Goal: Transaction & Acquisition: Purchase product/service

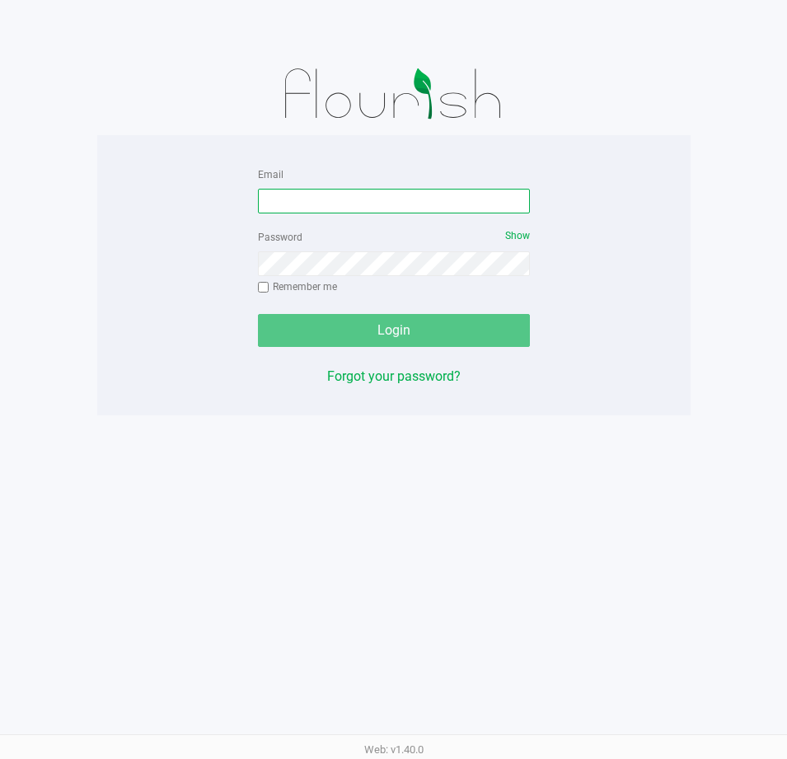
click at [289, 195] on input "Email" at bounding box center [394, 201] width 272 height 25
type input "[EMAIL_ADDRESS][DOMAIN_NAME]"
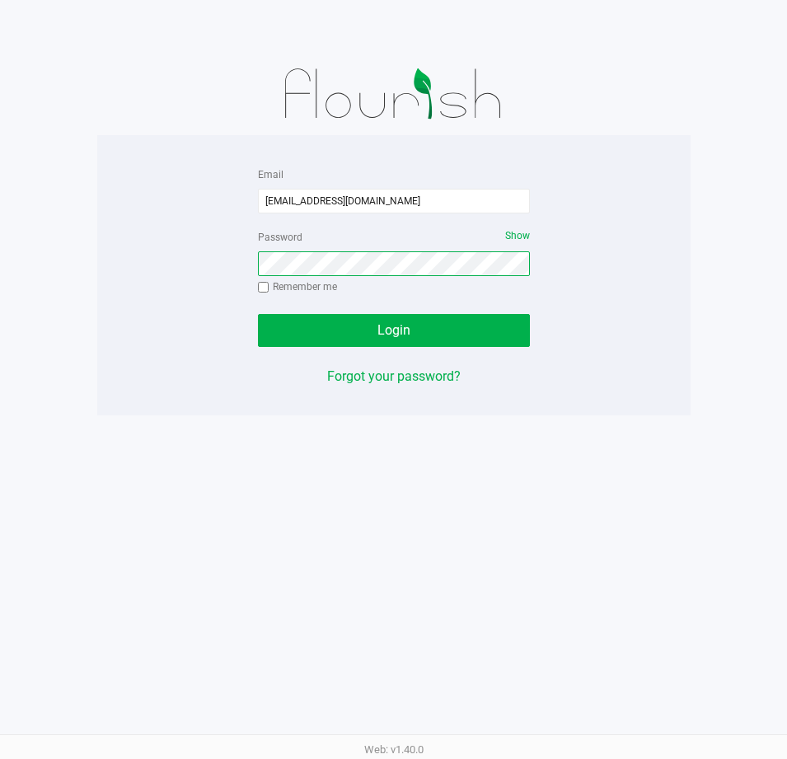
click at [258, 314] on button "Login" at bounding box center [394, 330] width 272 height 33
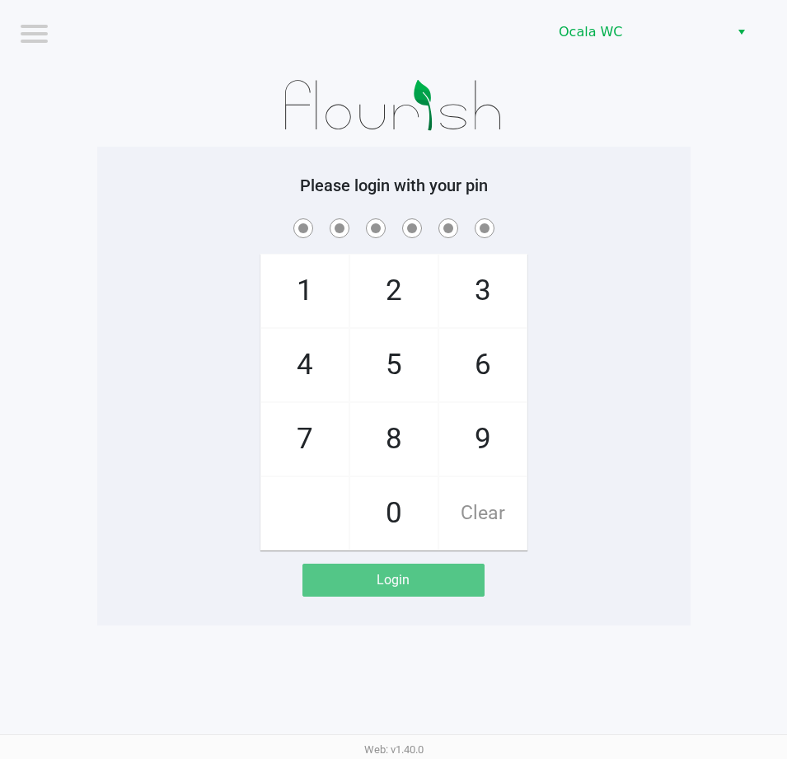
click at [627, 339] on div "1 4 7 2 5 8 0 3 6 9 Clear" at bounding box center [394, 383] width 594 height 336
click at [626, 297] on div "1 4 7 2 5 8 0 3 6 9 Clear" at bounding box center [394, 383] width 594 height 336
checkbox input "true"
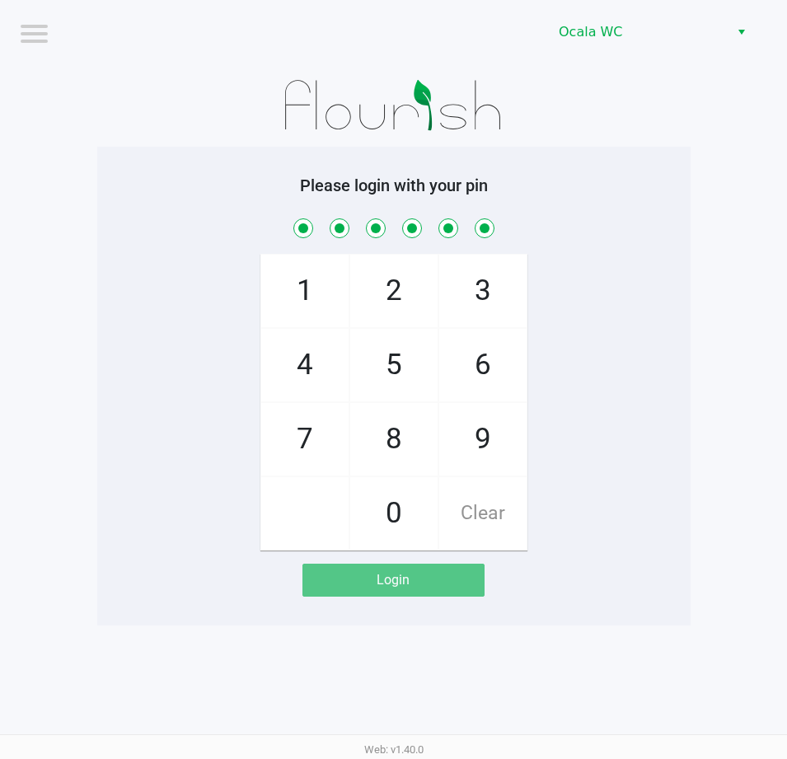
checkbox input "true"
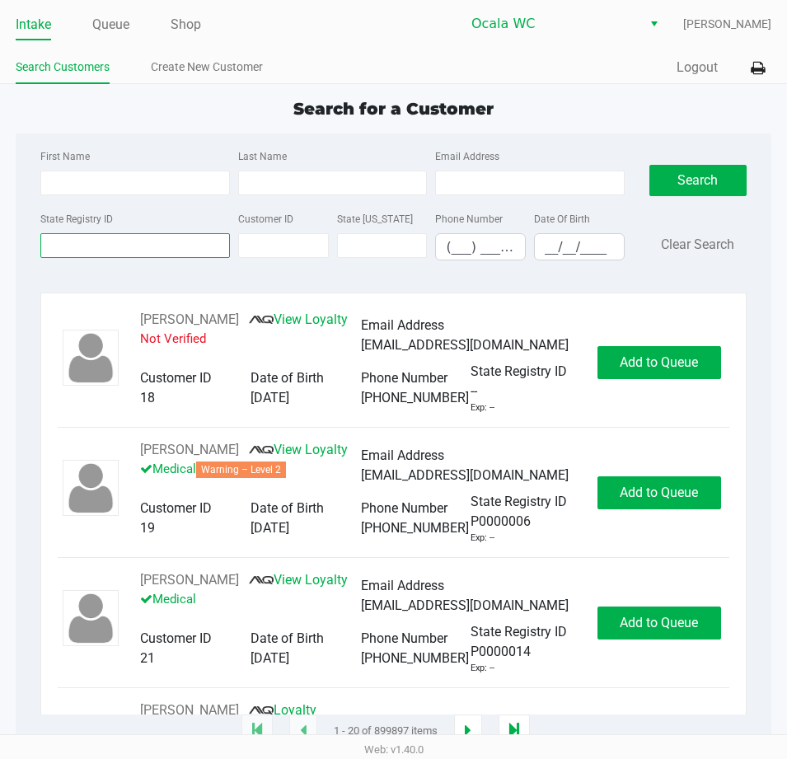
click at [98, 246] on input "State Registry ID" at bounding box center [135, 245] width 190 height 25
type input "p0rm9543"
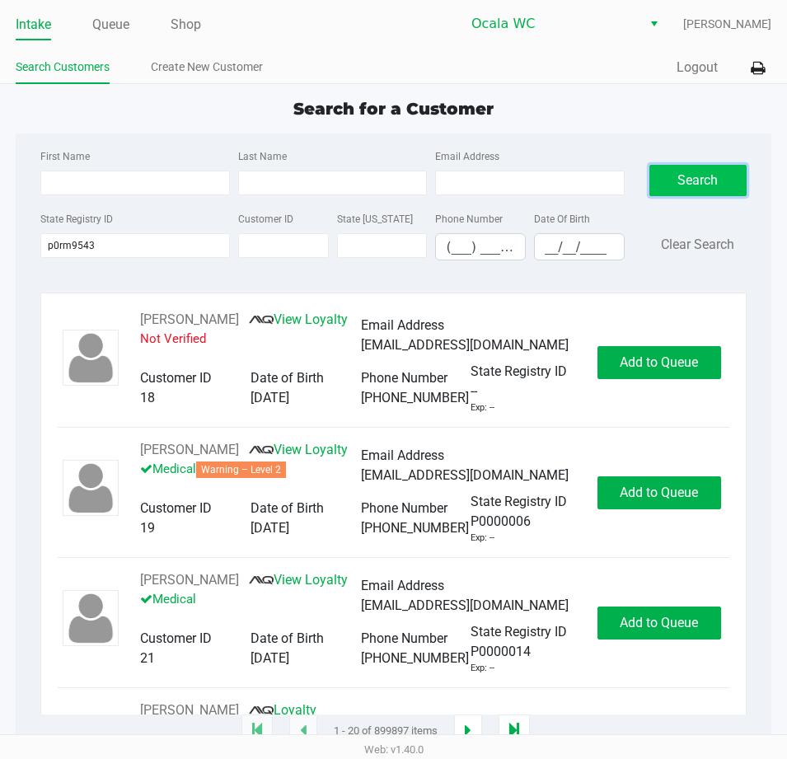
click at [672, 181] on button "Search" at bounding box center [698, 180] width 97 height 31
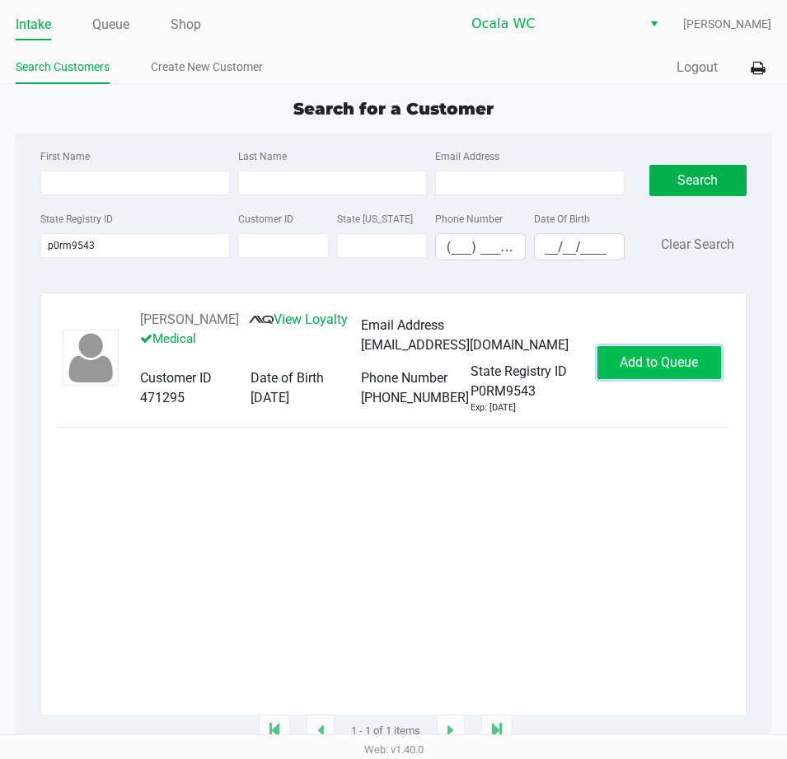
click at [672, 370] on span "Add to Queue" at bounding box center [659, 362] width 78 height 16
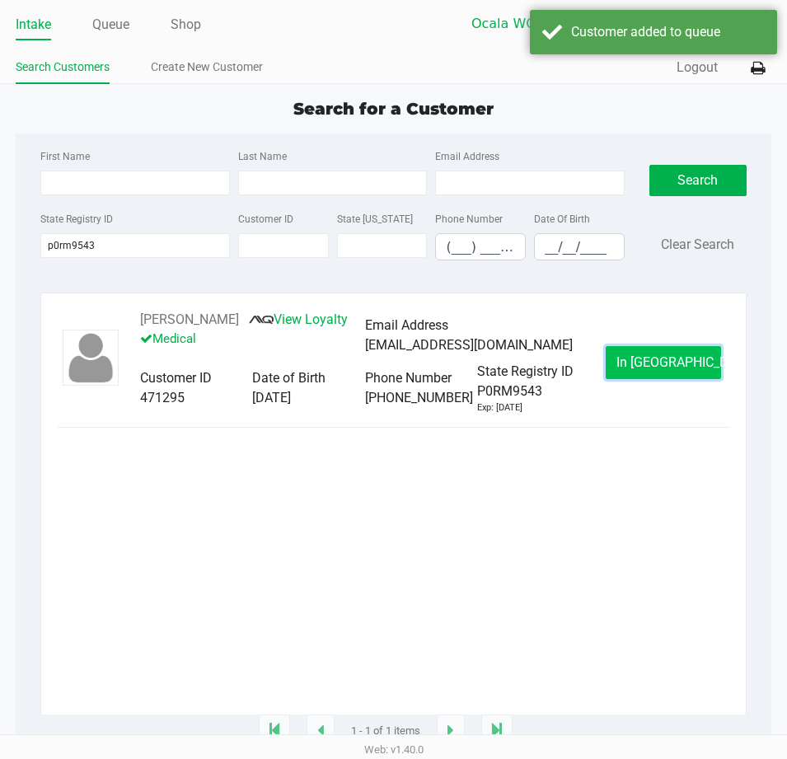
click at [659, 370] on span "In Queue" at bounding box center [686, 362] width 138 height 16
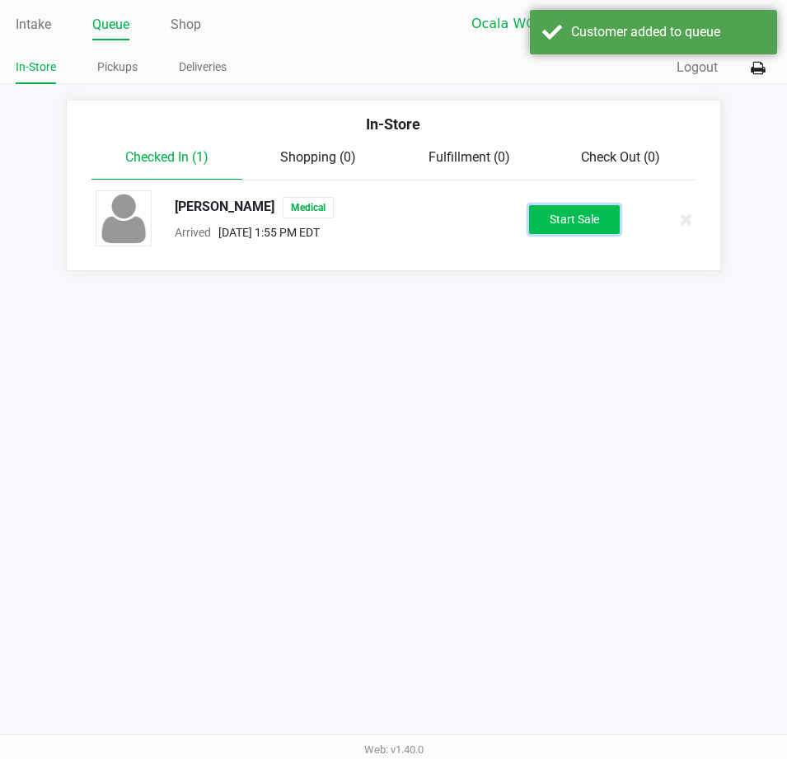
click at [588, 227] on button "Start Sale" at bounding box center [574, 219] width 91 height 29
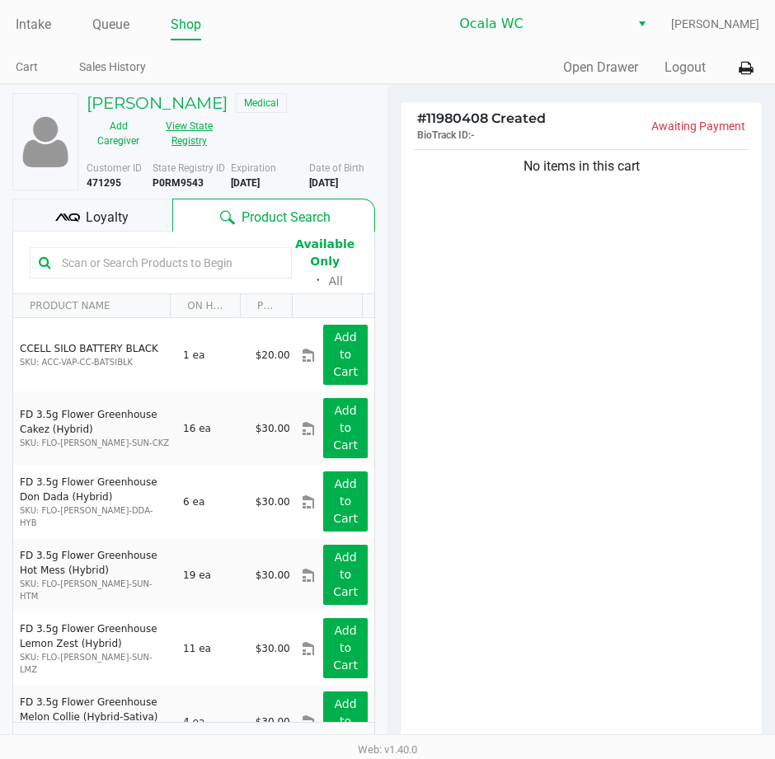
click at [185, 143] on button "View State Registry" at bounding box center [184, 133] width 68 height 41
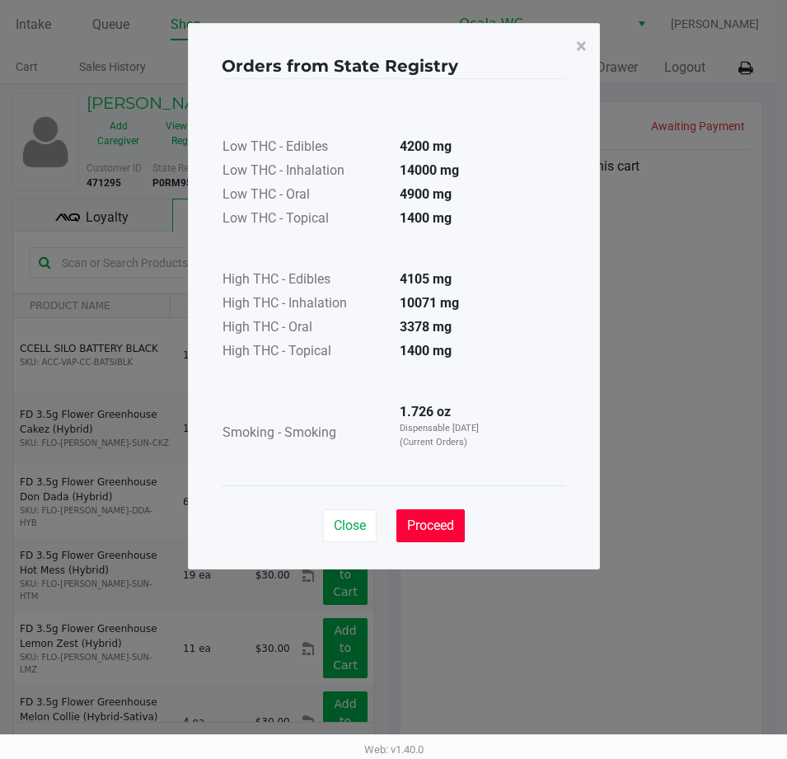
click at [436, 527] on span "Proceed" at bounding box center [430, 526] width 47 height 16
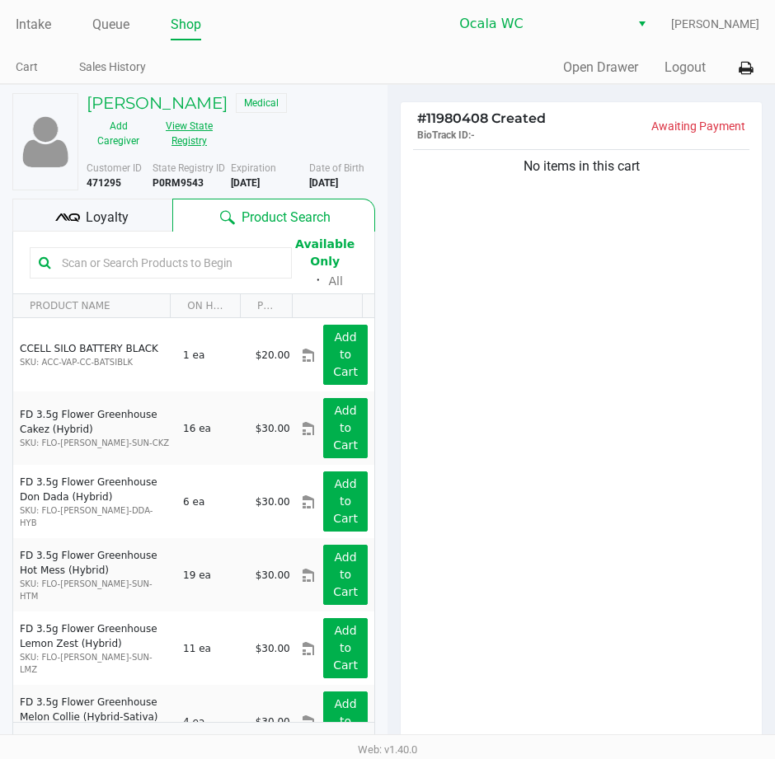
click at [190, 134] on button "View State Registry" at bounding box center [184, 133] width 68 height 41
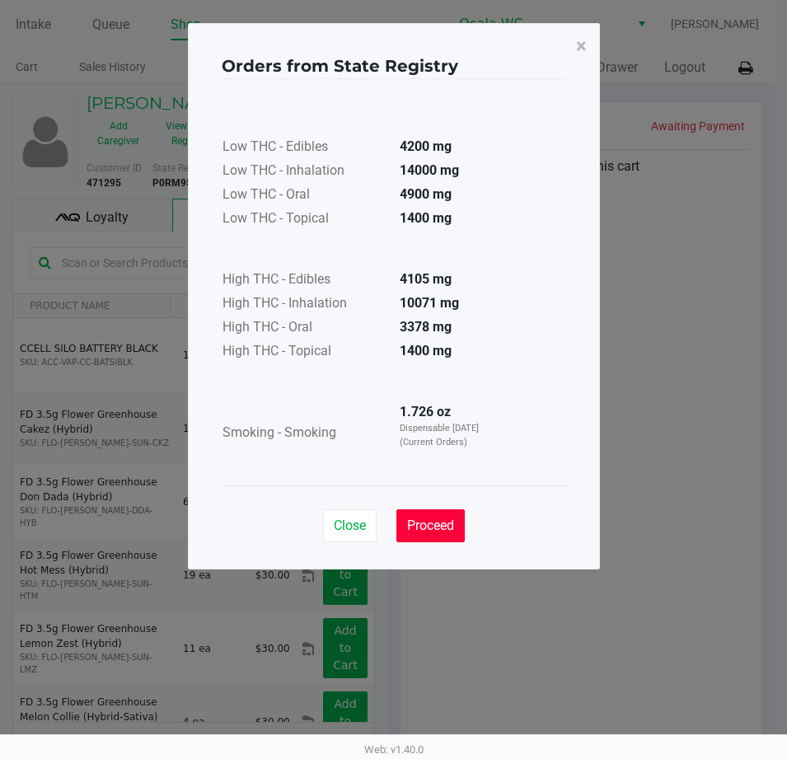
click at [438, 516] on button "Proceed" at bounding box center [431, 525] width 68 height 33
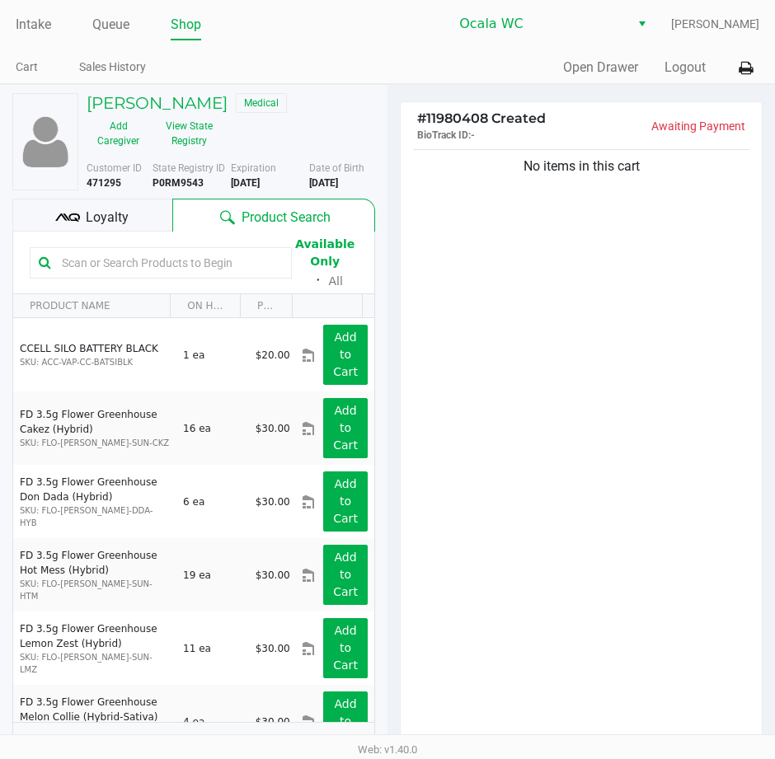
click at [128, 263] on input "text" at bounding box center [169, 263] width 228 height 25
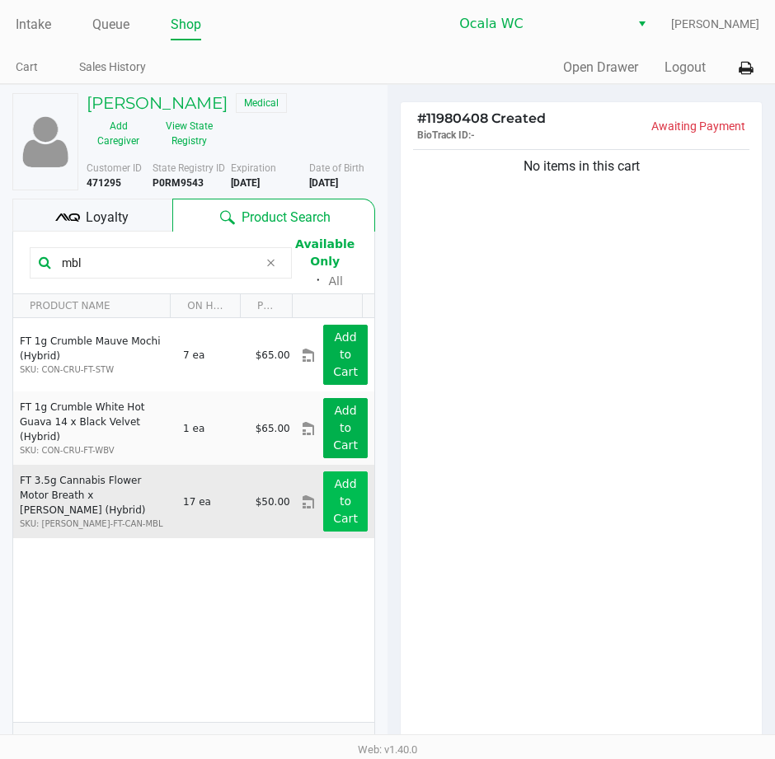
type input "mbl"
click at [333, 516] on app-button-loader "Add to Cart" at bounding box center [345, 501] width 25 height 48
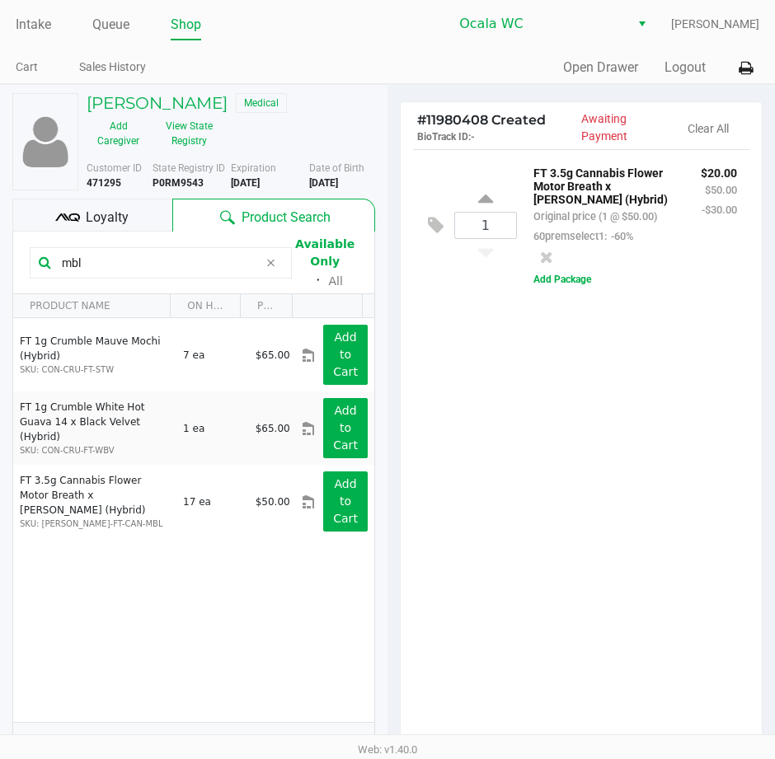
click at [636, 443] on div "1 FT 3.5g Cannabis Flower Motor Breath x Mike Larry (Hybrid) Original price (1 …" at bounding box center [581, 449] width 361 height 600
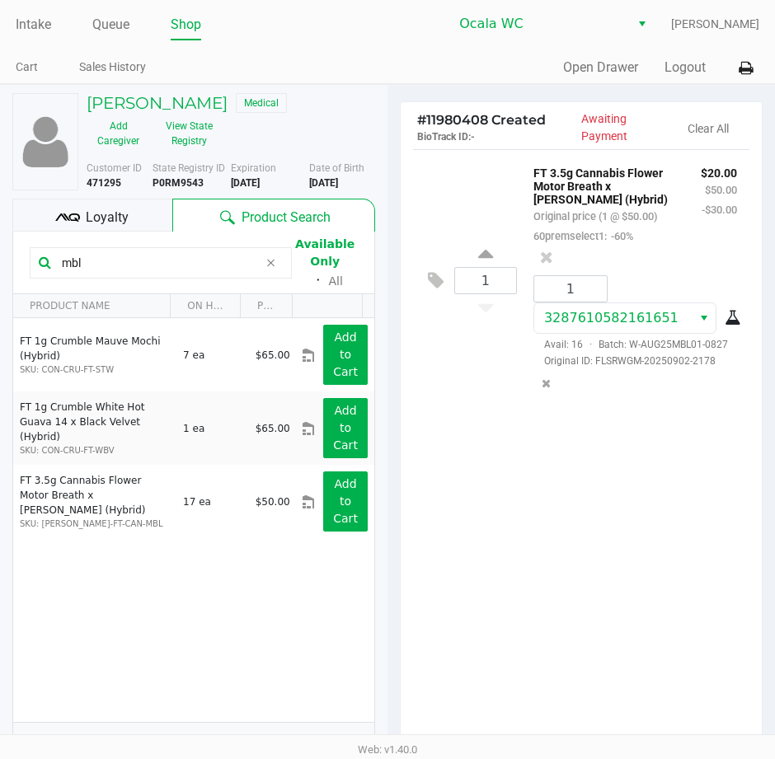
click at [455, 628] on div "1 FT 3.5g Cannabis Flower Motor Breath x Mike Larry (Hybrid) Original price (1 …" at bounding box center [581, 449] width 361 height 600
click at [523, 571] on div "1 FT 3.5g Cannabis Flower Motor Breath x Mike Larry (Hybrid) Original price (1 …" at bounding box center [581, 449] width 361 height 600
click at [451, 203] on div "1 FT 3.5g Cannabis Flower Motor Breath x Mike Larry (Hybrid) Original price (1 …" at bounding box center [581, 280] width 336 height 262
click at [458, 212] on div "1 FT 3.5g Cannabis Flower Motor Breath x Mike Larry (Hybrid) Original price (1 …" at bounding box center [581, 280] width 336 height 262
click at [644, 529] on div "1 FT 3.5g Cannabis Flower Motor Breath x Mike Larry (Hybrid) Original price (1 …" at bounding box center [581, 449] width 361 height 600
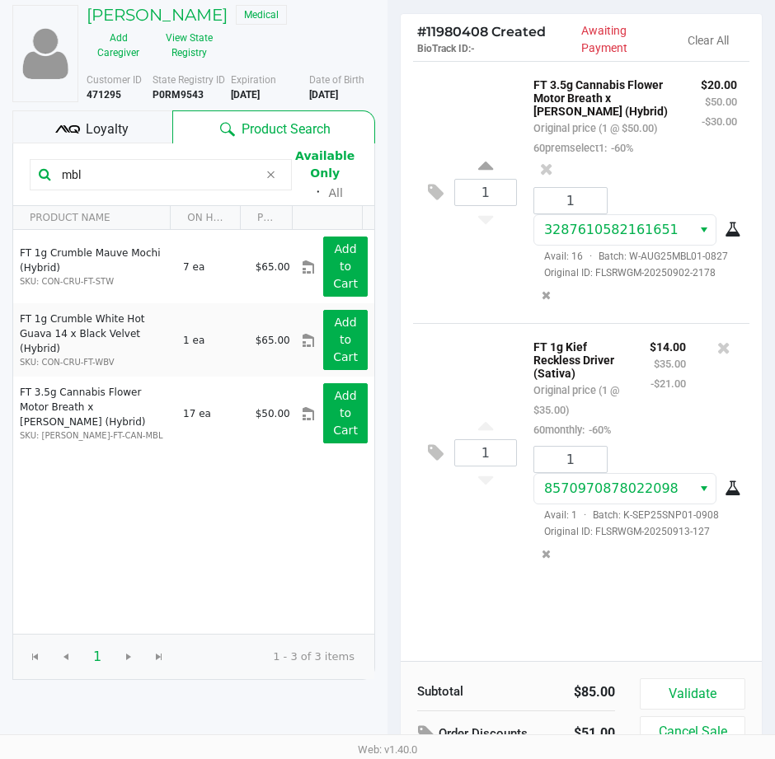
scroll to position [172, 0]
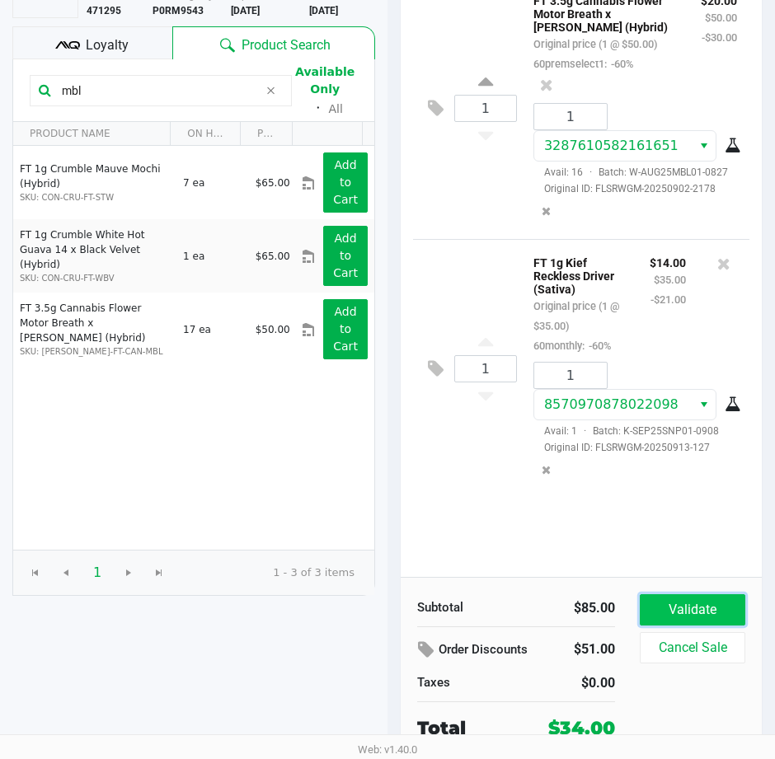
click at [696, 618] on button "Validate" at bounding box center [693, 609] width 106 height 31
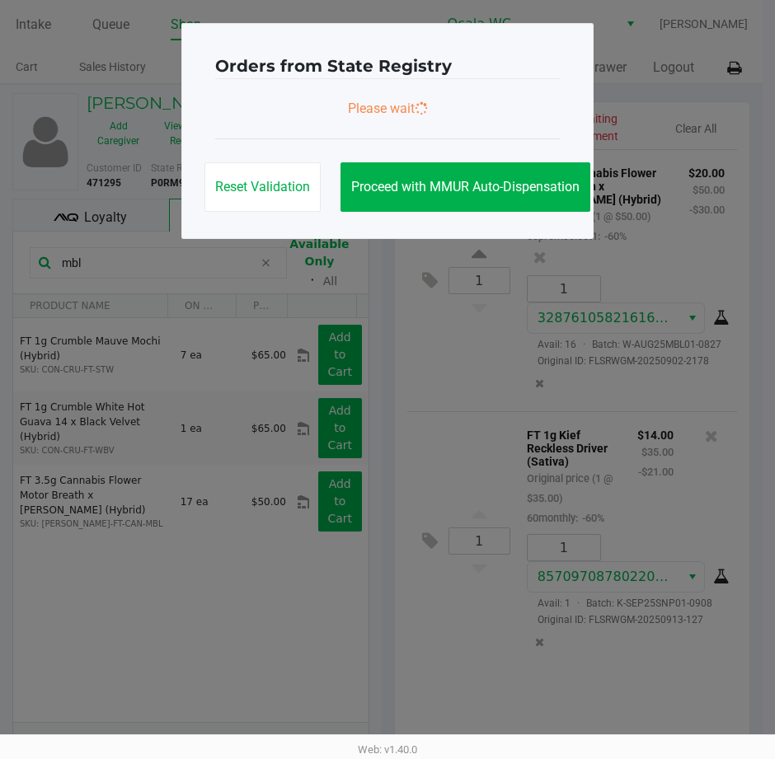
scroll to position [0, 0]
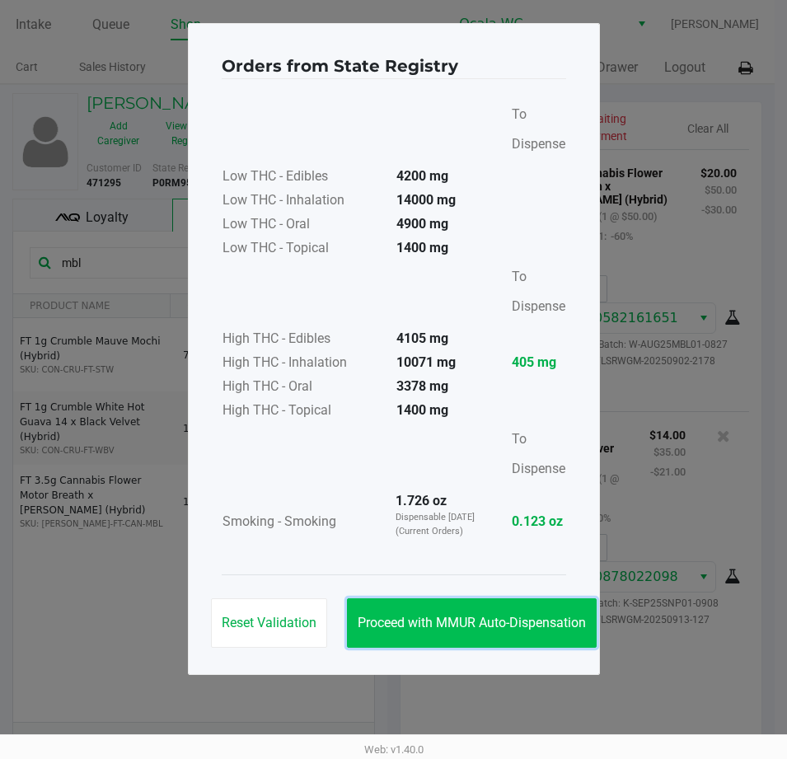
click at [434, 619] on span "Proceed with MMUR Auto-Dispensation" at bounding box center [472, 623] width 228 height 16
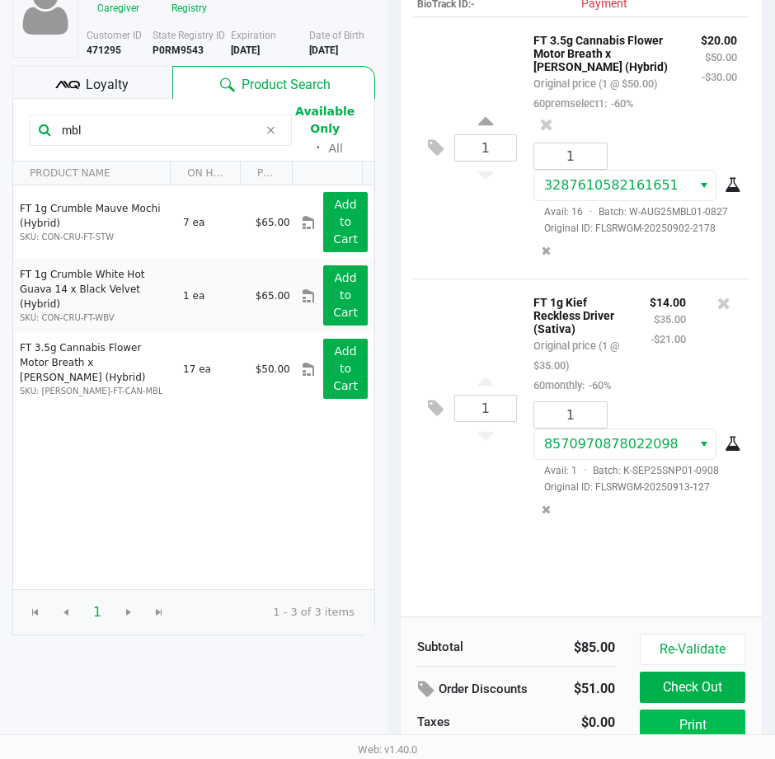
scroll to position [209, 0]
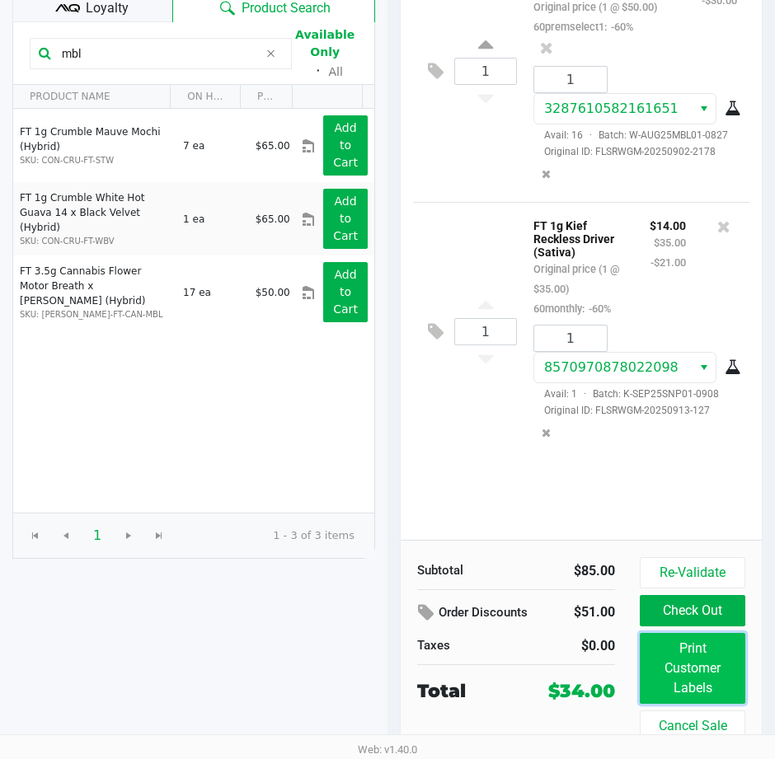
click at [668, 662] on button "Print Customer Labels" at bounding box center [693, 668] width 106 height 71
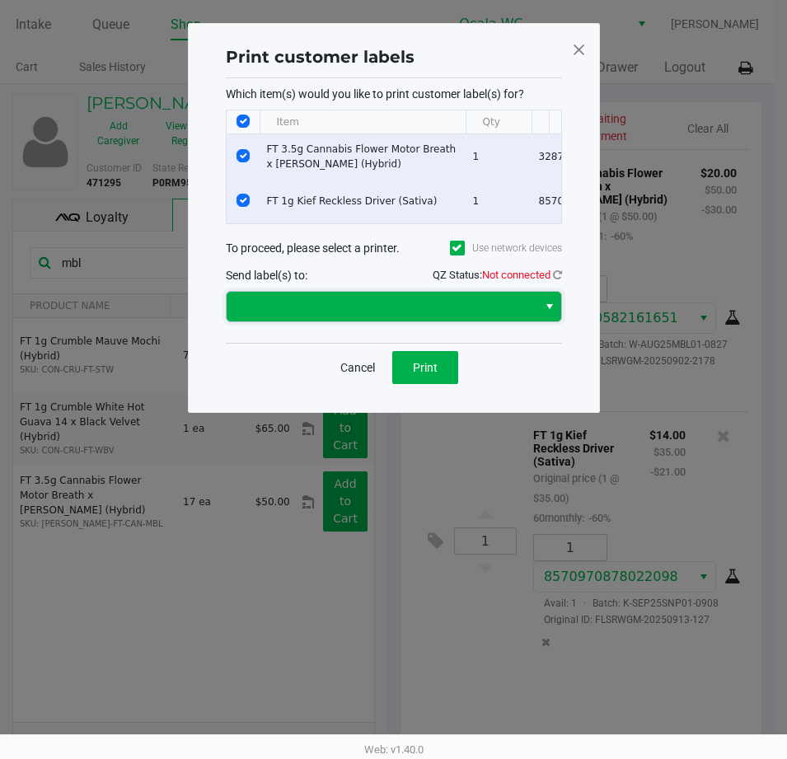
click at [440, 317] on span at bounding box center [382, 307] width 291 height 20
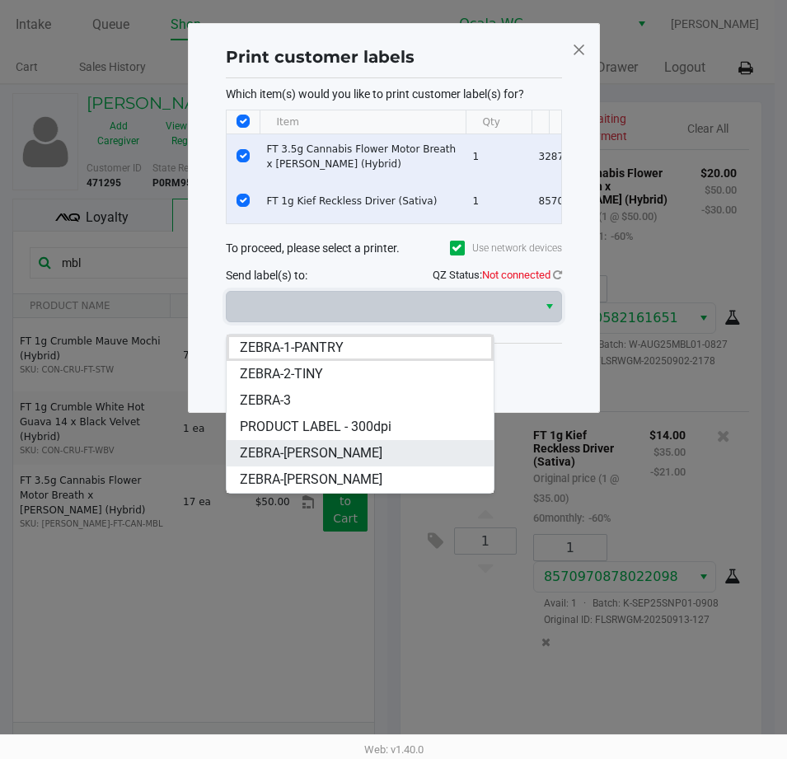
click at [322, 453] on span "ZEBRA-[PERSON_NAME]" at bounding box center [311, 454] width 143 height 20
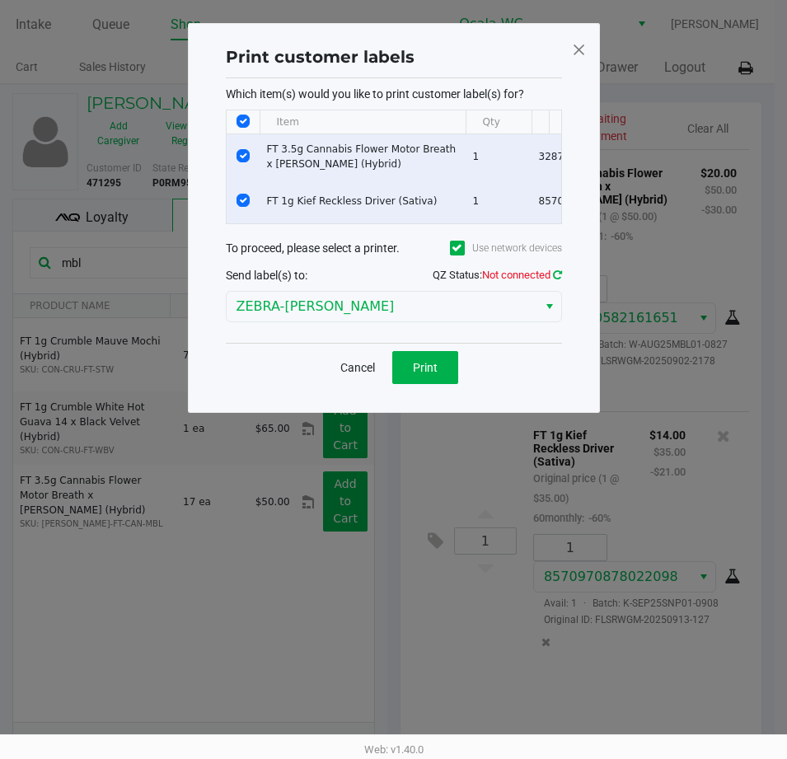
click at [556, 280] on icon at bounding box center [557, 275] width 9 height 11
click at [358, 379] on button "Cancel" at bounding box center [358, 367] width 56 height 33
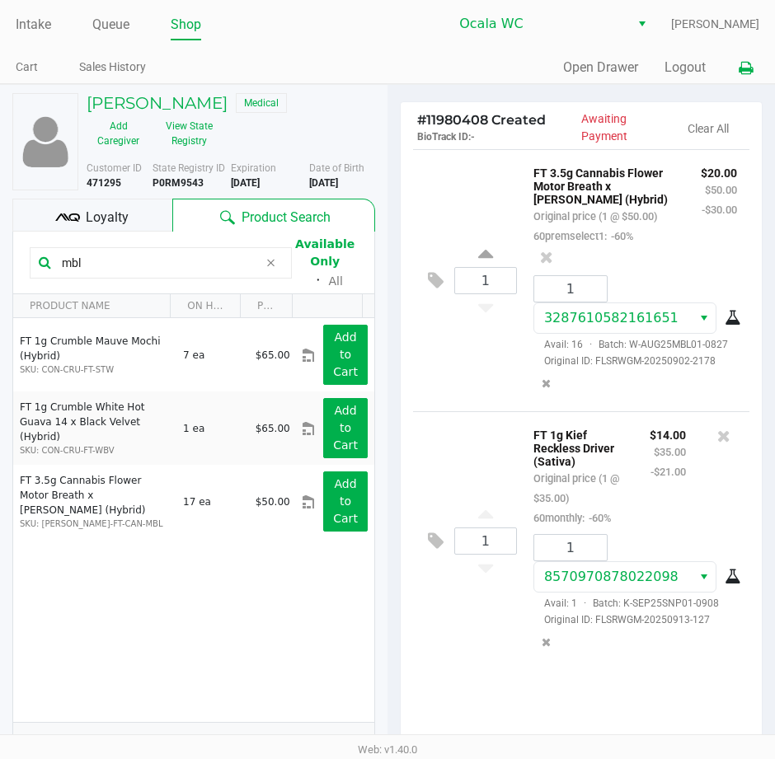
click at [743, 67] on icon at bounding box center [746, 69] width 14 height 12
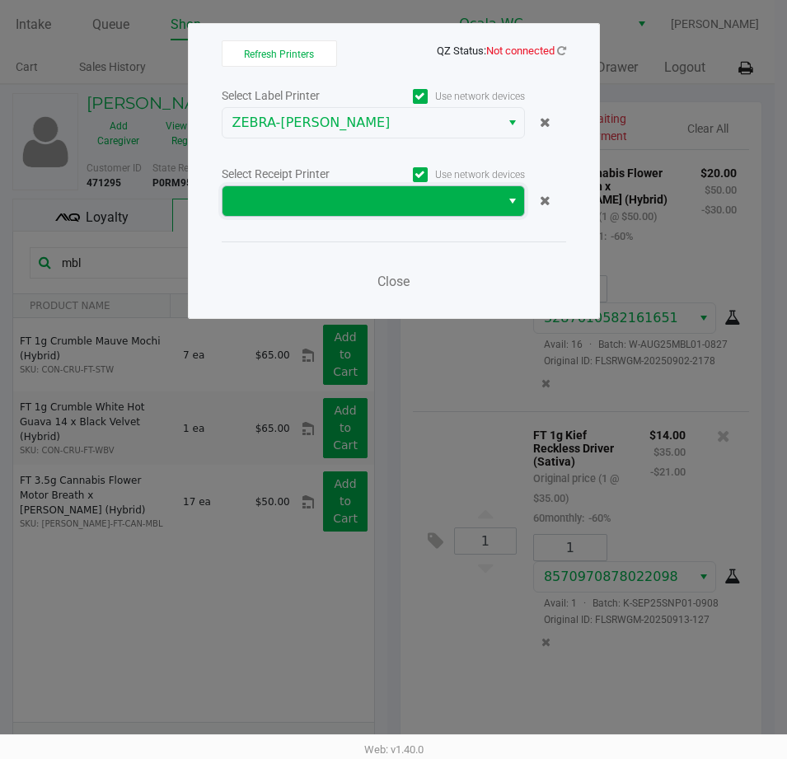
click at [300, 196] on span at bounding box center [361, 201] width 258 height 20
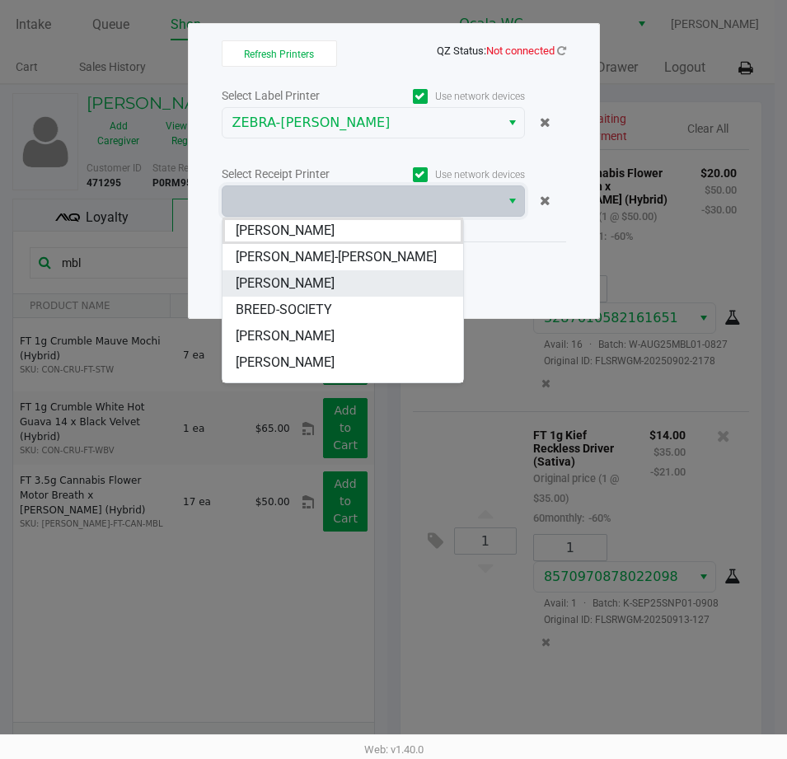
click at [285, 278] on span "BRANDY-CLARK" at bounding box center [285, 284] width 99 height 20
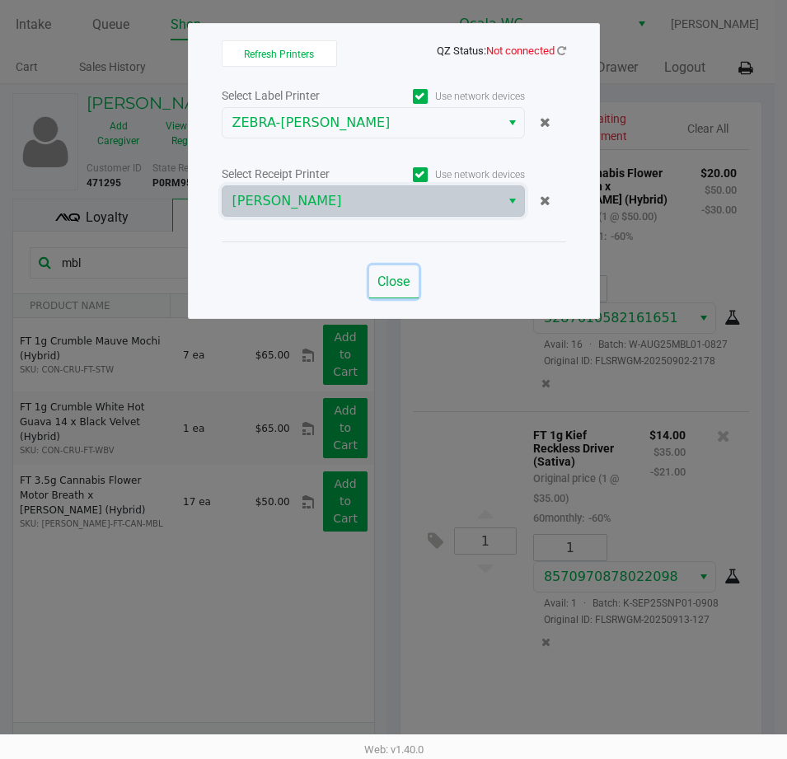
click at [401, 284] on span "Close" at bounding box center [394, 282] width 32 height 16
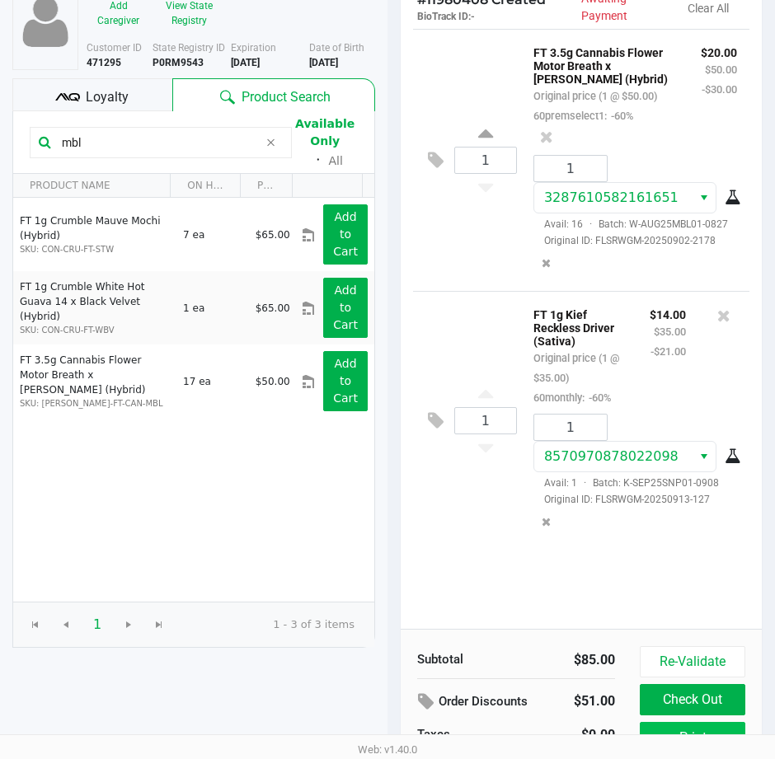
scroll to position [209, 0]
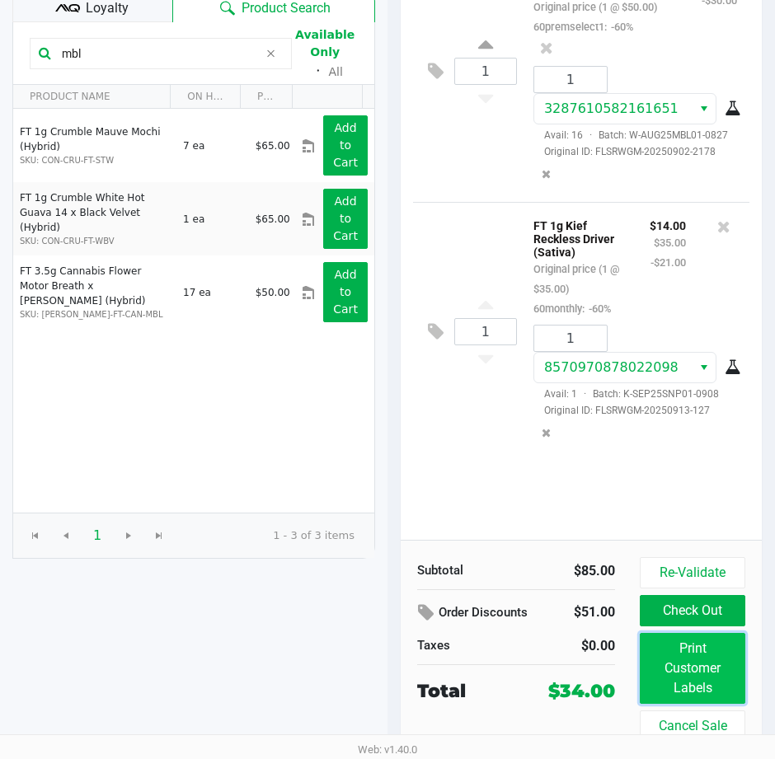
click at [689, 690] on button "Print Customer Labels" at bounding box center [693, 668] width 106 height 71
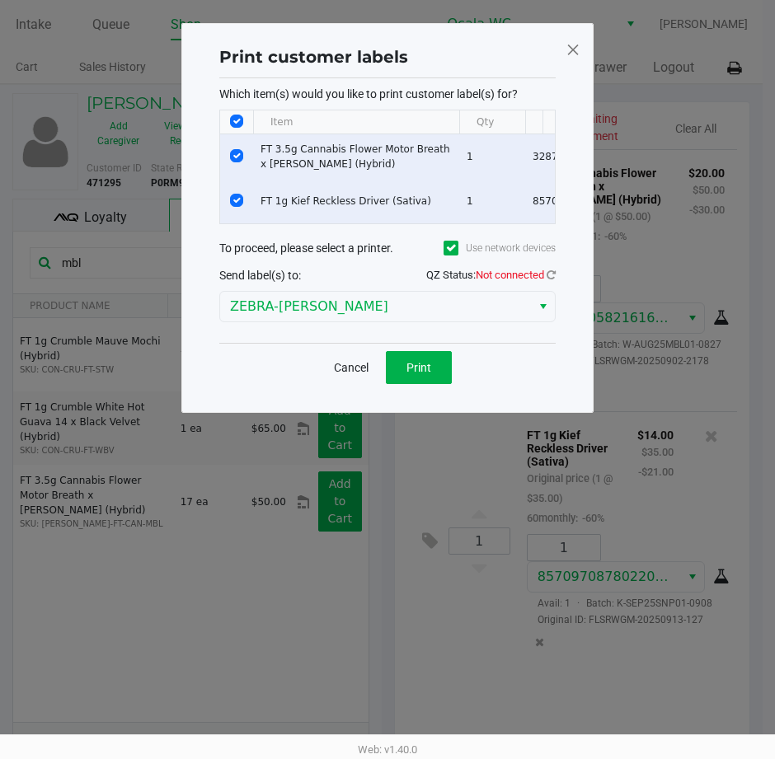
scroll to position [0, 0]
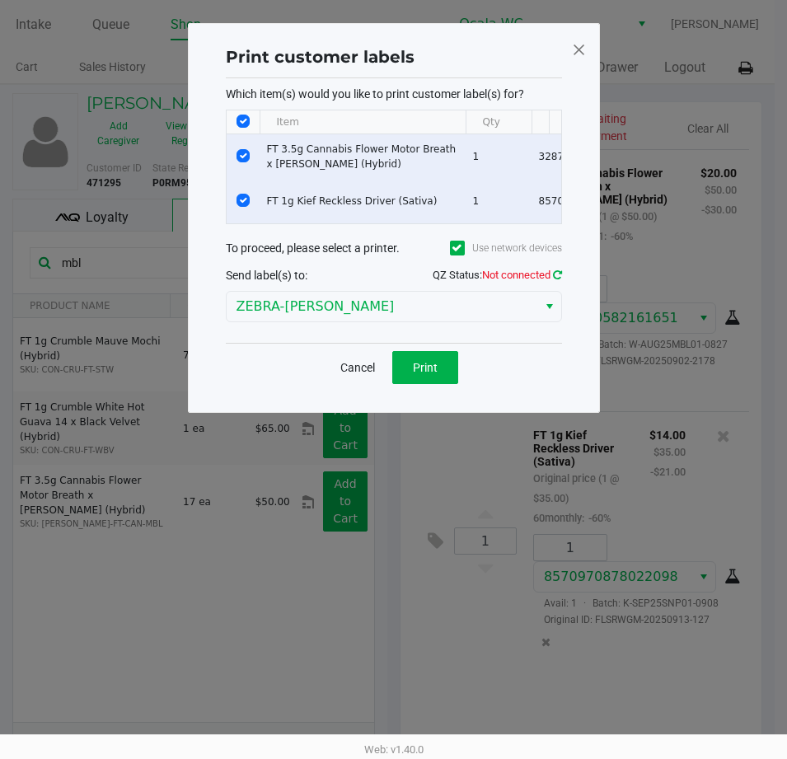
click at [554, 280] on icon at bounding box center [557, 275] width 9 height 11
click at [415, 374] on span "Print" at bounding box center [425, 367] width 25 height 13
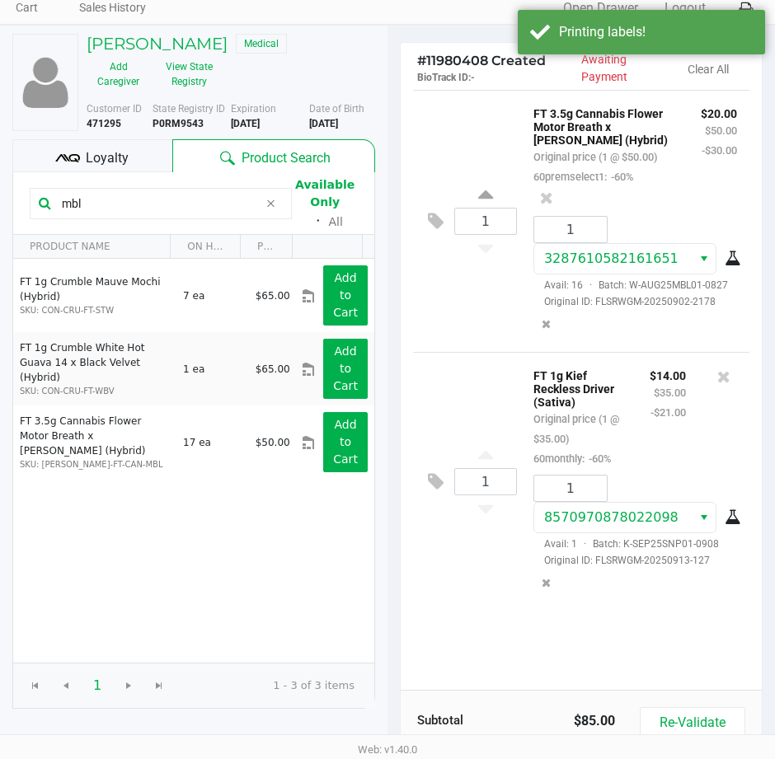
scroll to position [209, 0]
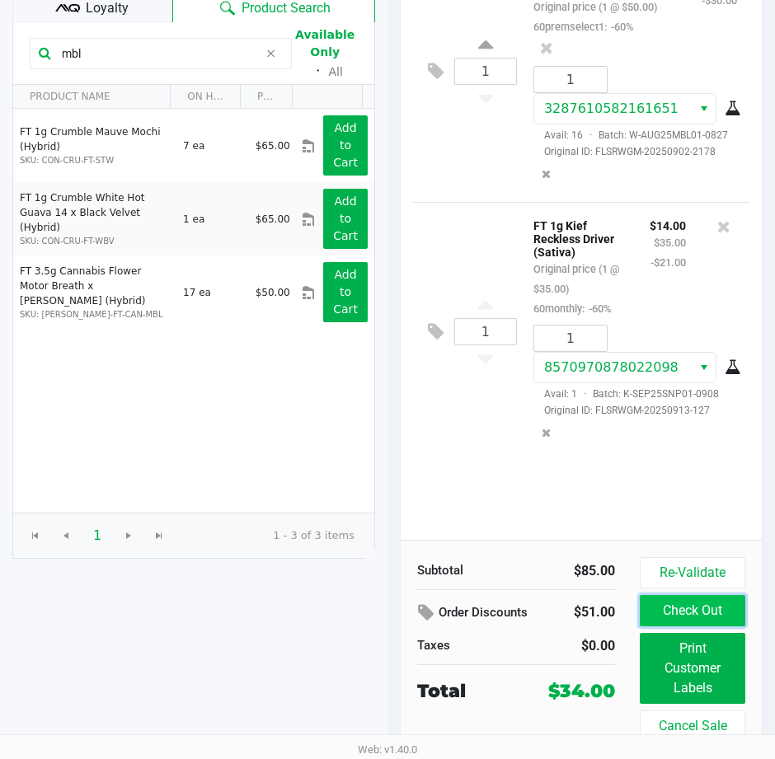
click at [698, 614] on button "Check Out" at bounding box center [693, 610] width 106 height 31
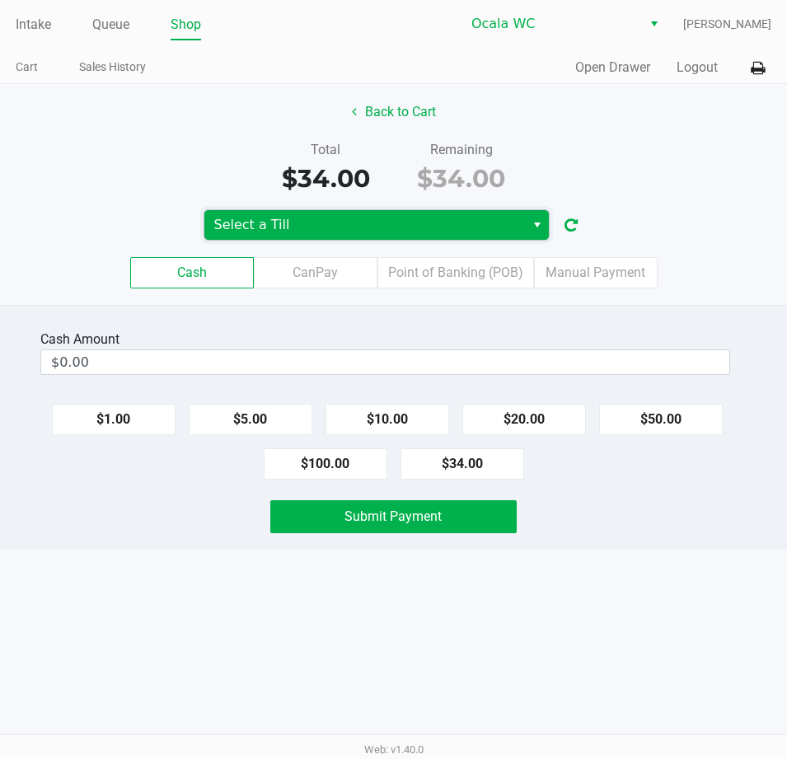
click at [366, 212] on span "Select a Till" at bounding box center [364, 225] width 321 height 30
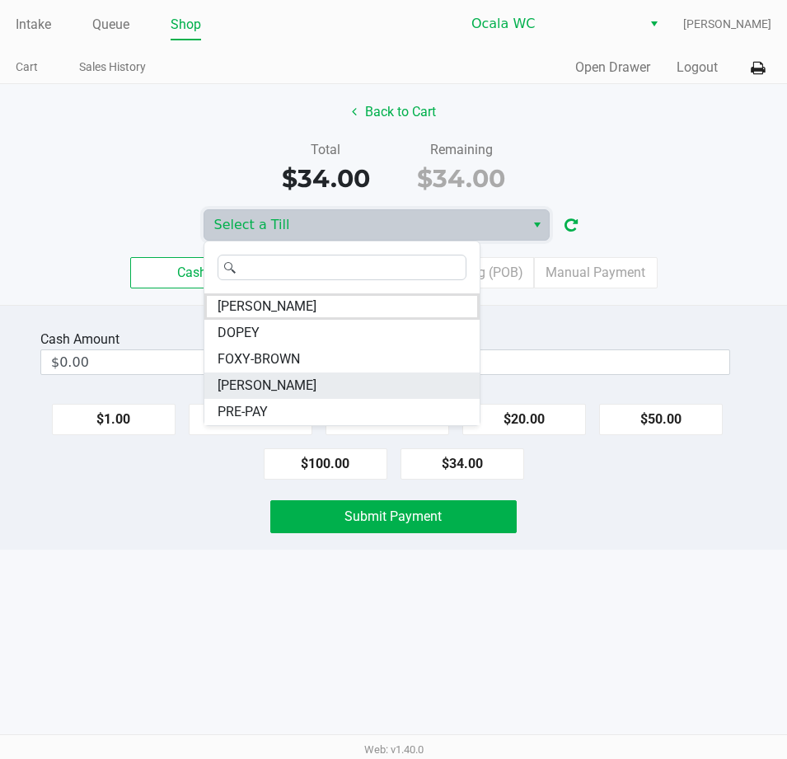
click at [274, 379] on span "BRANDY-CLARK" at bounding box center [267, 386] width 99 height 20
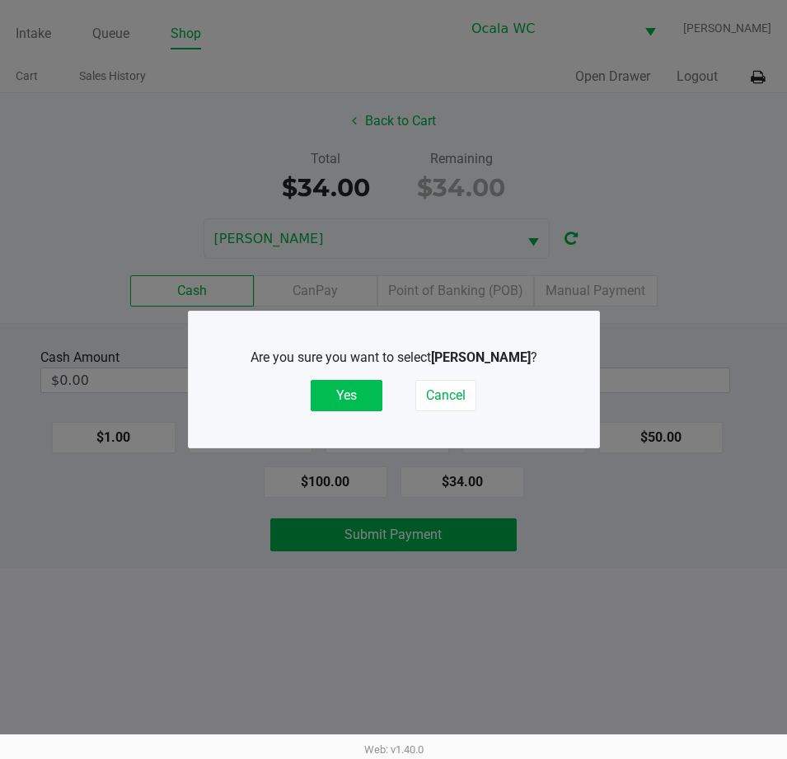
click at [345, 383] on button "Yes" at bounding box center [347, 395] width 72 height 31
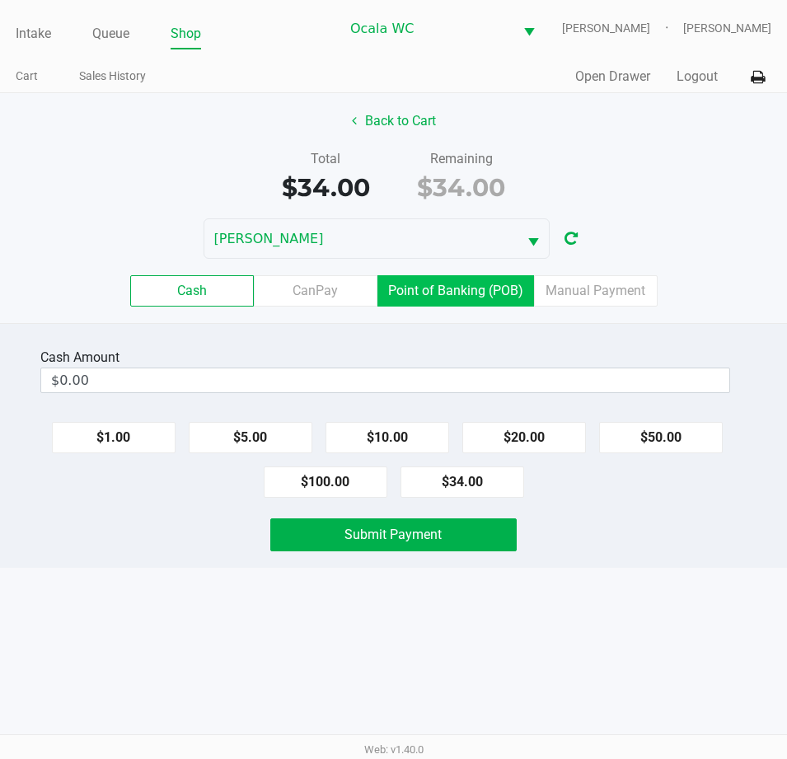
click at [419, 284] on label "Point of Banking (POB)" at bounding box center [456, 290] width 157 height 31
click at [0, 0] on 7 "Point of Banking (POB)" at bounding box center [0, 0] width 0 height 0
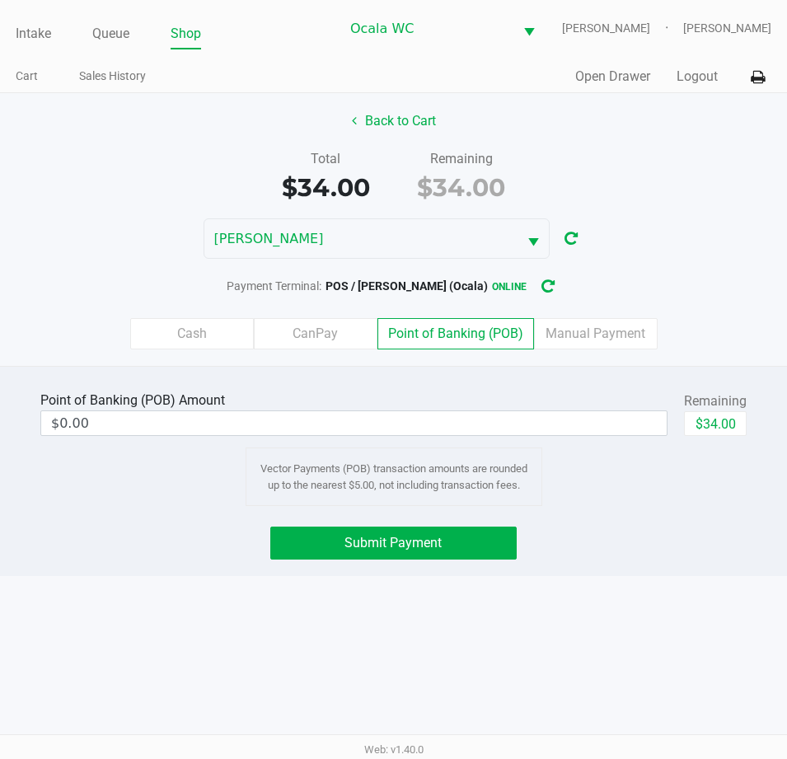
click at [720, 404] on div "Remaining" at bounding box center [715, 402] width 63 height 20
click at [722, 425] on button "$34.00" at bounding box center [715, 423] width 63 height 25
type input "$34.00"
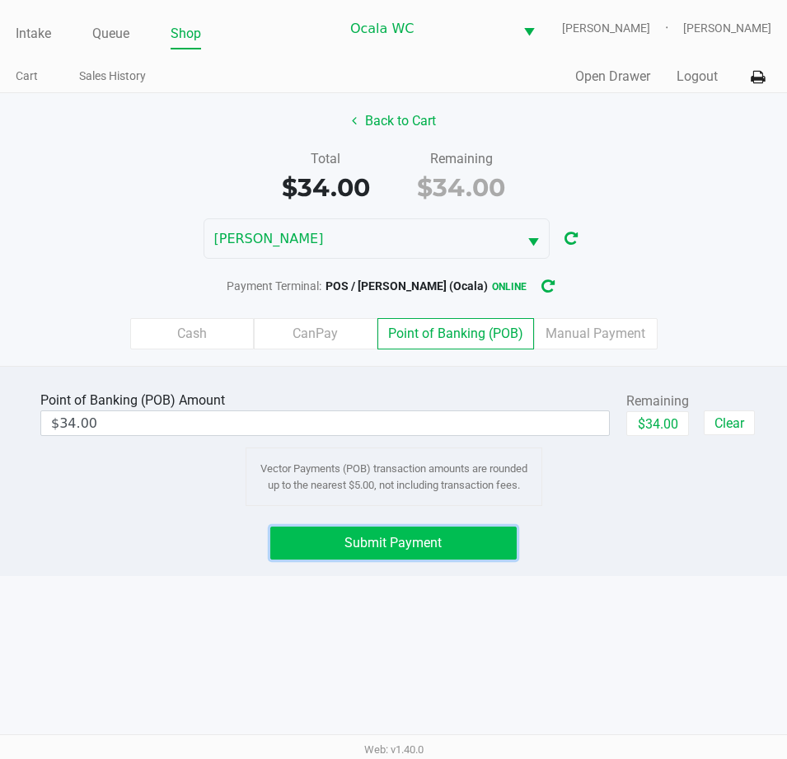
click at [410, 532] on button "Submit Payment" at bounding box center [393, 543] width 246 height 33
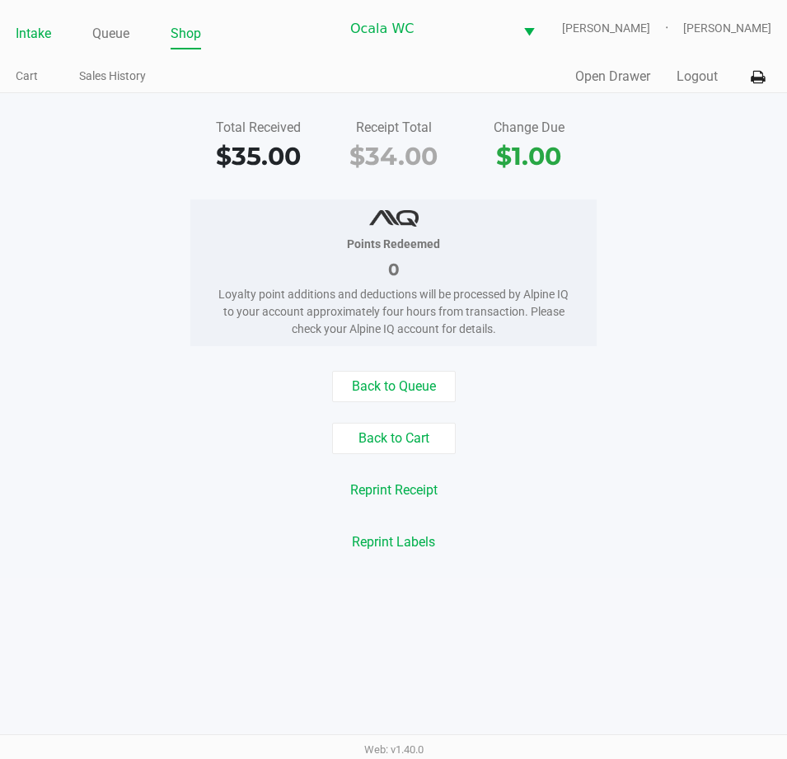
click at [32, 31] on link "Intake" at bounding box center [33, 33] width 35 height 23
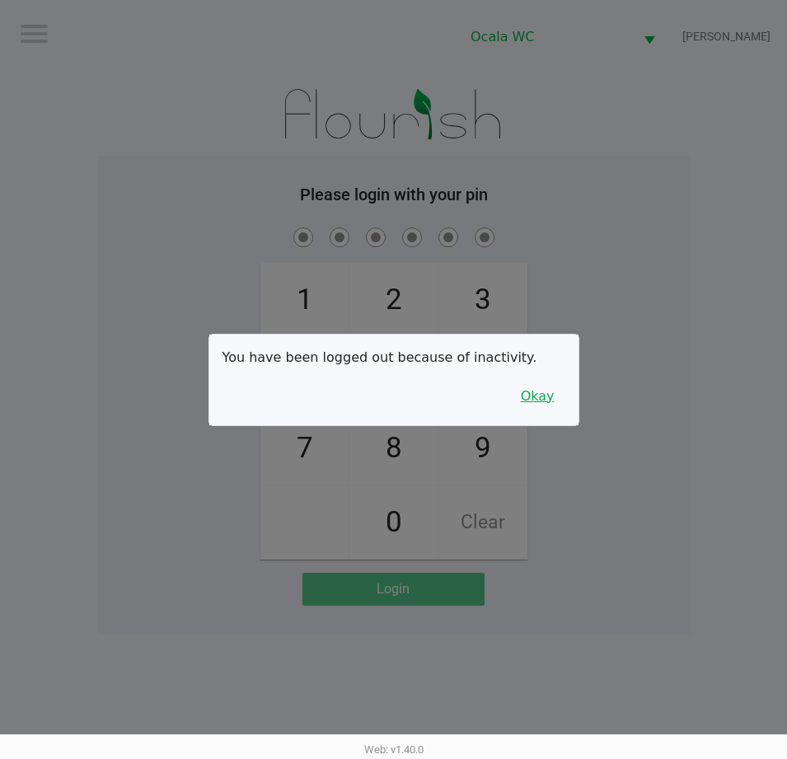
drag, startPoint x: 541, startPoint y: 410, endPoint x: 565, endPoint y: 392, distance: 30.0
click at [541, 410] on button "Okay" at bounding box center [537, 396] width 55 height 31
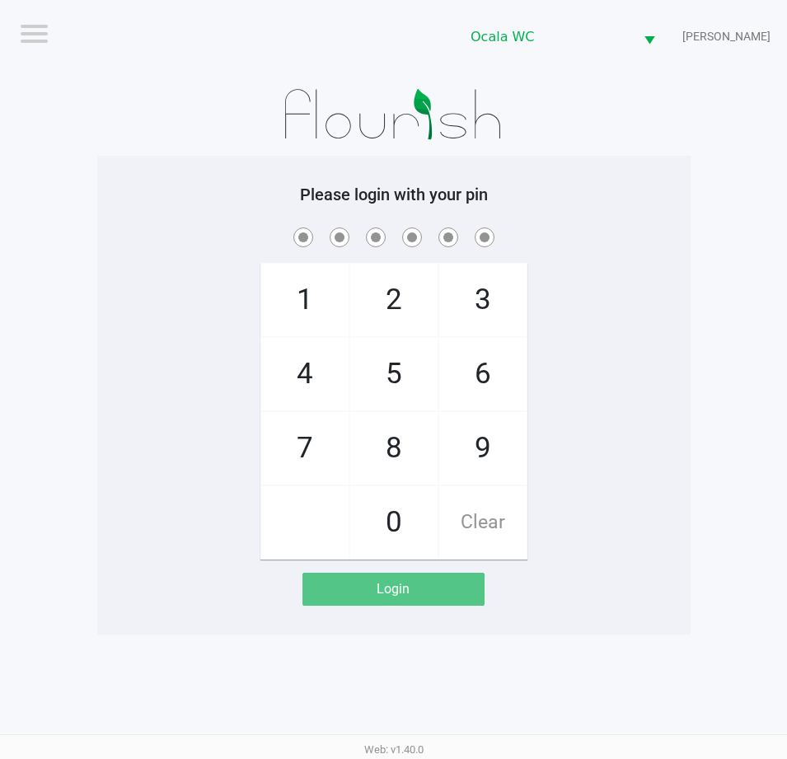
click at [641, 303] on div "1 4 7 2 5 8 0 3 6 9 Clear" at bounding box center [394, 392] width 594 height 336
checkbox input "true"
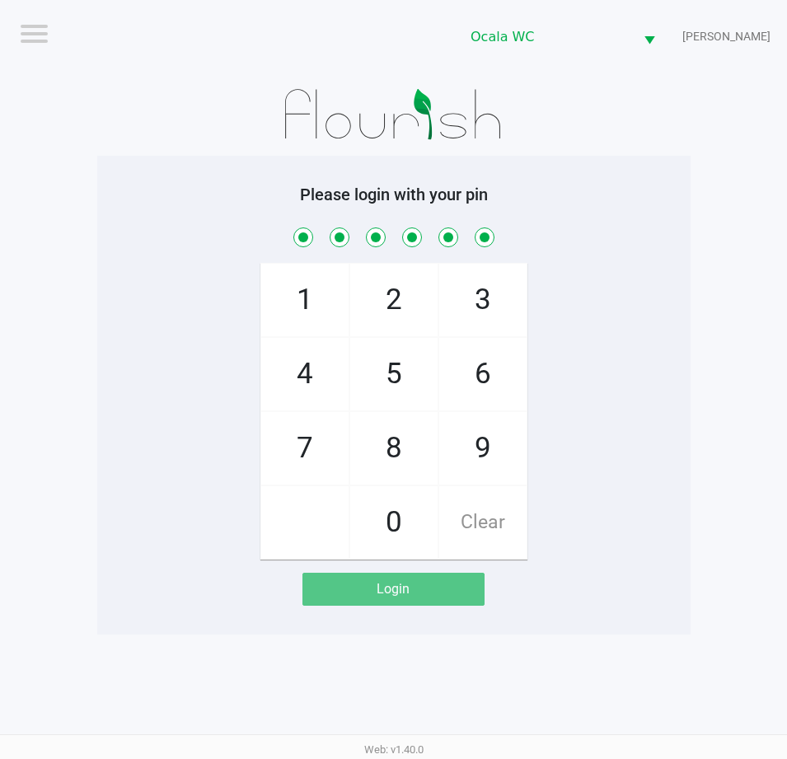
checkbox input "true"
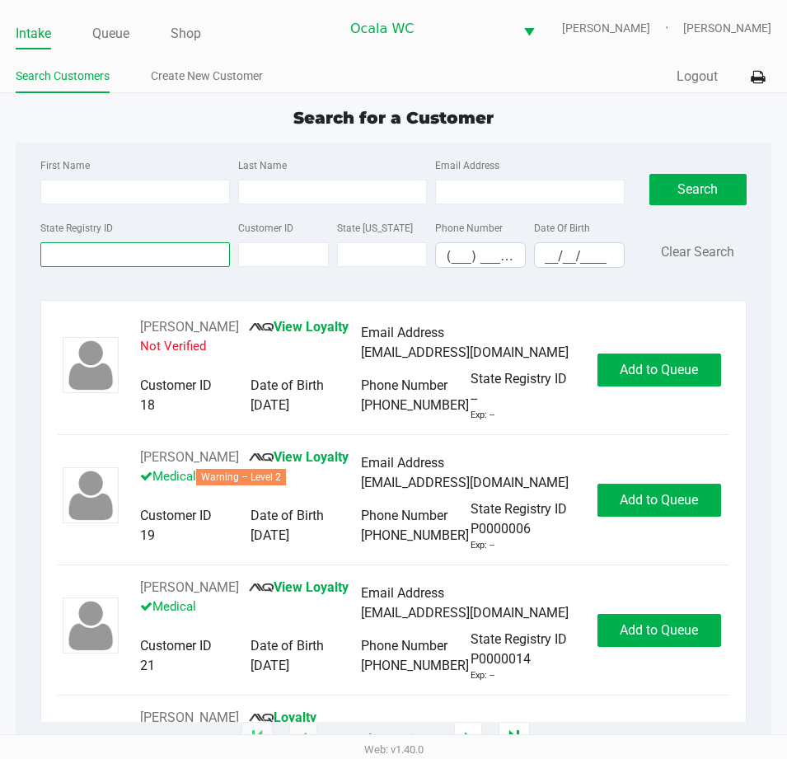
click at [82, 258] on input "State Registry ID" at bounding box center [135, 254] width 190 height 25
type input "p3hr6303"
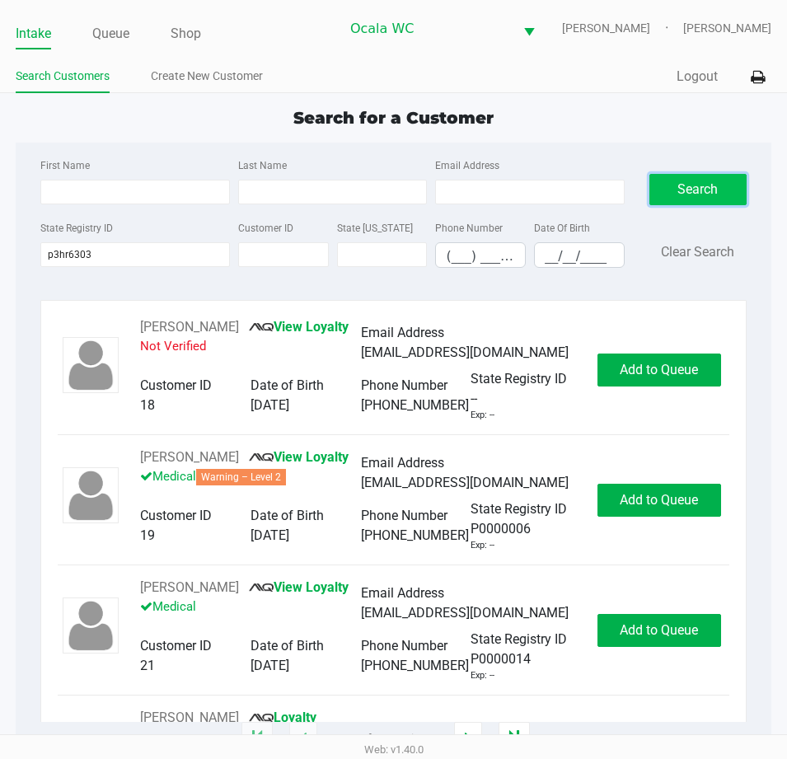
drag, startPoint x: 710, startPoint y: 177, endPoint x: 699, endPoint y: 179, distance: 10.8
click at [708, 177] on button "Search" at bounding box center [698, 189] width 97 height 31
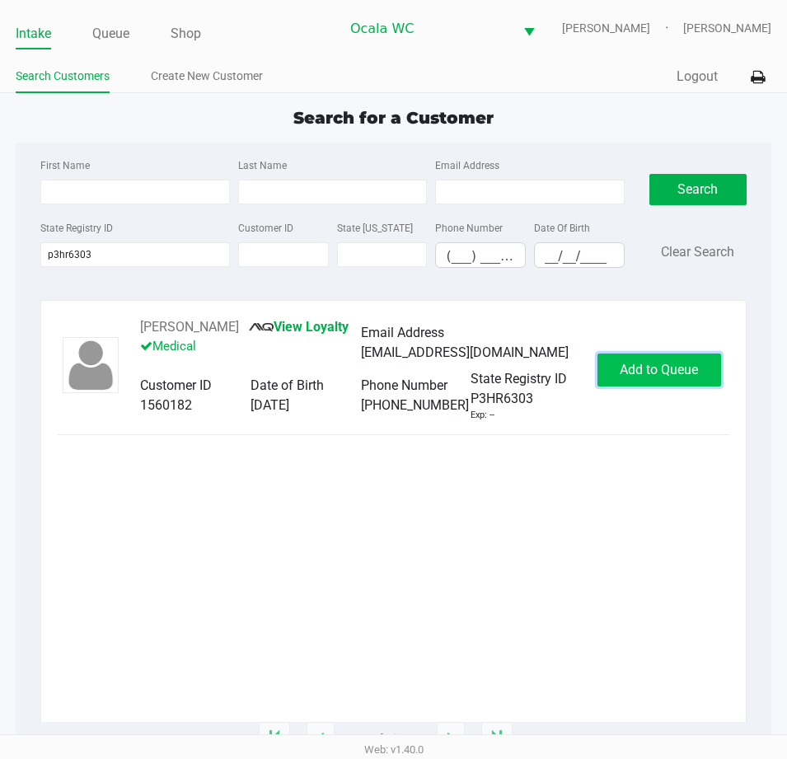
click at [651, 386] on button "Add to Queue" at bounding box center [660, 370] width 124 height 33
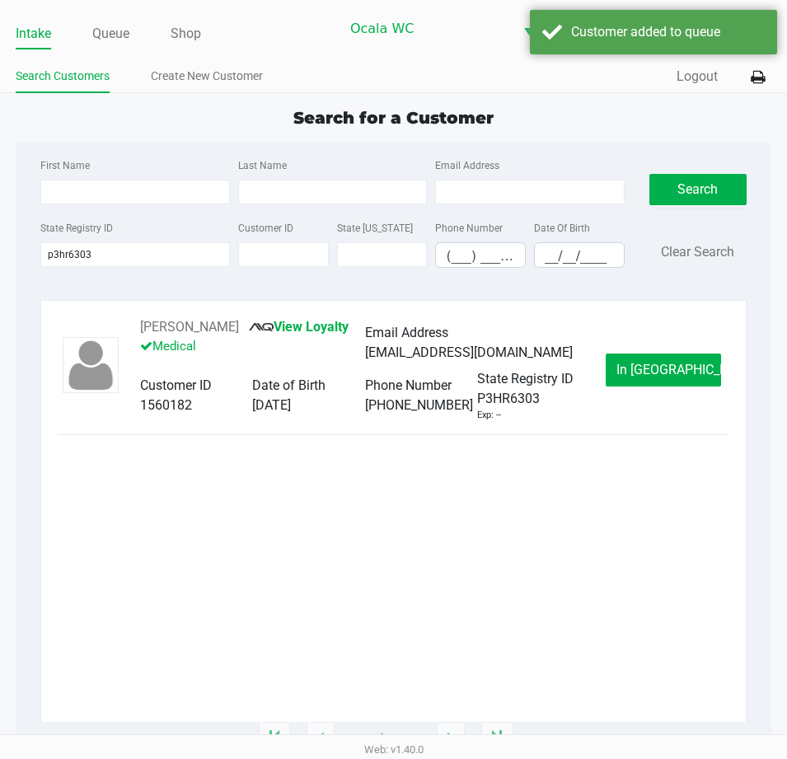
click at [651, 378] on button "In Queue" at bounding box center [663, 370] width 115 height 33
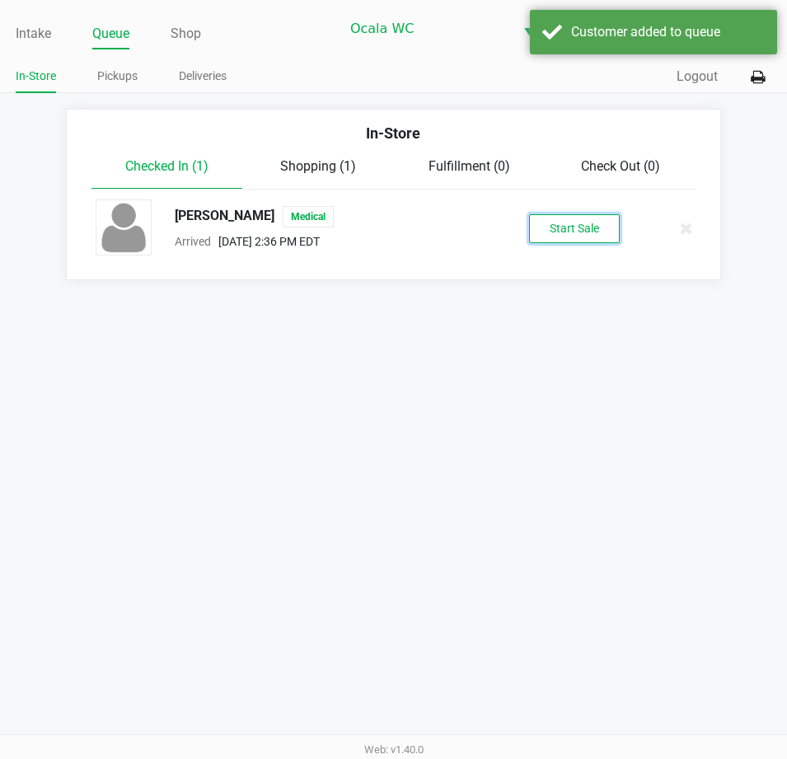
click at [575, 223] on button "Start Sale" at bounding box center [574, 228] width 91 height 29
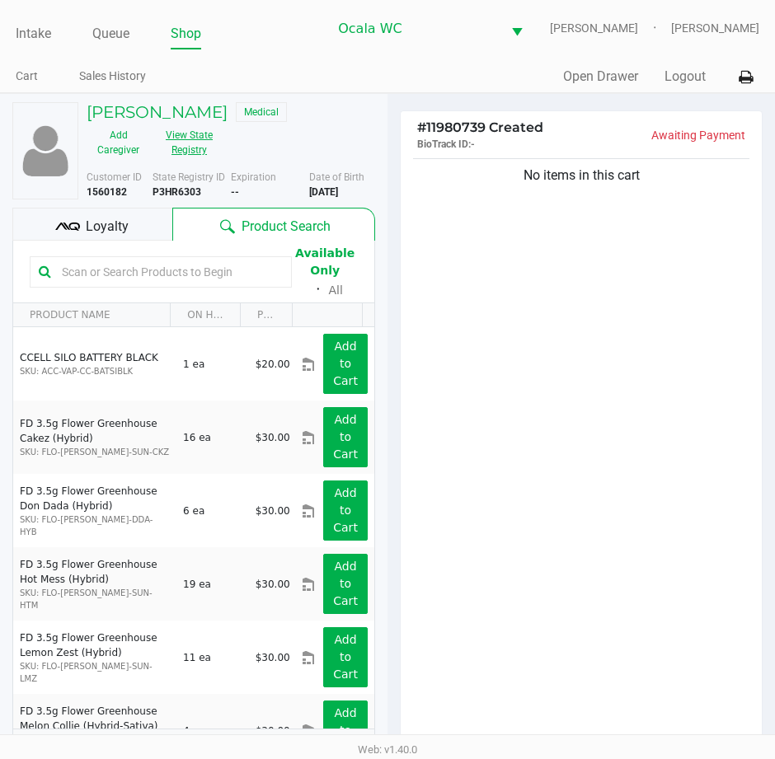
click at [183, 135] on button "View State Registry" at bounding box center [184, 142] width 68 height 41
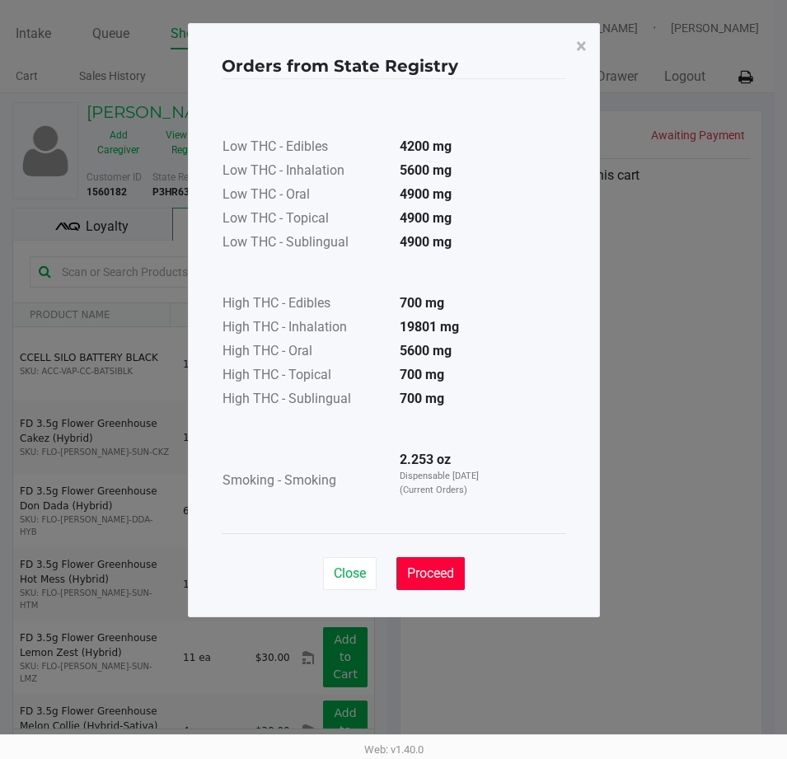
click at [456, 566] on button "Proceed" at bounding box center [431, 573] width 68 height 33
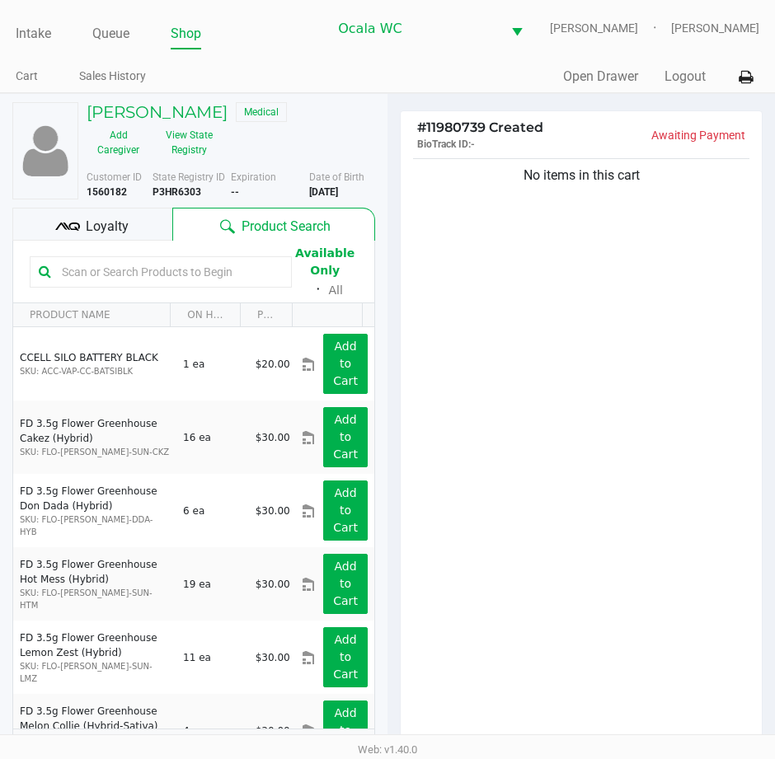
click at [155, 275] on input "text" at bounding box center [169, 272] width 228 height 25
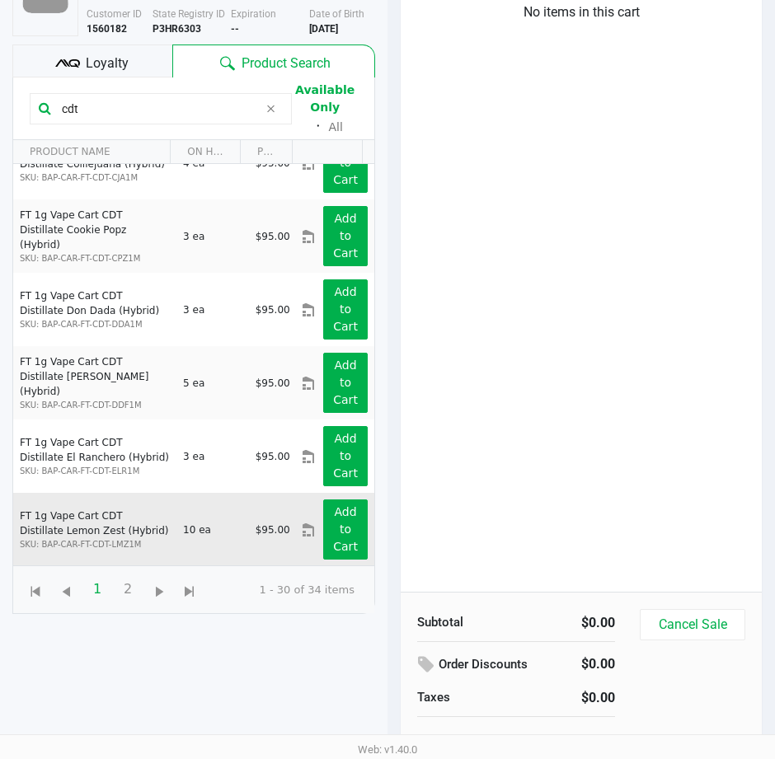
scroll to position [178, 0]
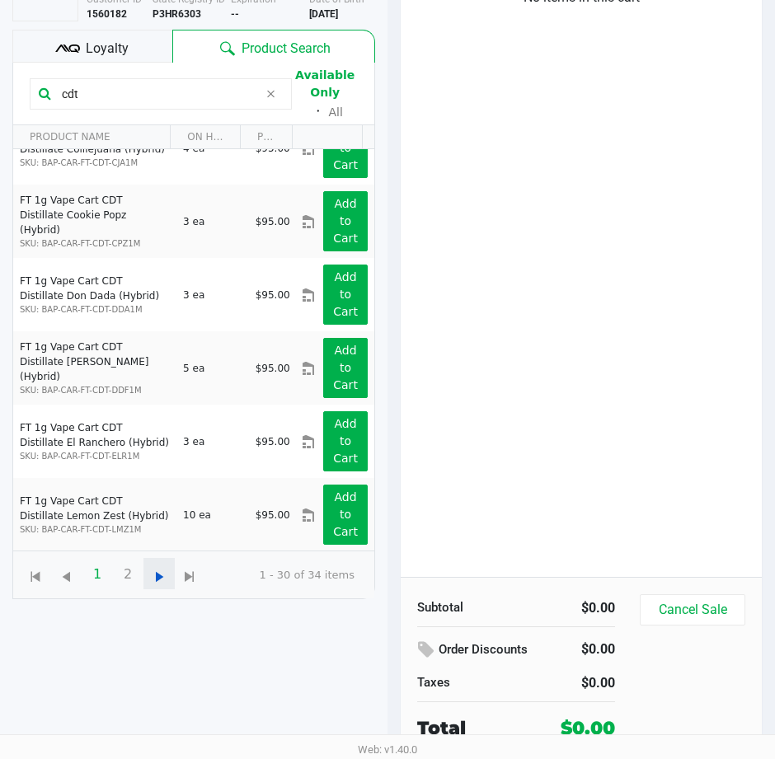
type input "cdt"
click at [161, 576] on span "Go to the next page" at bounding box center [159, 577] width 21 height 21
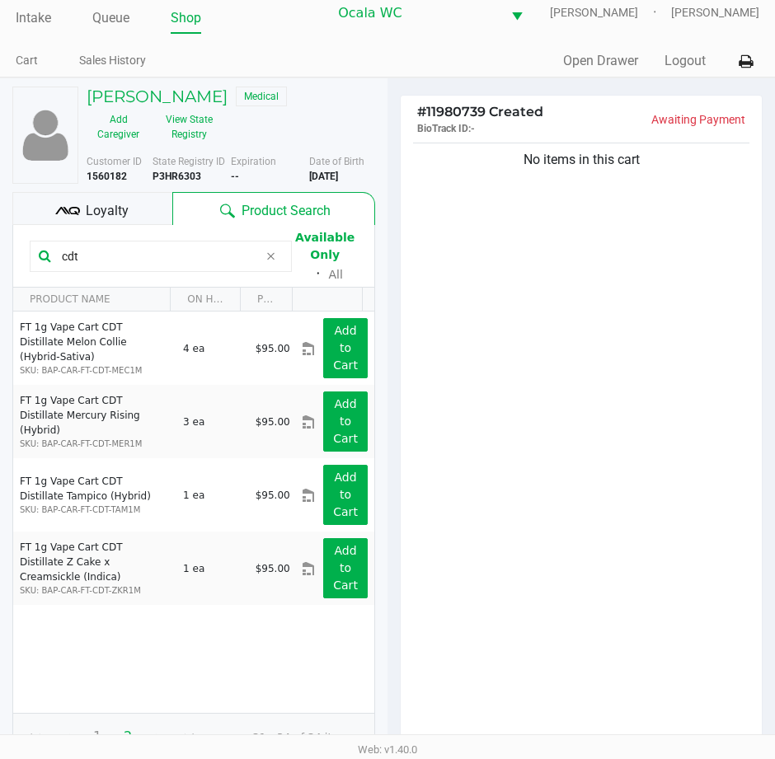
scroll to position [0, 0]
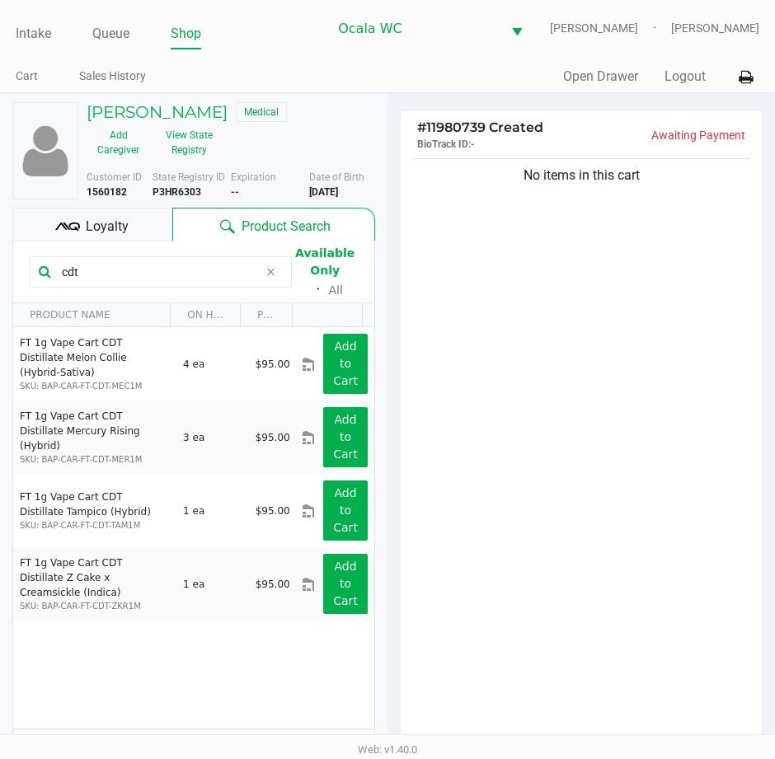
click at [89, 262] on input "cdt" at bounding box center [156, 272] width 203 height 25
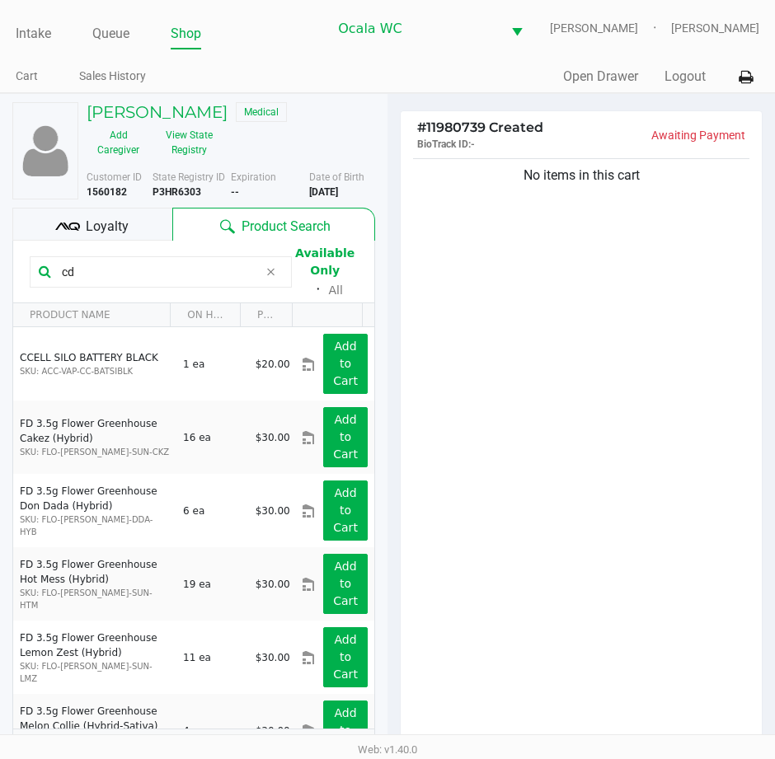
type input "cdt"
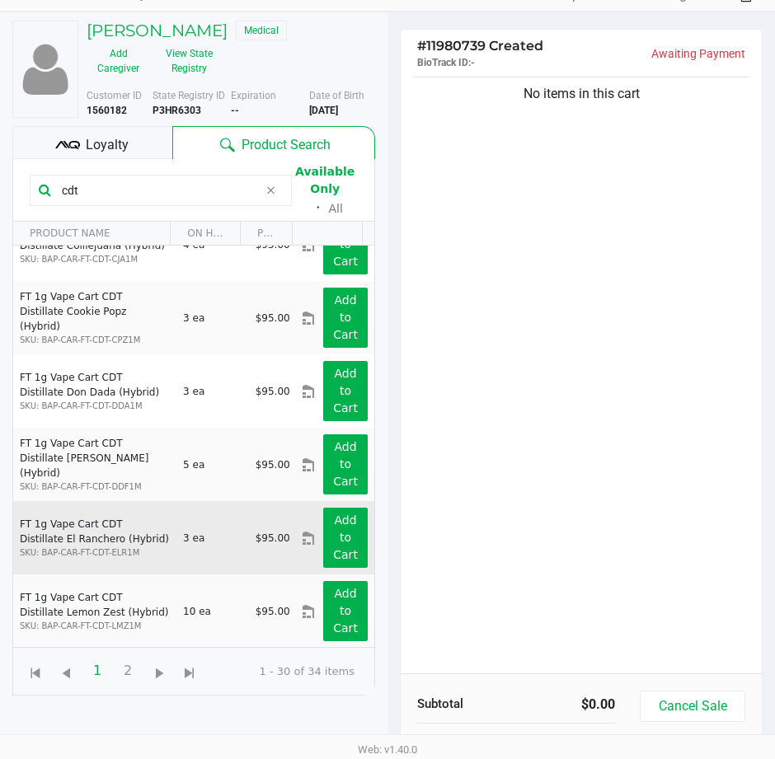
scroll to position [178, 0]
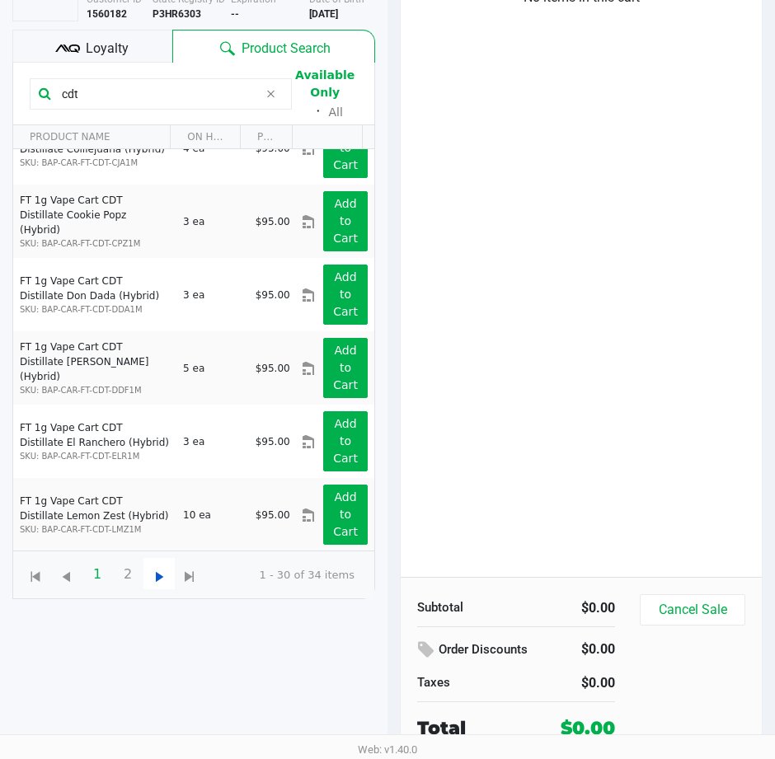
click at [159, 584] on span "Go to the next page" at bounding box center [159, 577] width 21 height 21
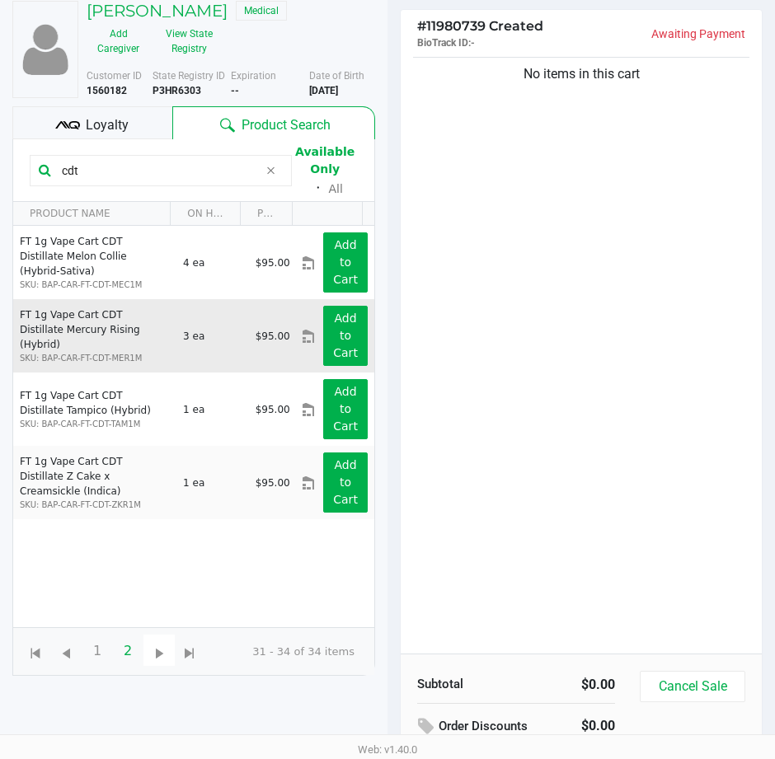
scroll to position [0, 0]
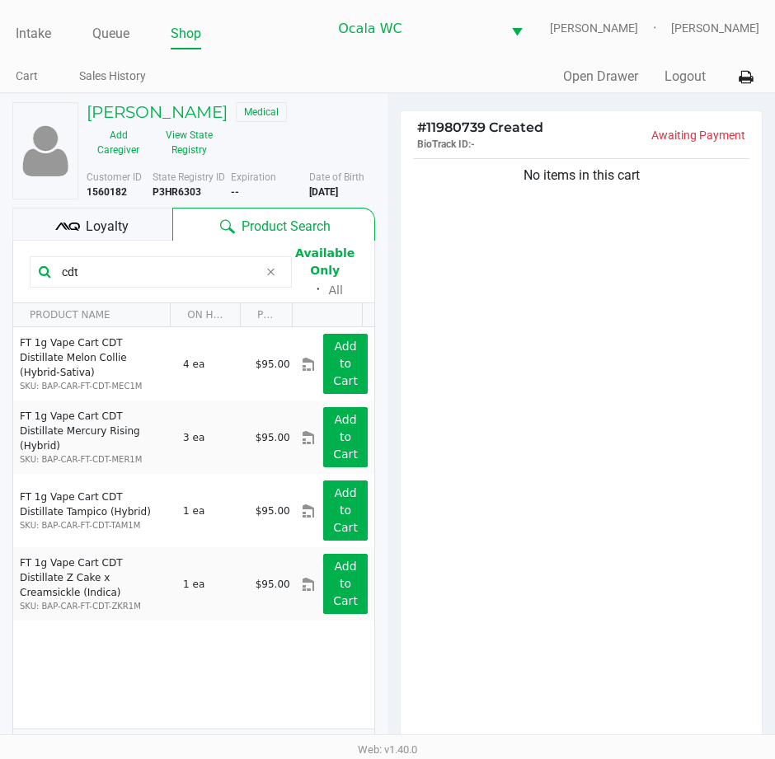
click at [77, 270] on input "cdt" at bounding box center [156, 272] width 203 height 25
click at [167, 260] on input "cdt" at bounding box center [156, 272] width 203 height 25
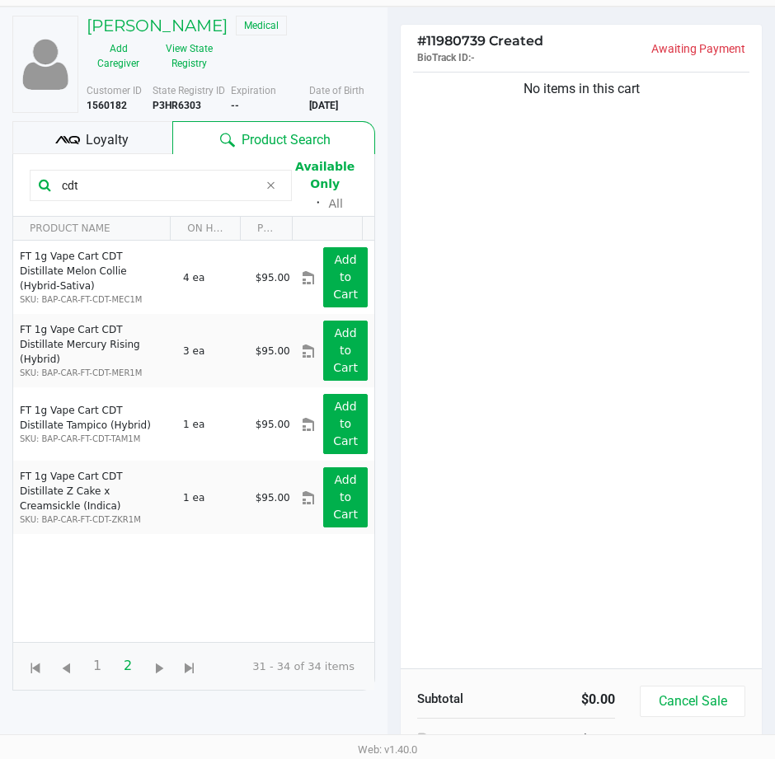
scroll to position [178, 0]
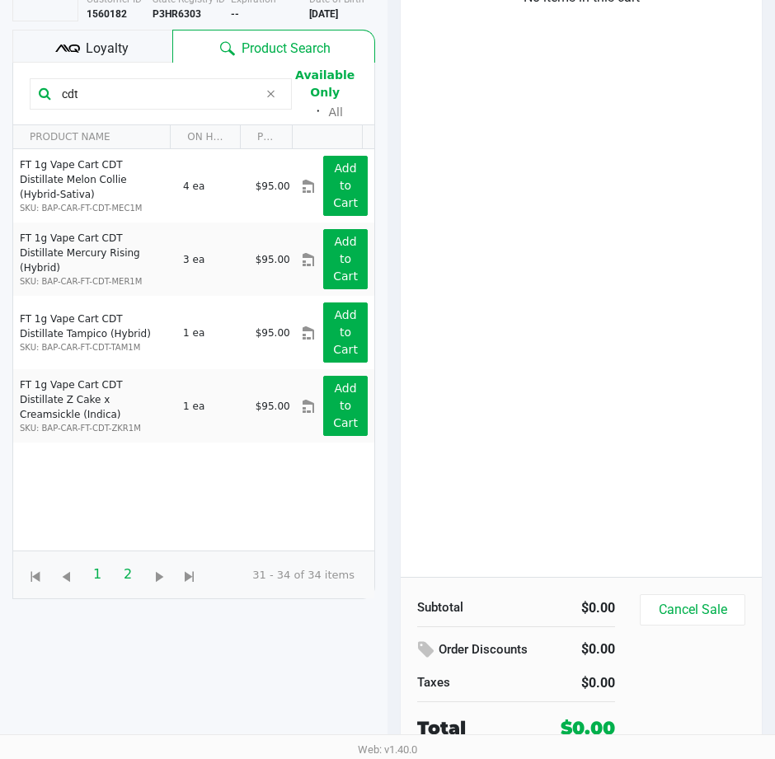
click at [100, 577] on span "1" at bounding box center [97, 574] width 31 height 31
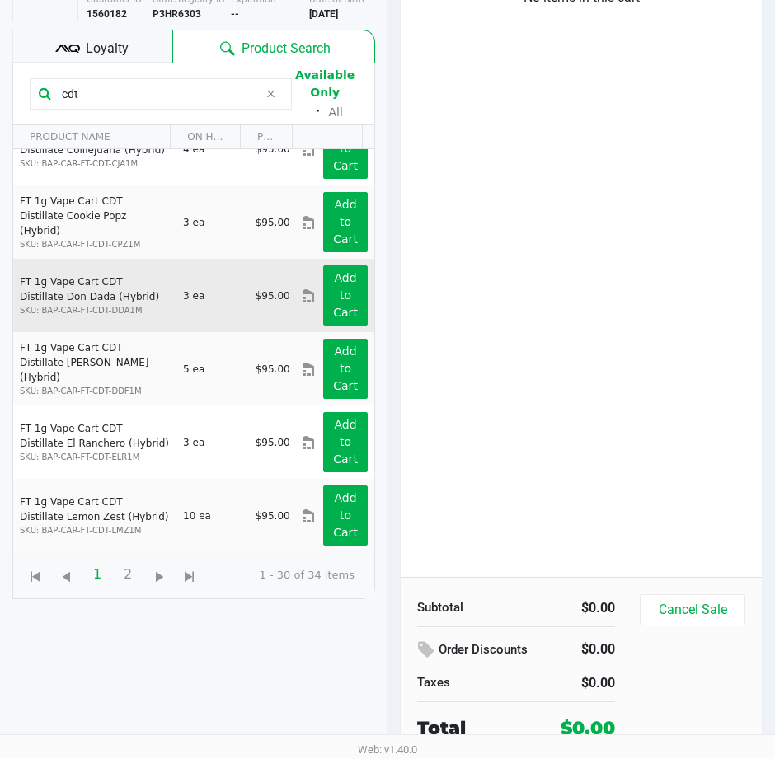
scroll to position [1799, 0]
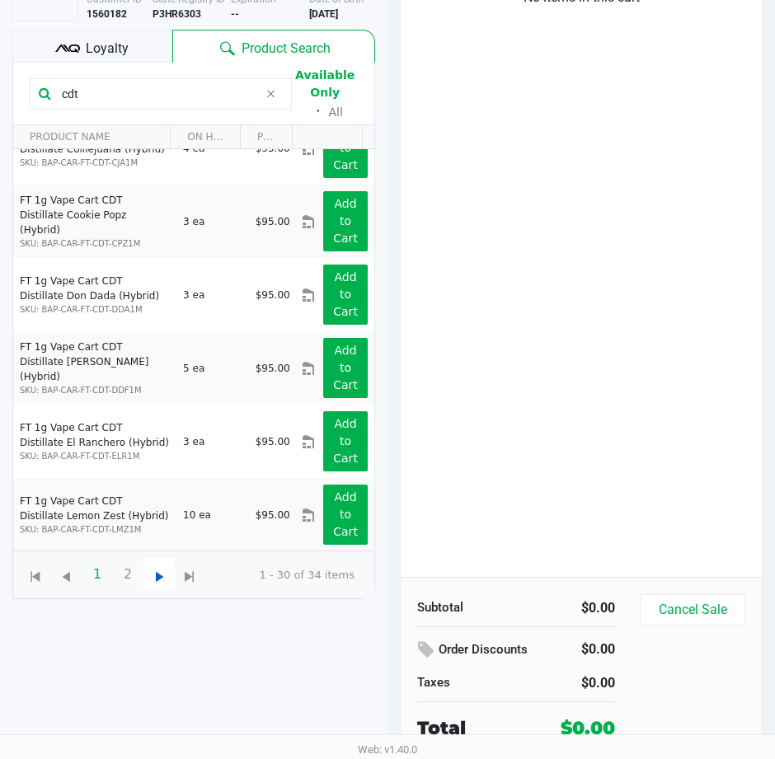
click at [157, 581] on span "Go to the next page" at bounding box center [159, 577] width 21 height 21
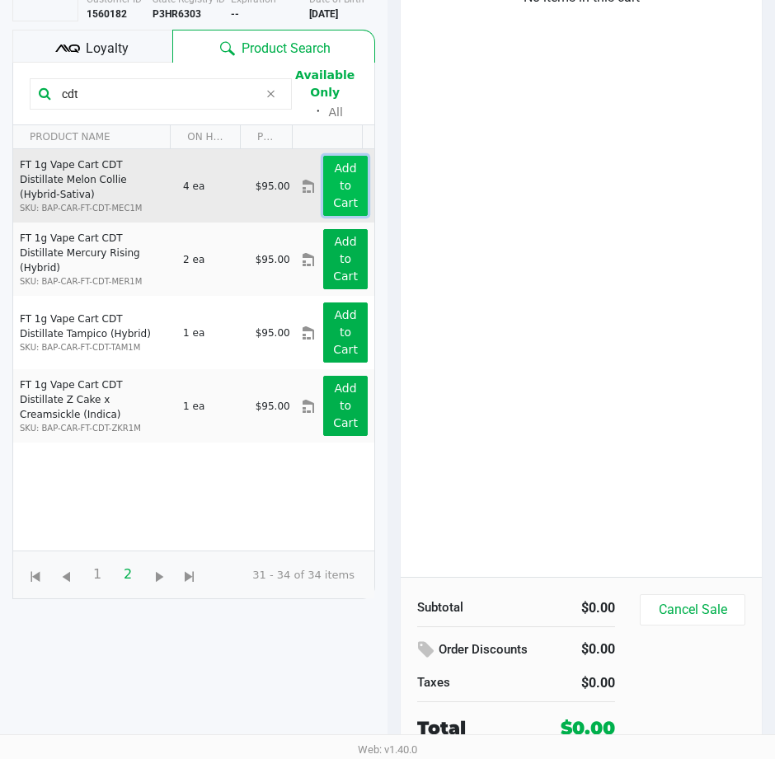
click at [335, 197] on app-button-loader "Add to Cart" at bounding box center [345, 186] width 25 height 48
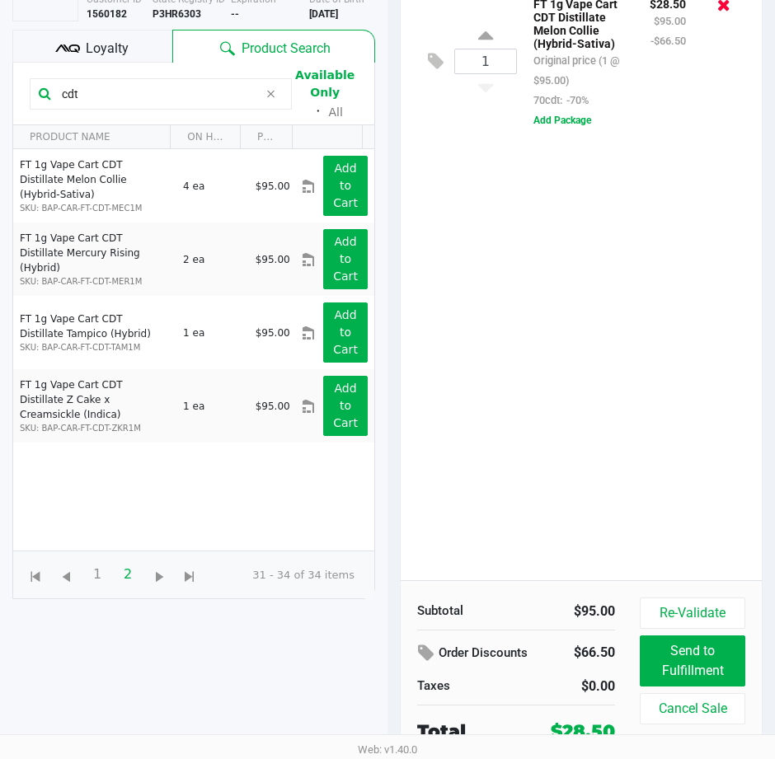
click at [727, 7] on icon at bounding box center [723, 5] width 13 height 16
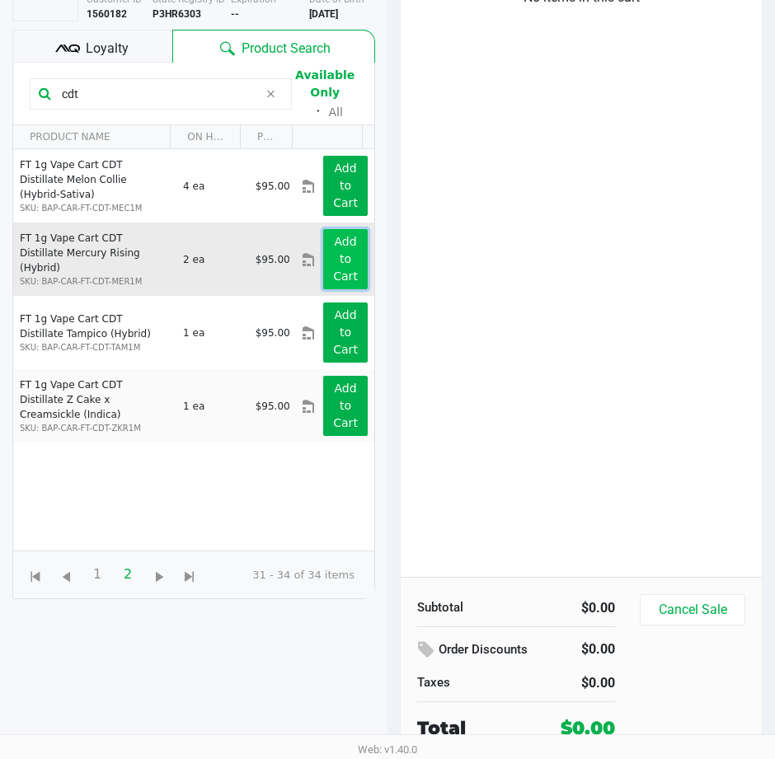
click at [333, 258] on app-button-loader "Add to Cart" at bounding box center [345, 259] width 25 height 48
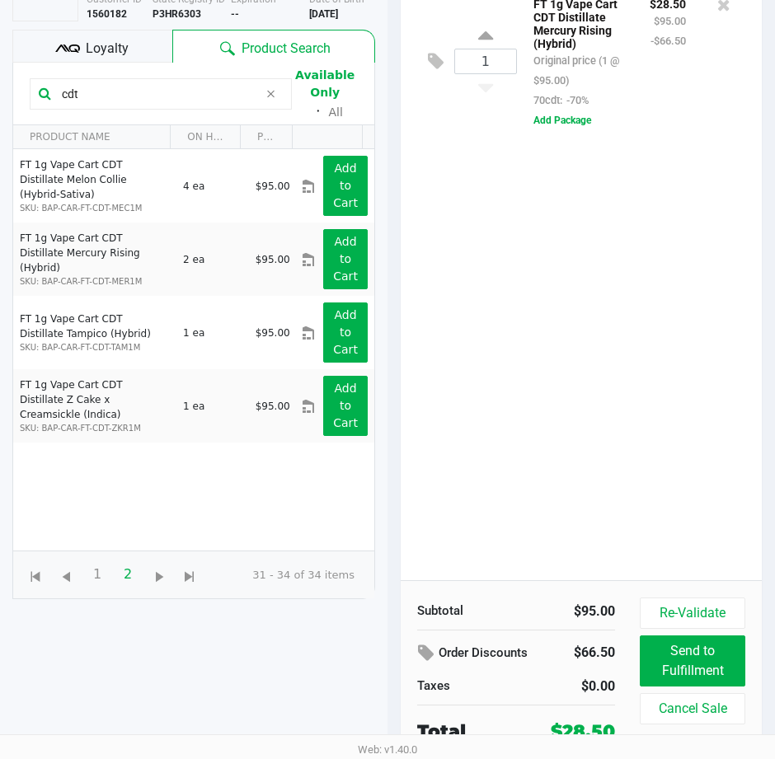
click at [648, 305] on div "1 FT 1g Vape Cart CDT Distillate Mercury Rising (Hybrid) Original price (1 @ $9…" at bounding box center [581, 280] width 361 height 600
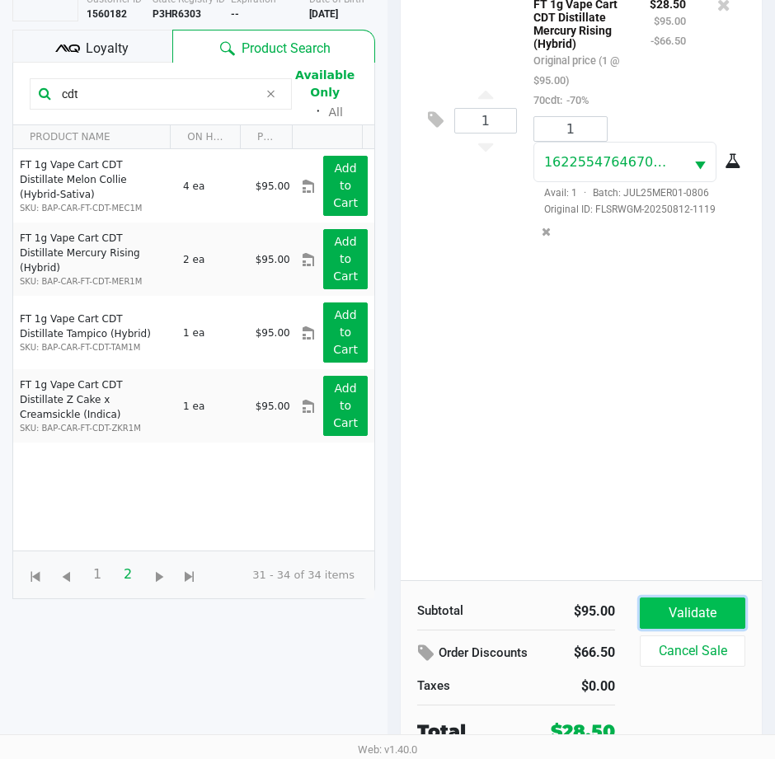
click at [668, 616] on button "Validate" at bounding box center [693, 613] width 106 height 31
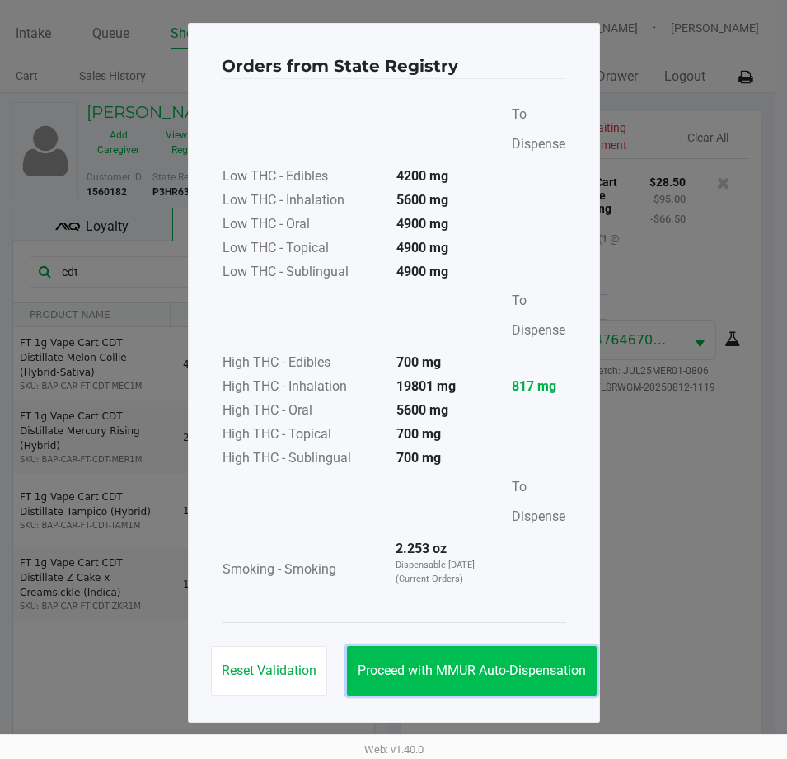
click at [401, 666] on span "Proceed with MMUR Auto-Dispensation" at bounding box center [472, 671] width 228 height 16
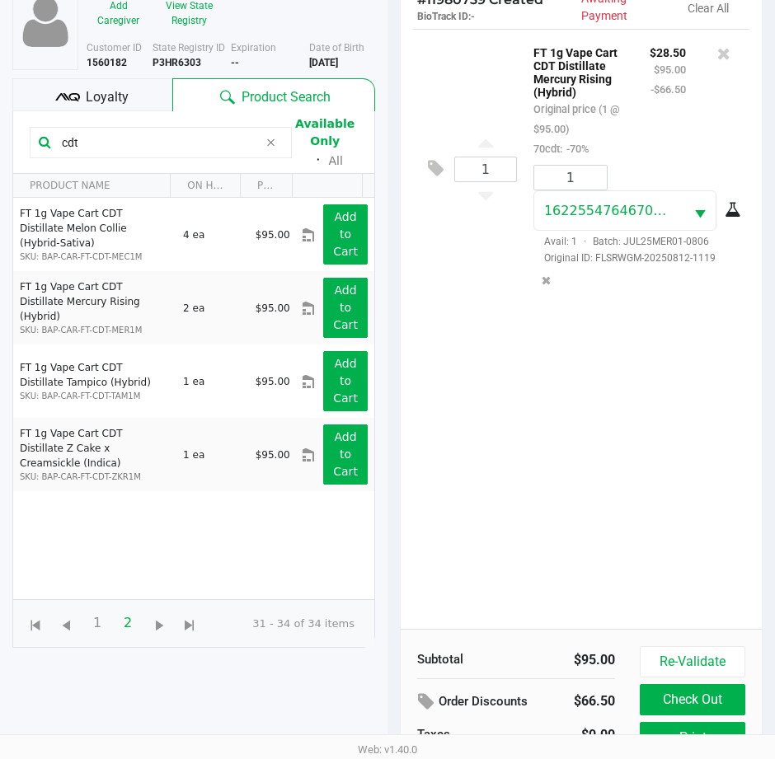
scroll to position [218, 0]
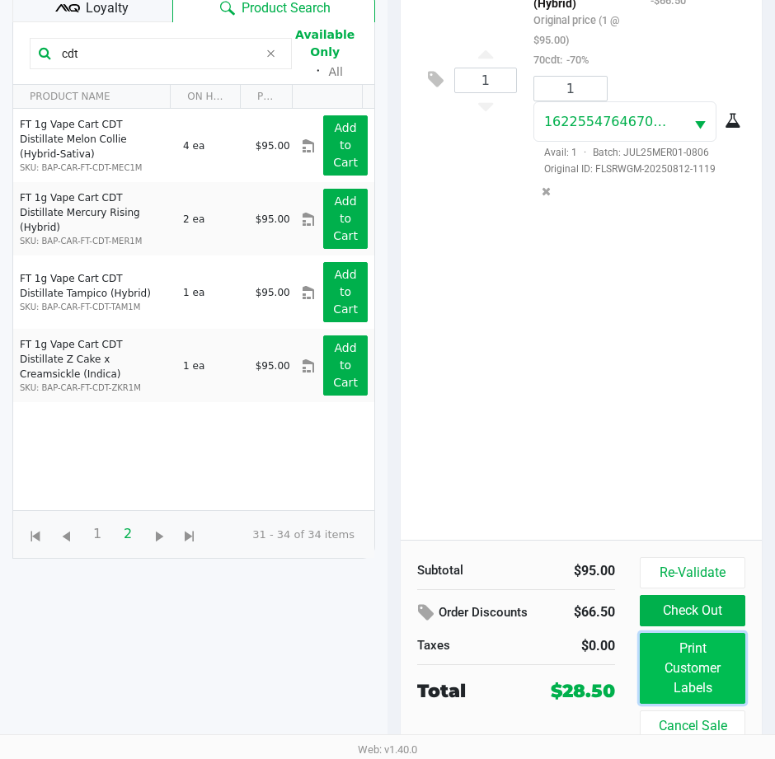
click at [717, 655] on button "Print Customer Labels" at bounding box center [693, 668] width 106 height 71
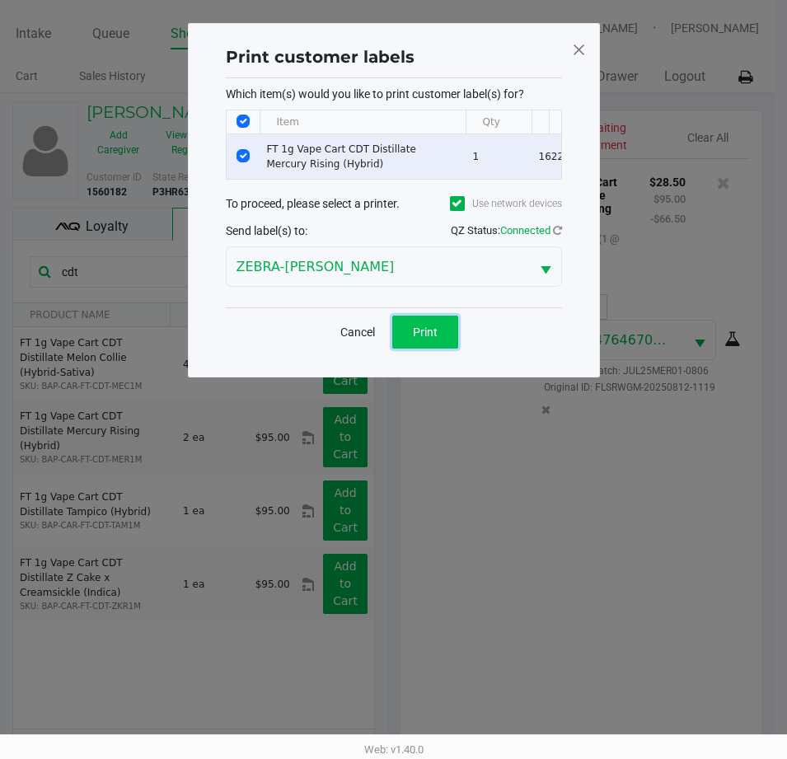
click at [424, 336] on button "Print" at bounding box center [425, 332] width 66 height 33
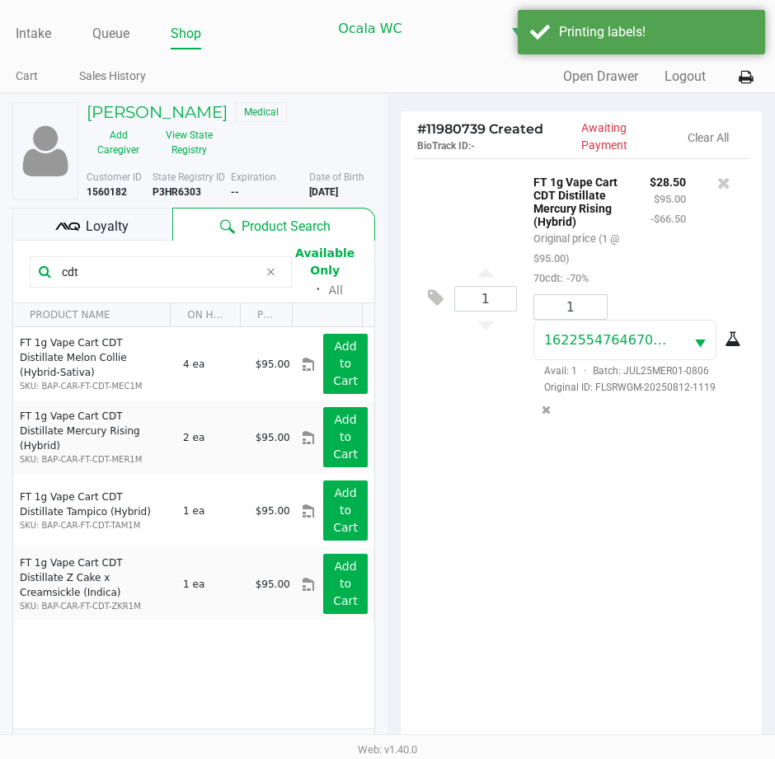
click at [134, 223] on div "Loyalty" at bounding box center [92, 224] width 160 height 33
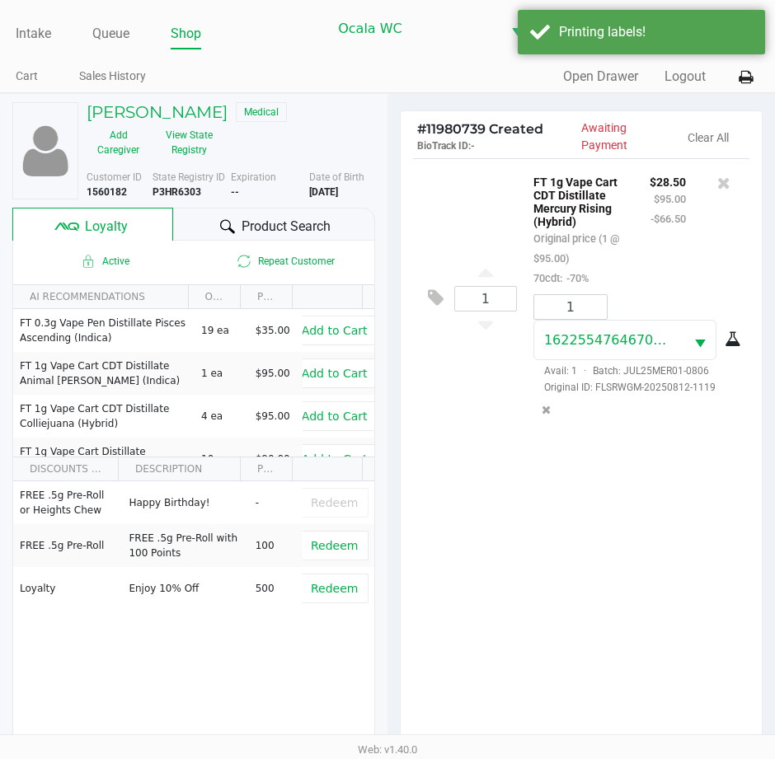
click at [503, 494] on div "1 FT 1g Vape Cart CDT Distillate Mercury Rising (Hybrid) Original price (1 @ $9…" at bounding box center [581, 458] width 361 height 600
click at [506, 494] on div "1 FT 1g Vape Cart CDT Distillate Mercury Rising (Hybrid) Original price (1 @ $9…" at bounding box center [581, 458] width 361 height 600
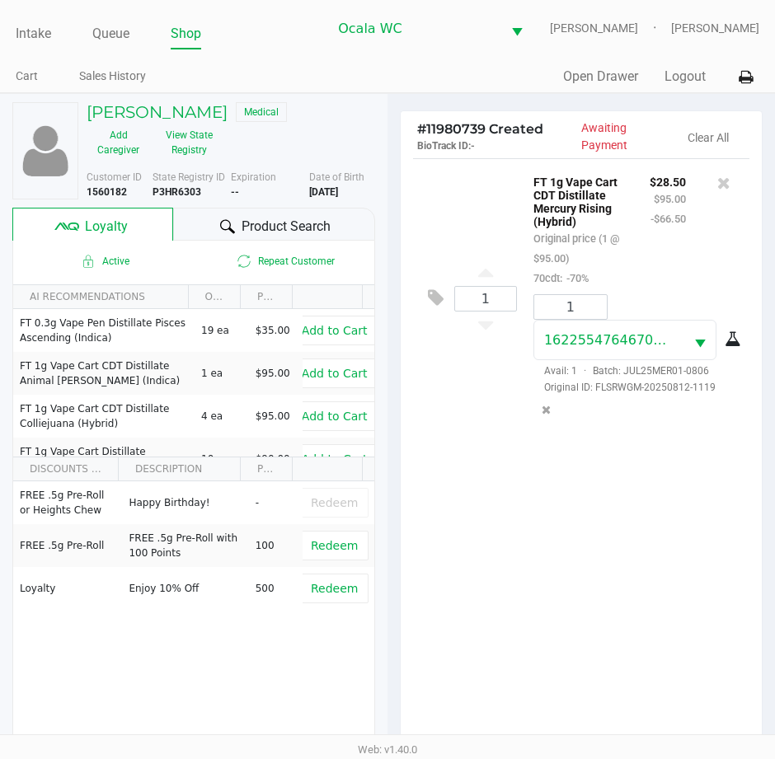
click at [489, 517] on div "1 FT 1g Vape Cart CDT Distillate Mercury Rising (Hybrid) Original price (1 @ $9…" at bounding box center [581, 458] width 361 height 600
click at [436, 518] on div "1 FT 1g Vape Cart CDT Distillate Mercury Rising (Hybrid) Original price (1 @ $9…" at bounding box center [581, 458] width 361 height 600
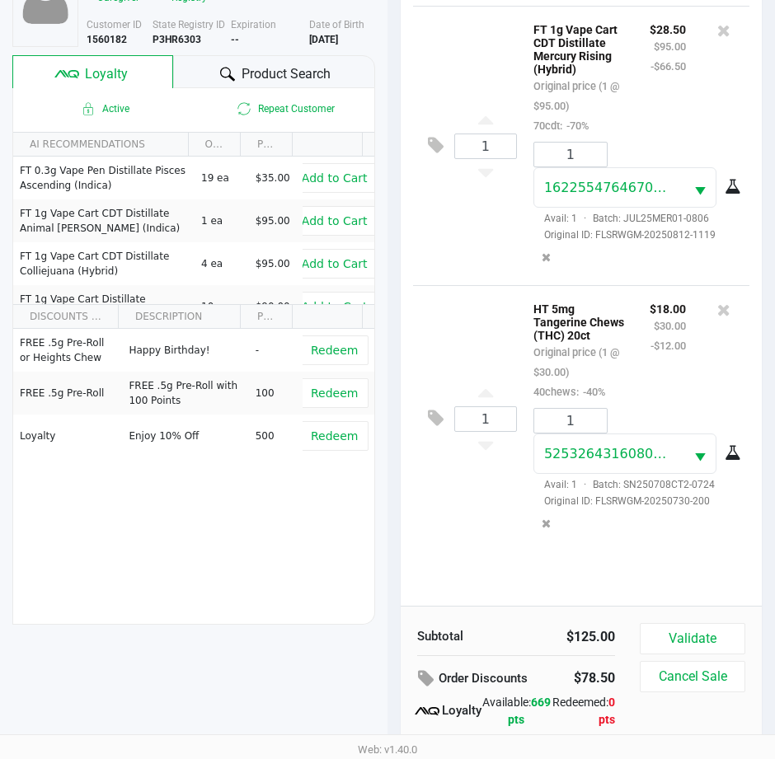
scroll to position [216, 0]
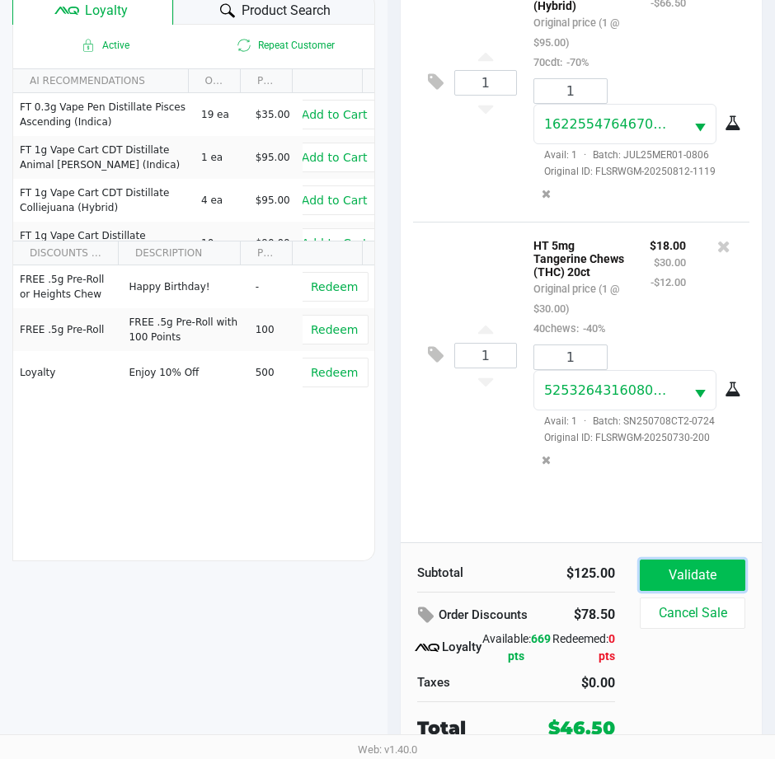
click at [697, 580] on button "Validate" at bounding box center [693, 575] width 106 height 31
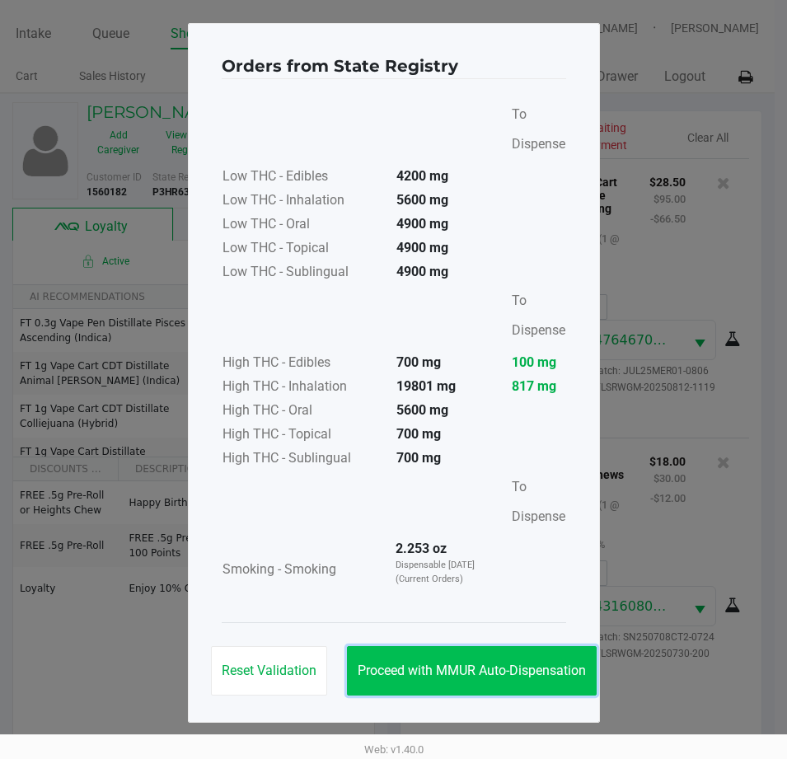
click at [398, 662] on button "Proceed with MMUR Auto-Dispensation" at bounding box center [472, 670] width 250 height 49
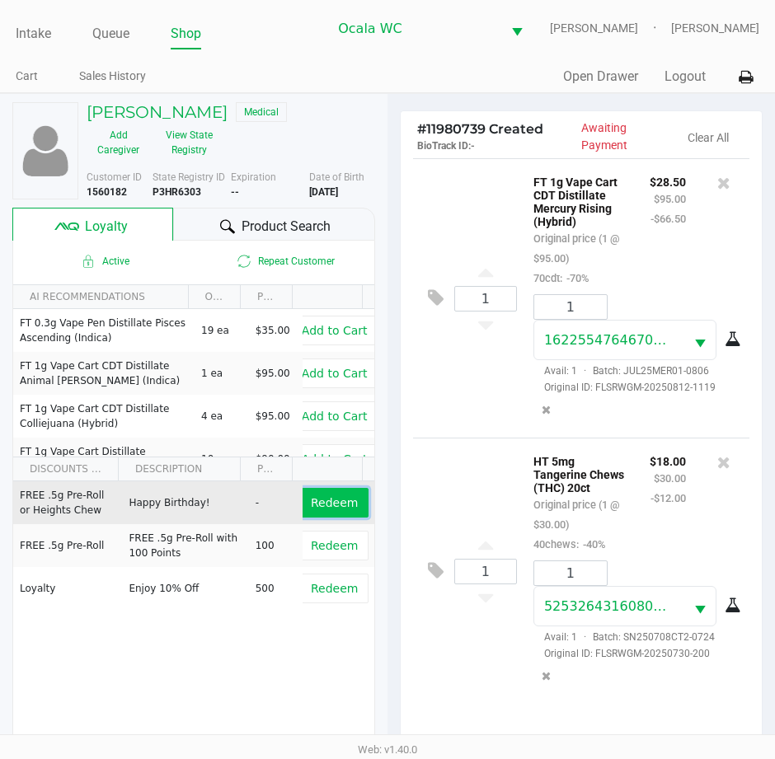
click at [321, 504] on span "Redeem" at bounding box center [334, 502] width 47 height 13
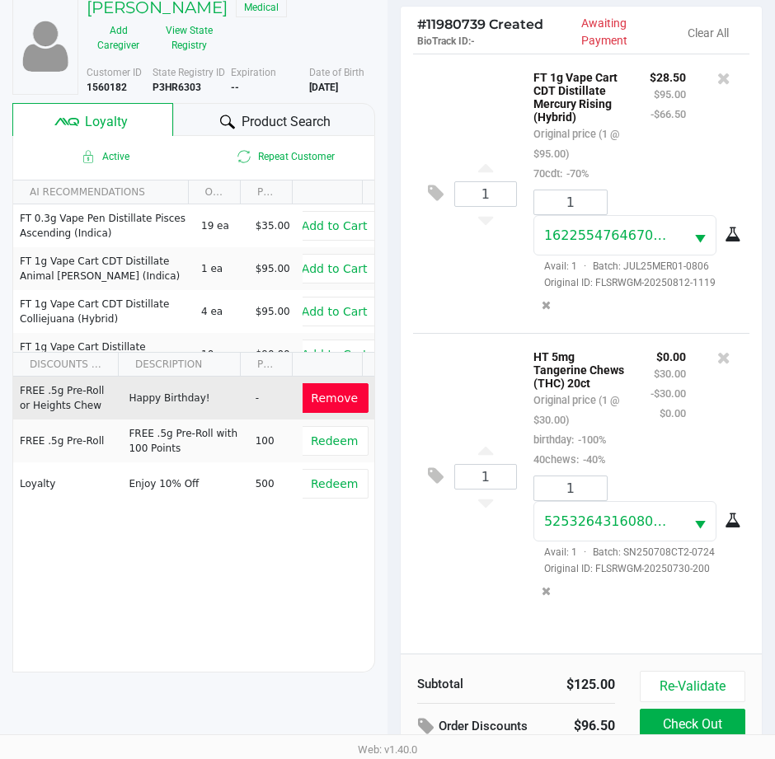
scroll to position [218, 0]
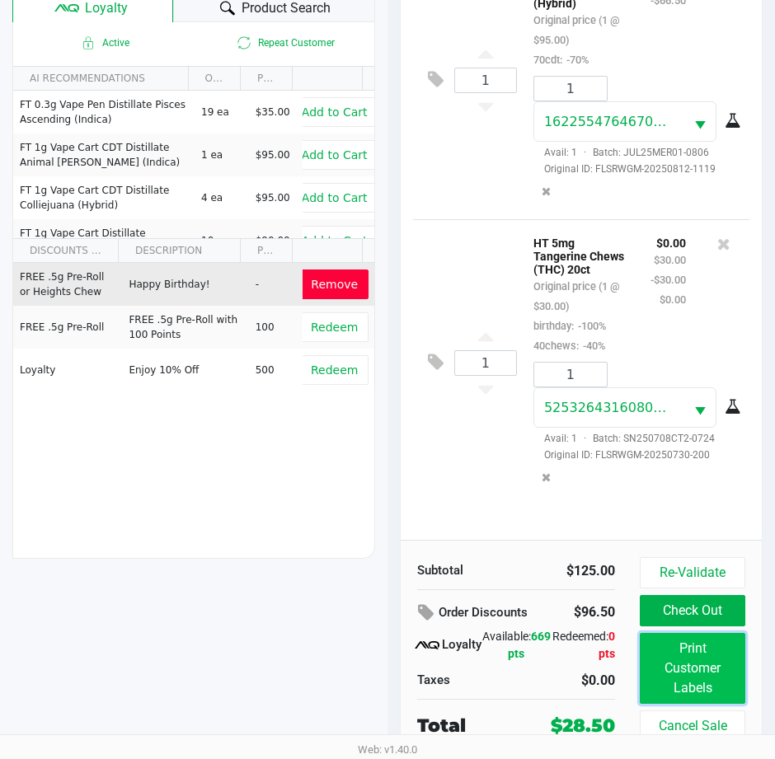
click at [692, 671] on button "Print Customer Labels" at bounding box center [693, 668] width 106 height 71
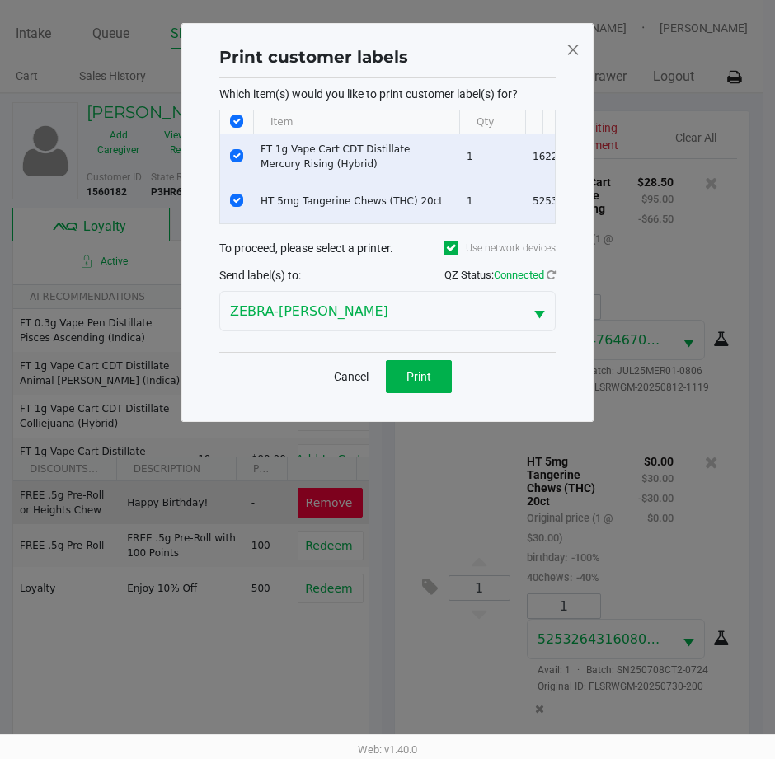
scroll to position [0, 0]
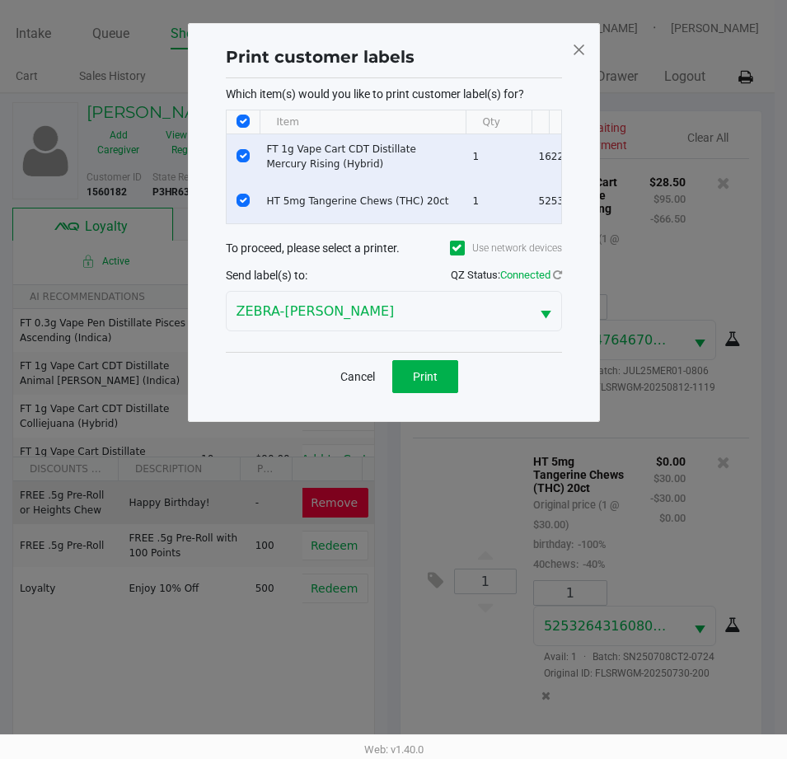
click at [416, 401] on div "Cancel Print" at bounding box center [394, 376] width 336 height 49
click at [432, 382] on span "Print" at bounding box center [425, 376] width 25 height 13
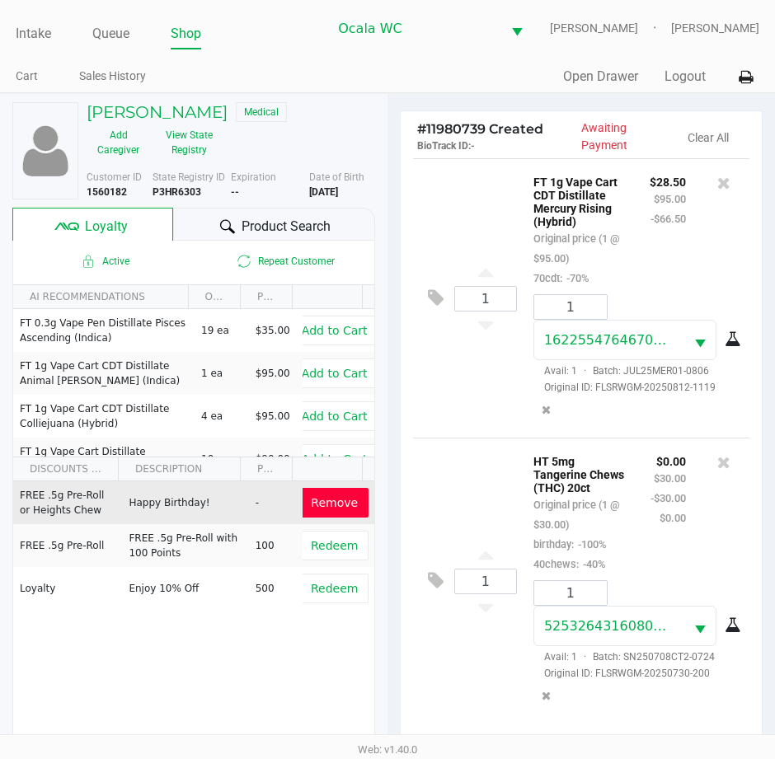
scroll to position [218, 0]
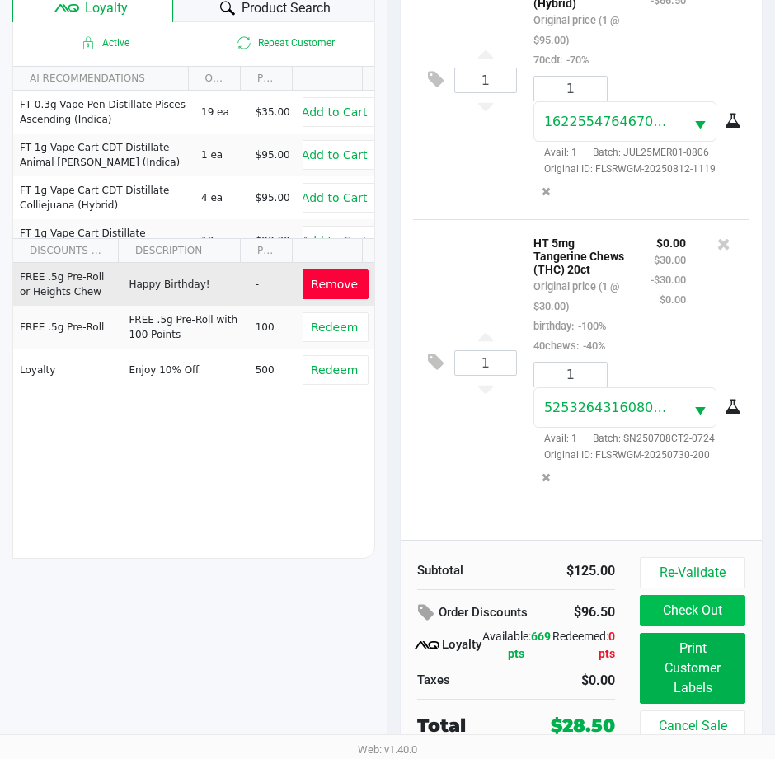
click at [716, 622] on button "Check Out" at bounding box center [693, 610] width 106 height 31
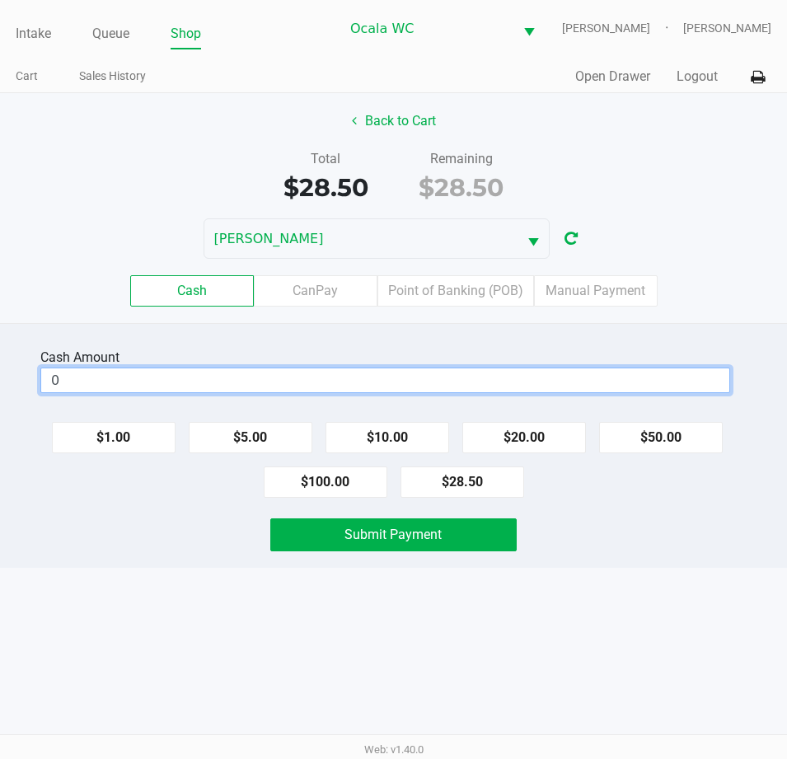
click at [106, 375] on input "0" at bounding box center [385, 380] width 688 height 24
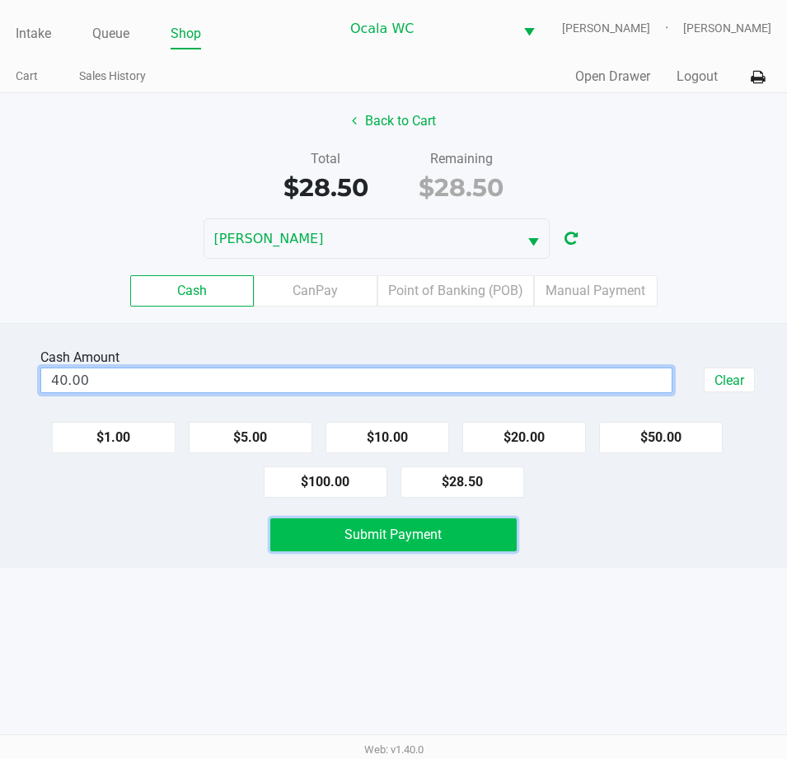
type input "$40.00"
click at [364, 529] on span "Submit Payment" at bounding box center [393, 535] width 97 height 16
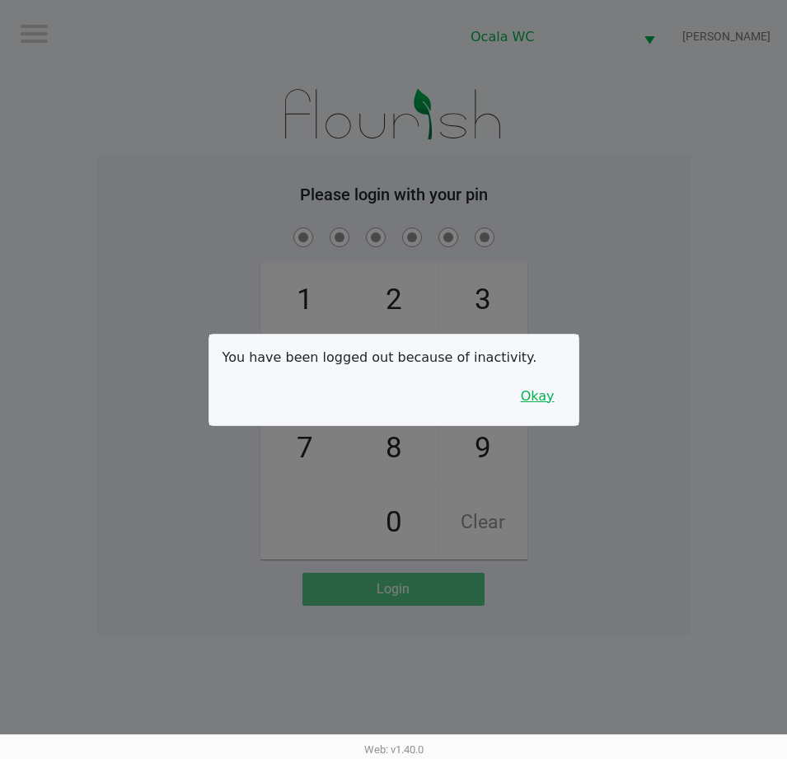
click at [542, 392] on button "Okay" at bounding box center [537, 396] width 55 height 31
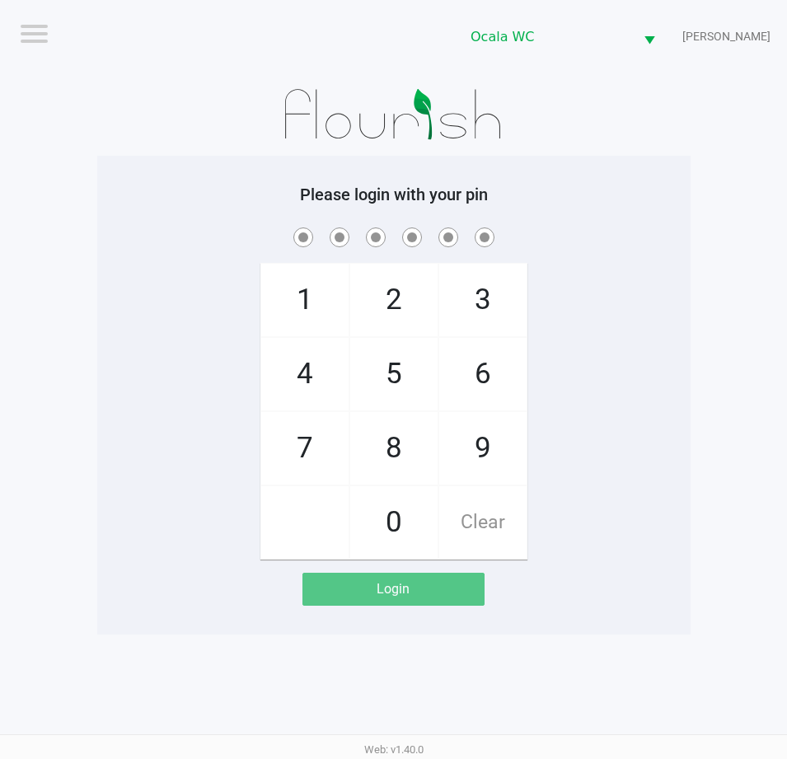
click at [667, 238] on span at bounding box center [394, 237] width 569 height 26
click at [669, 237] on span at bounding box center [394, 237] width 569 height 26
checkbox input "true"
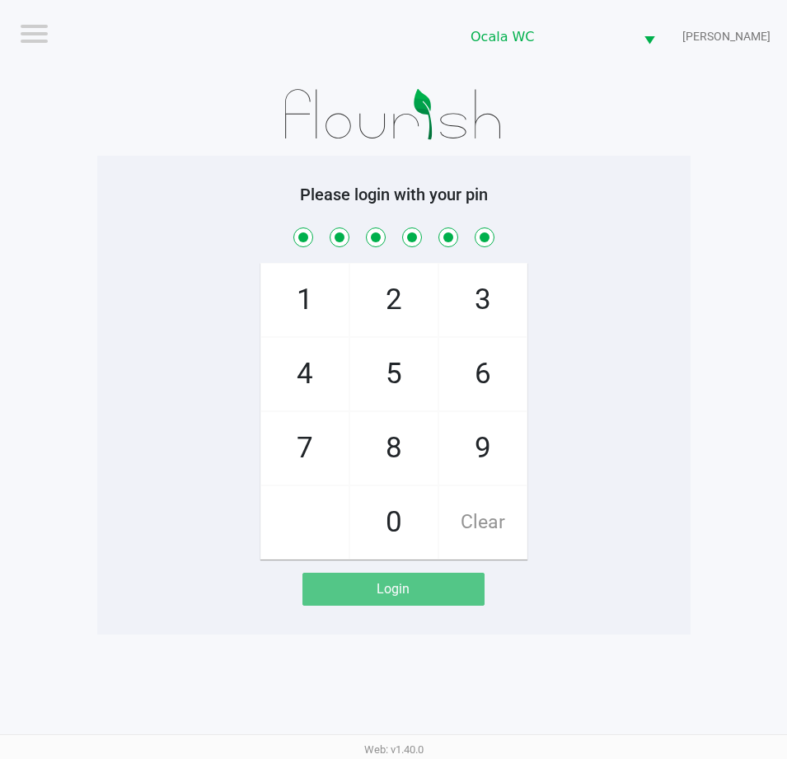
checkbox input "true"
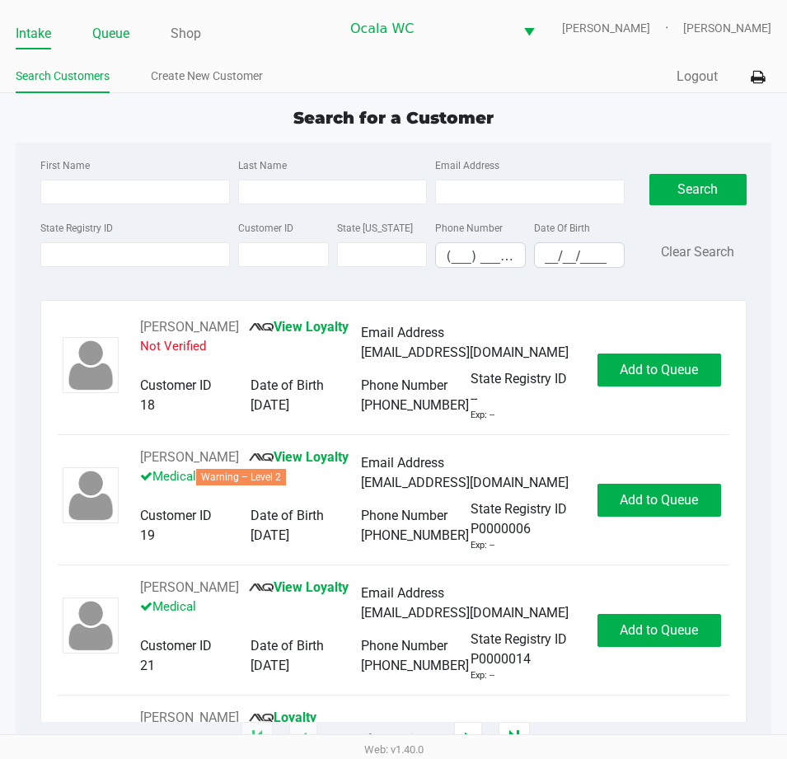
click at [110, 40] on link "Queue" at bounding box center [110, 33] width 37 height 23
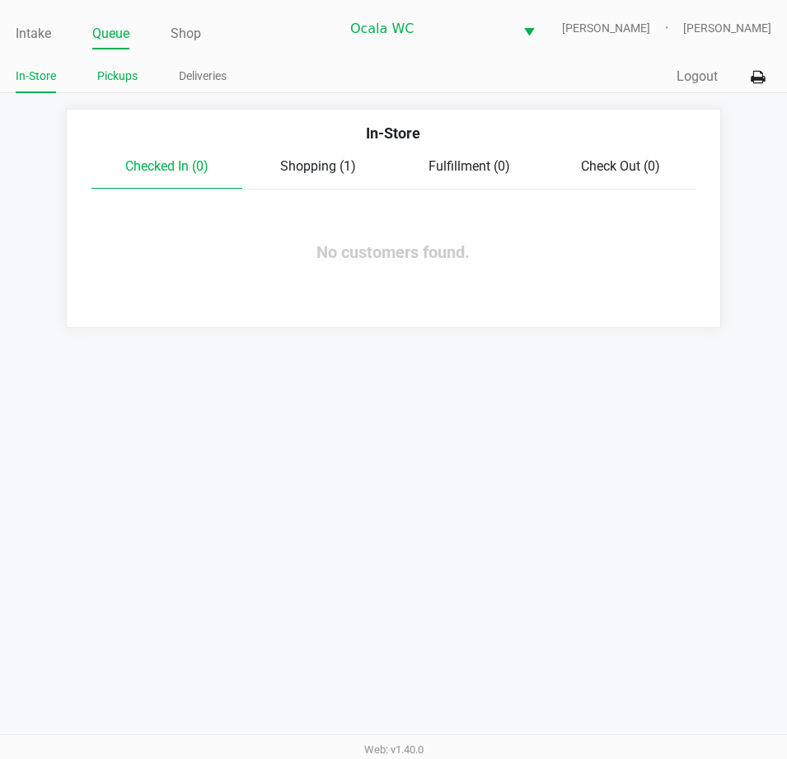
click at [110, 80] on link "Pickups" at bounding box center [117, 76] width 40 height 21
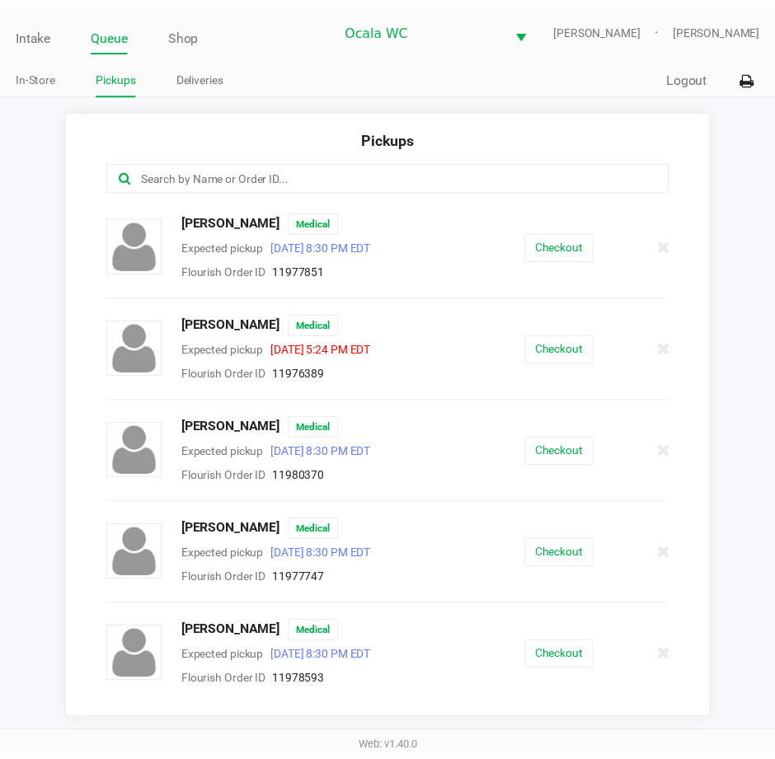
scroll to position [194, 0]
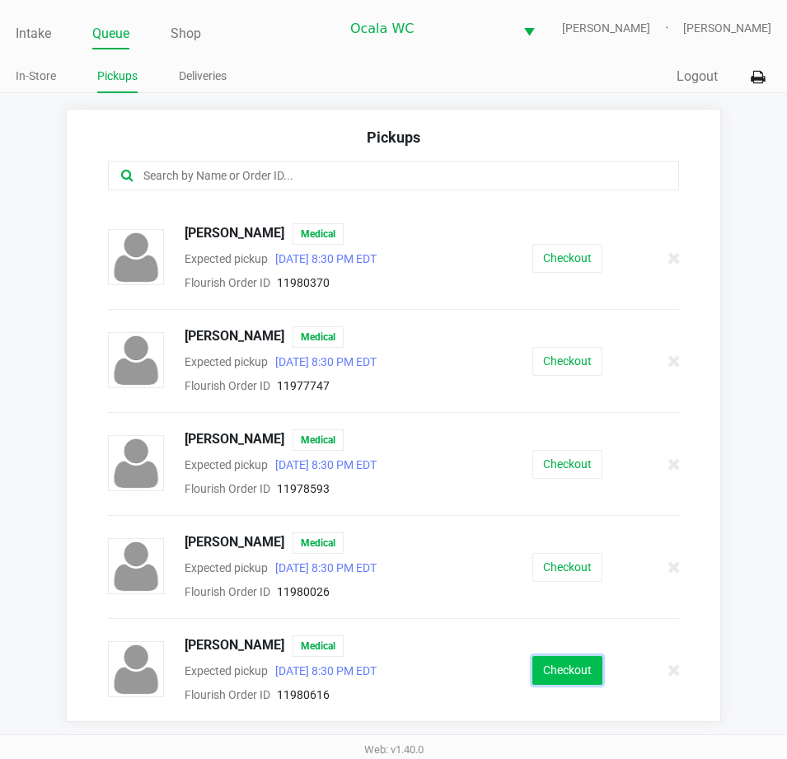
click at [556, 670] on button "Checkout" at bounding box center [568, 670] width 70 height 29
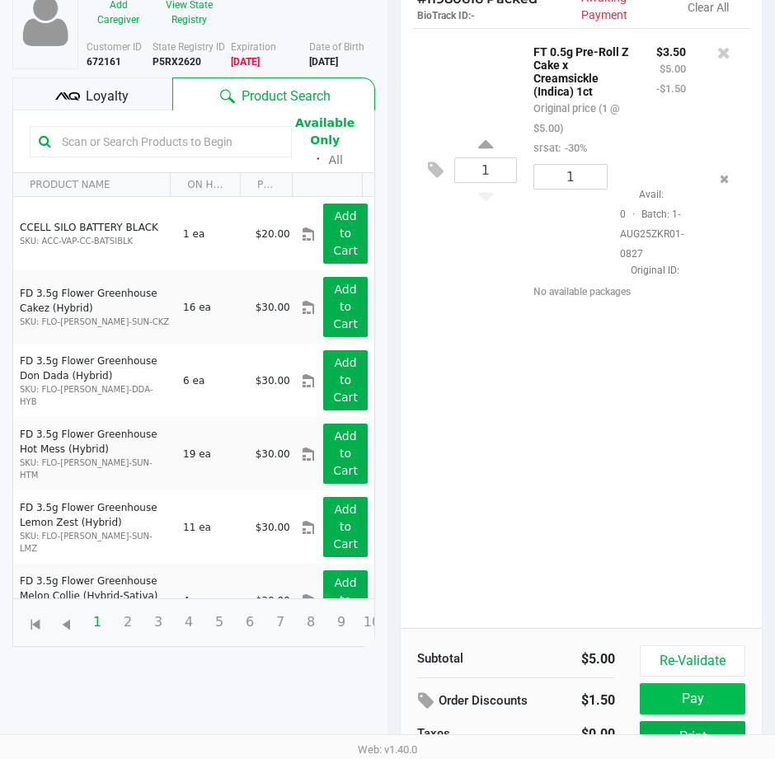
scroll to position [218, 0]
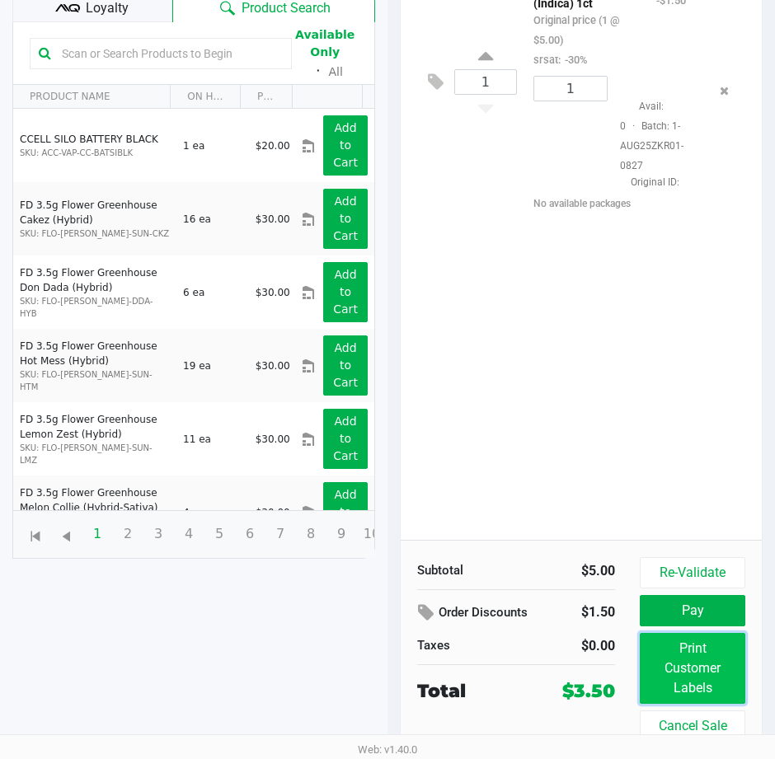
click at [685, 652] on button "Print Customer Labels" at bounding box center [693, 668] width 106 height 71
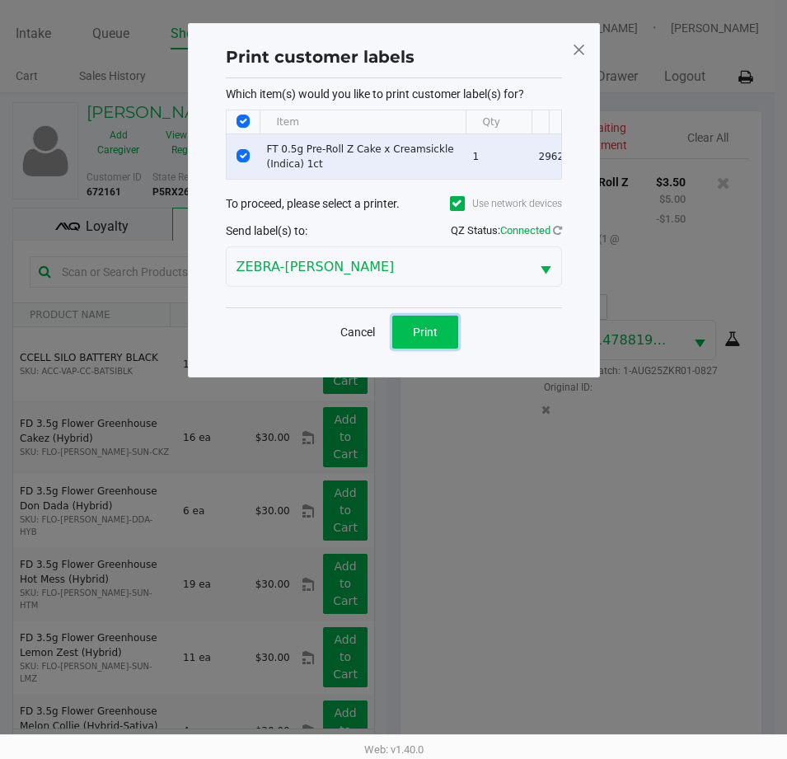
click at [425, 336] on span "Print" at bounding box center [425, 332] width 25 height 13
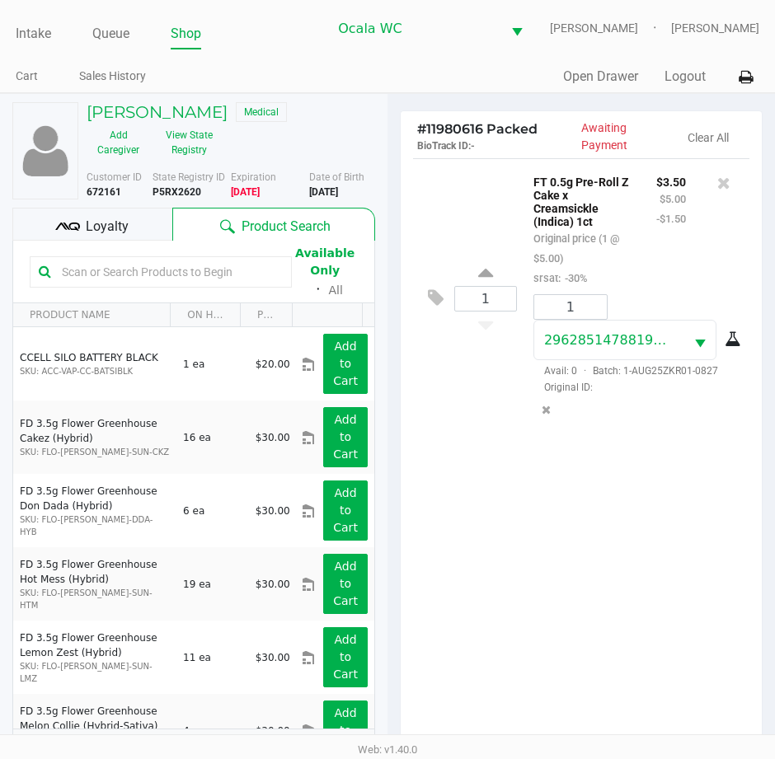
scroll to position [218, 0]
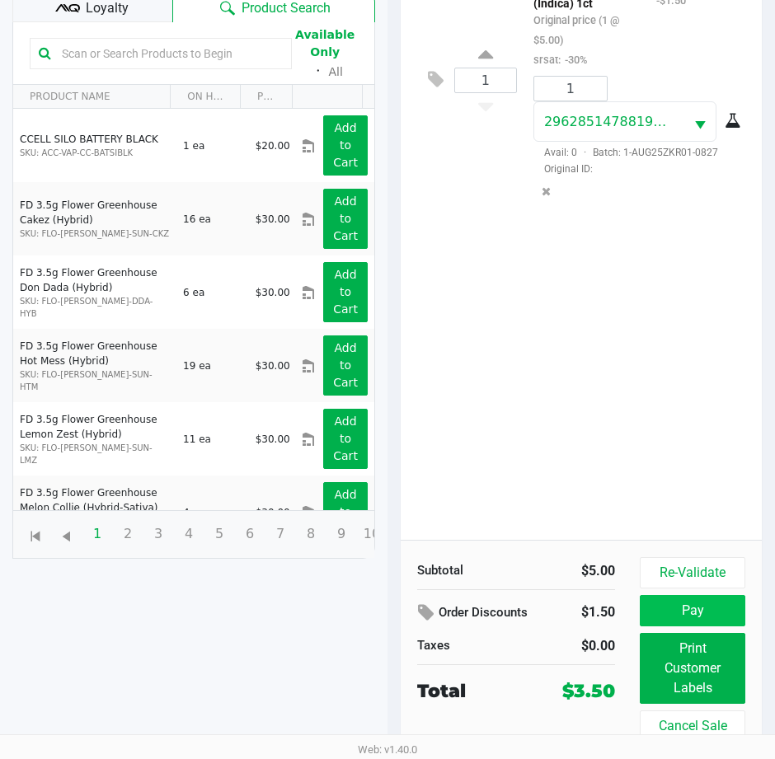
click at [725, 612] on button "Pay" at bounding box center [693, 610] width 106 height 31
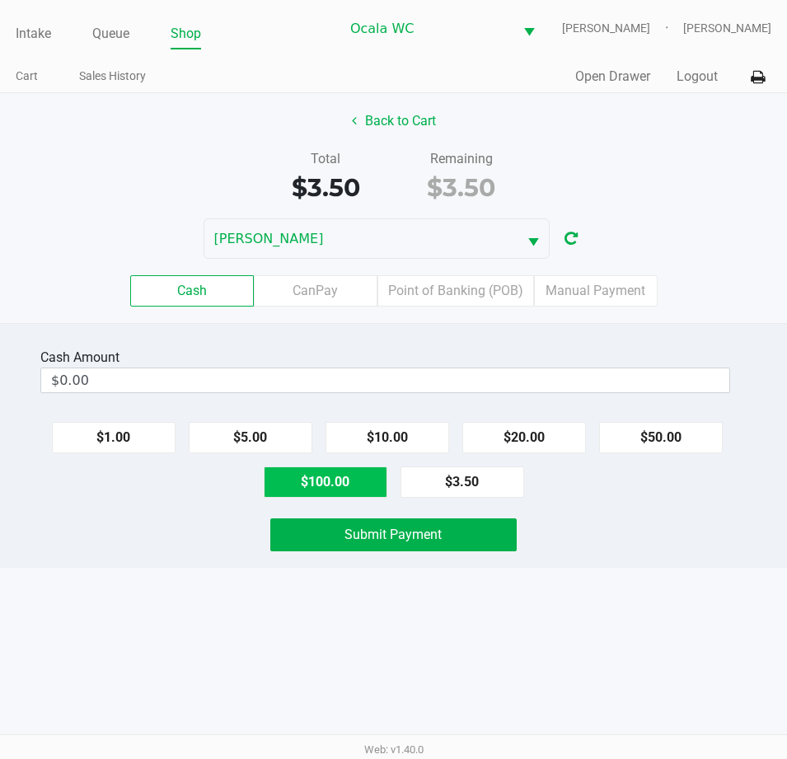
click at [324, 489] on button "$100.00" at bounding box center [326, 482] width 124 height 31
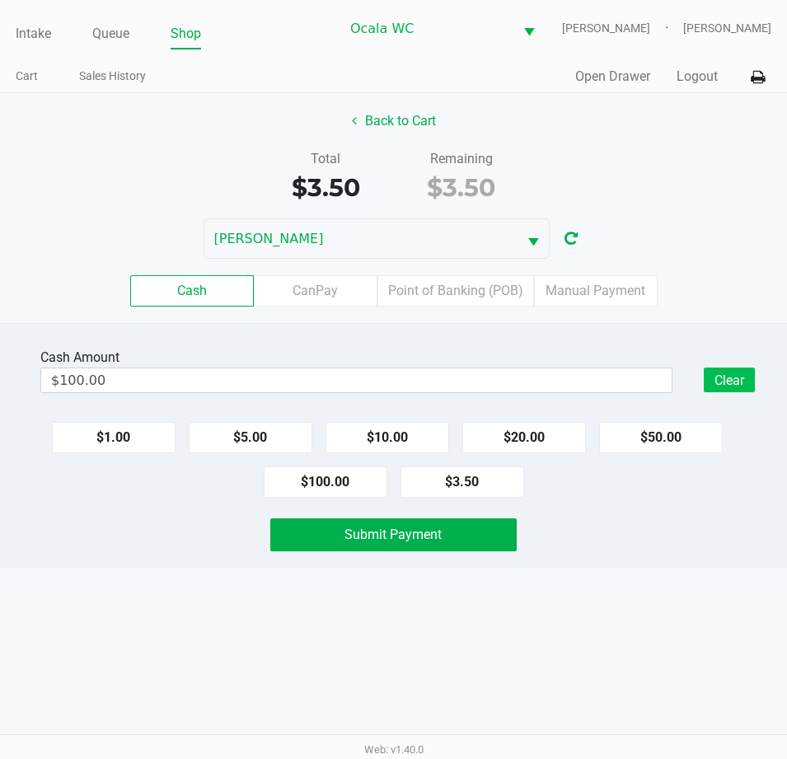
click at [735, 384] on button "Clear" at bounding box center [729, 380] width 51 height 25
click at [406, 450] on button "$10.00" at bounding box center [388, 437] width 124 height 31
type input "$10.00"
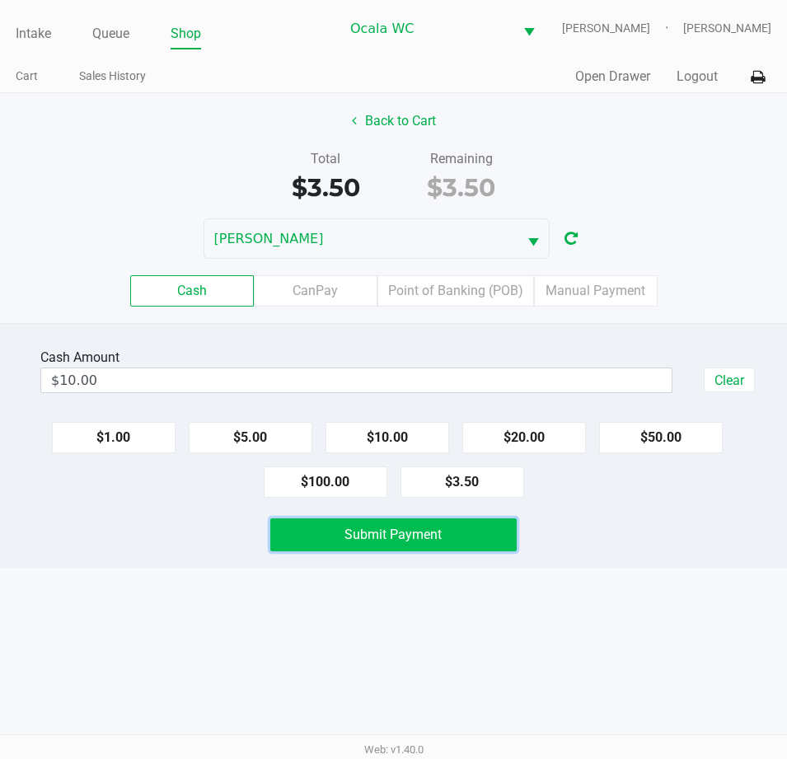
click at [415, 538] on span "Submit Payment" at bounding box center [393, 535] width 97 height 16
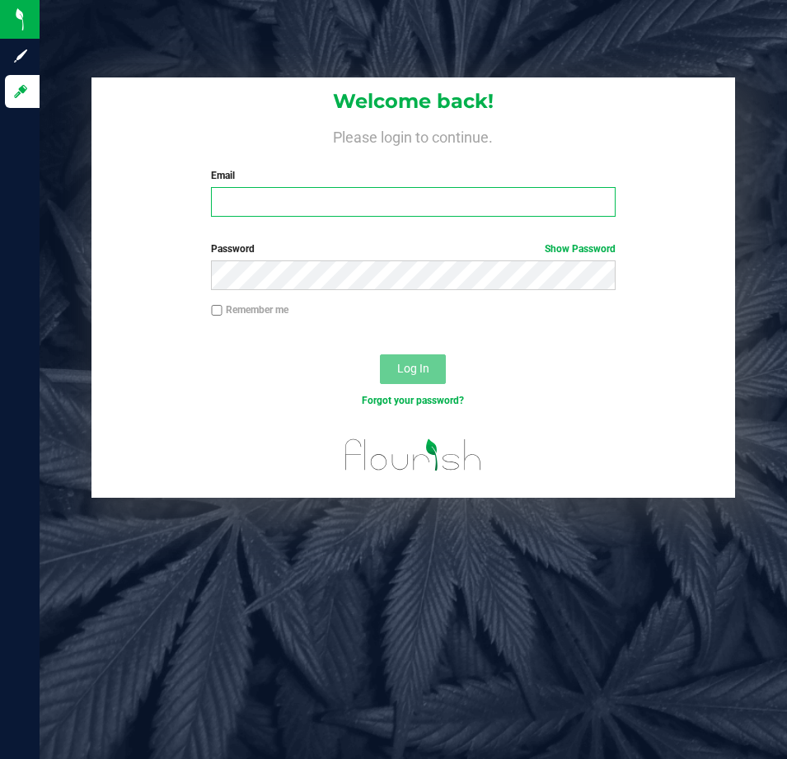
click at [242, 201] on input "Email" at bounding box center [413, 202] width 405 height 30
type input "Jlaughlin@liveparallel.com"
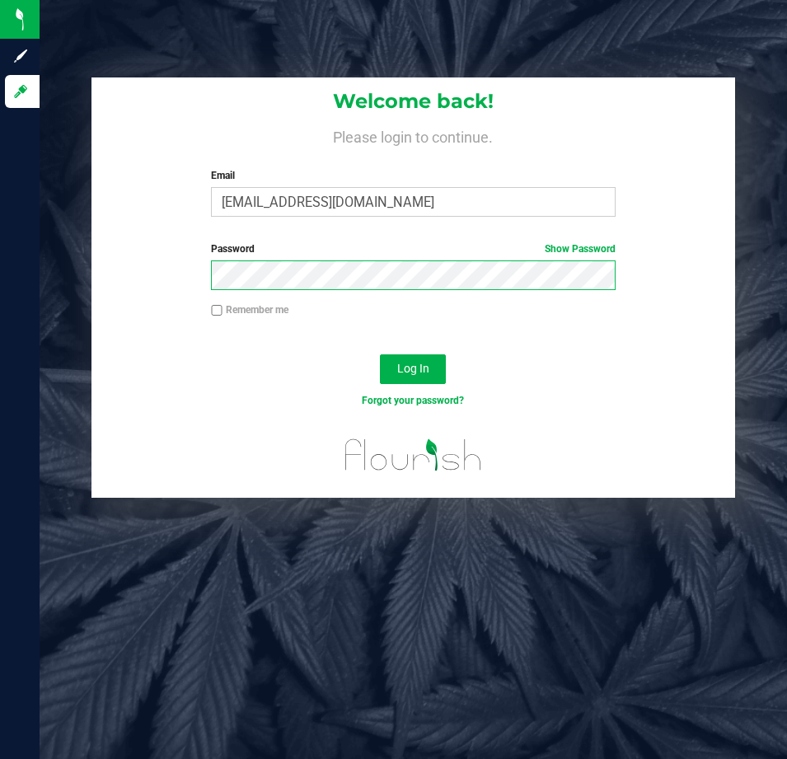
click at [380, 354] on button "Log In" at bounding box center [413, 369] width 66 height 30
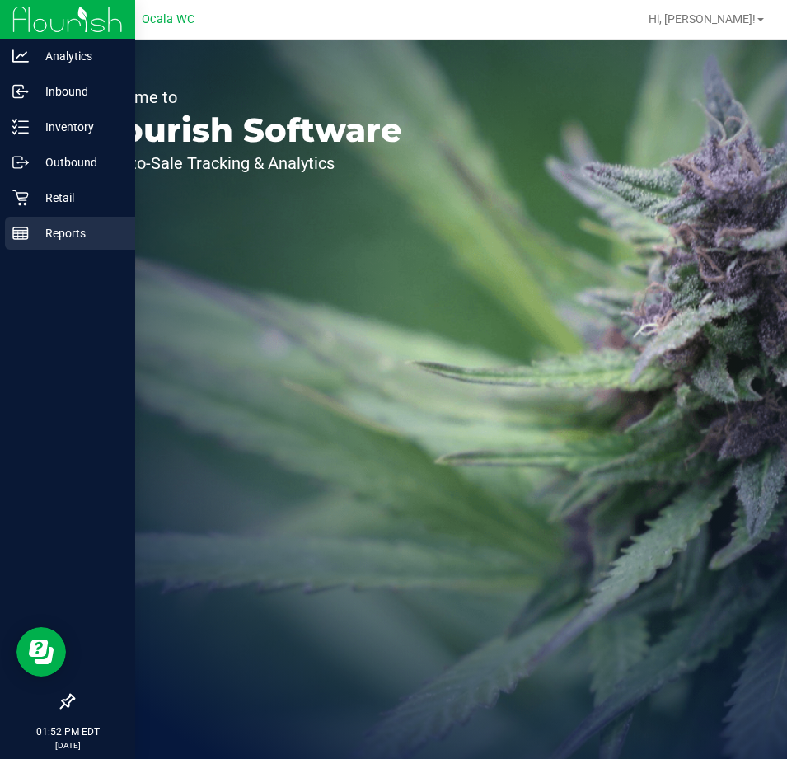
click at [57, 233] on p "Reports" at bounding box center [78, 233] width 99 height 20
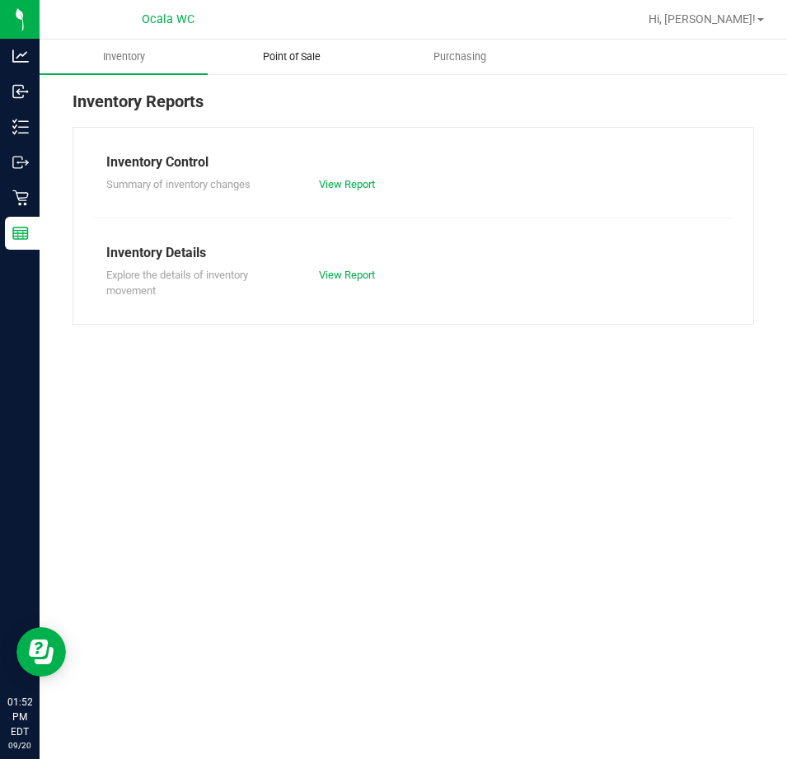
click at [298, 54] on span "Point of Sale" at bounding box center [292, 56] width 102 height 15
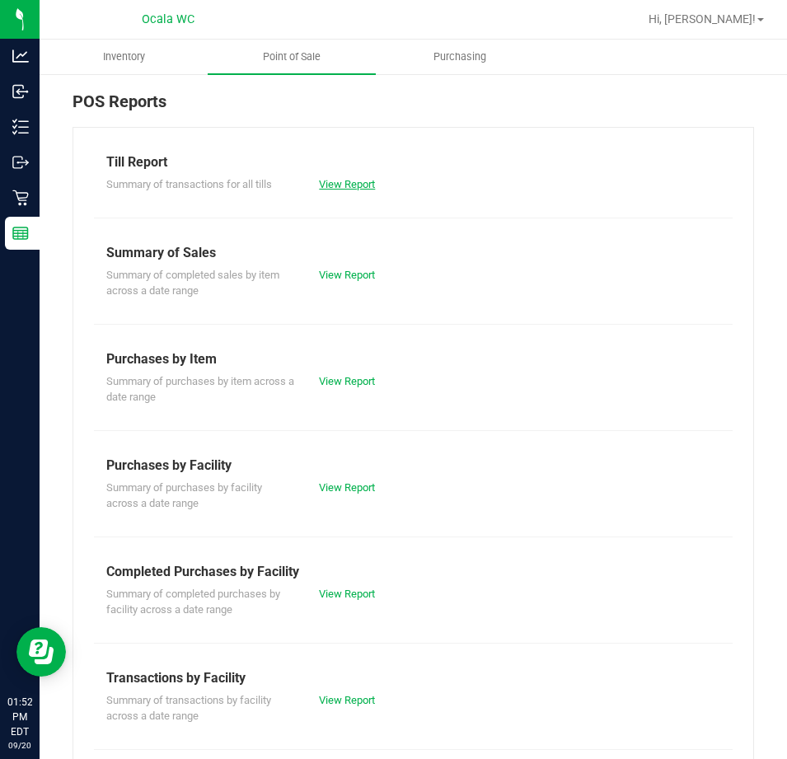
click at [353, 185] on link "View Report" at bounding box center [347, 184] width 56 height 12
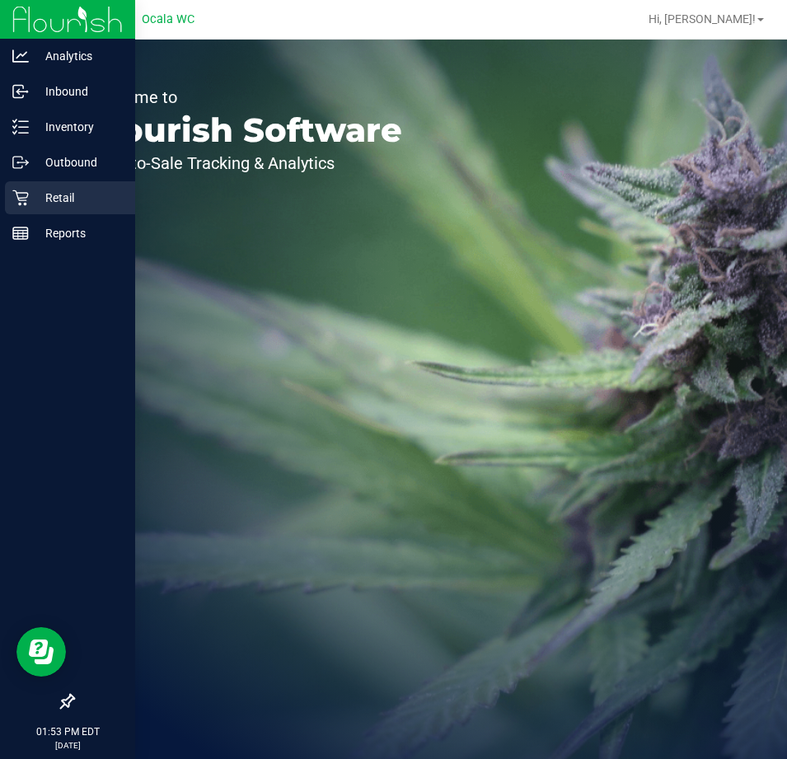
click at [63, 198] on p "Retail" at bounding box center [78, 198] width 99 height 20
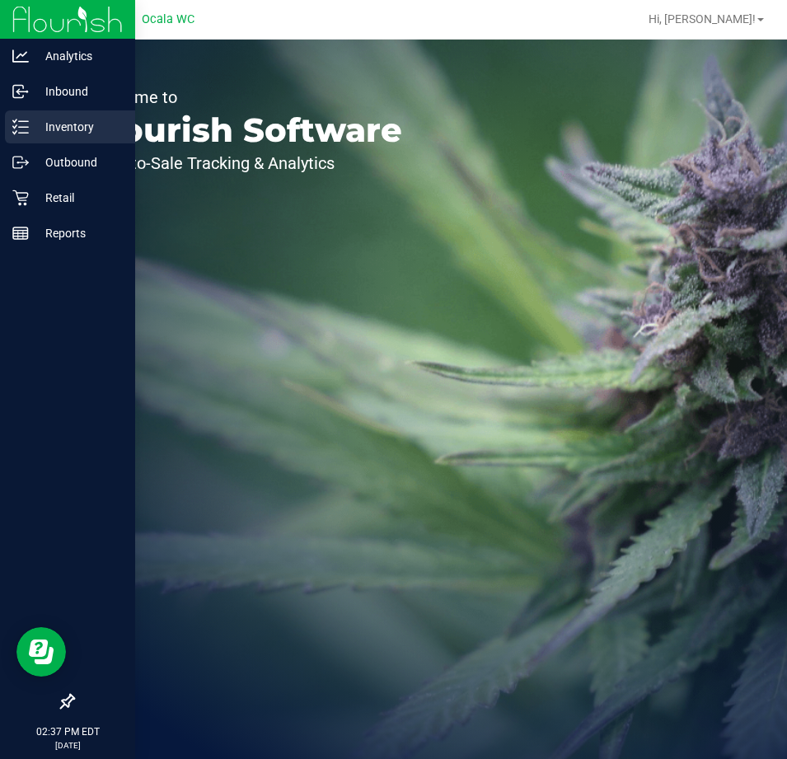
click at [51, 120] on p "Inventory" at bounding box center [78, 127] width 99 height 20
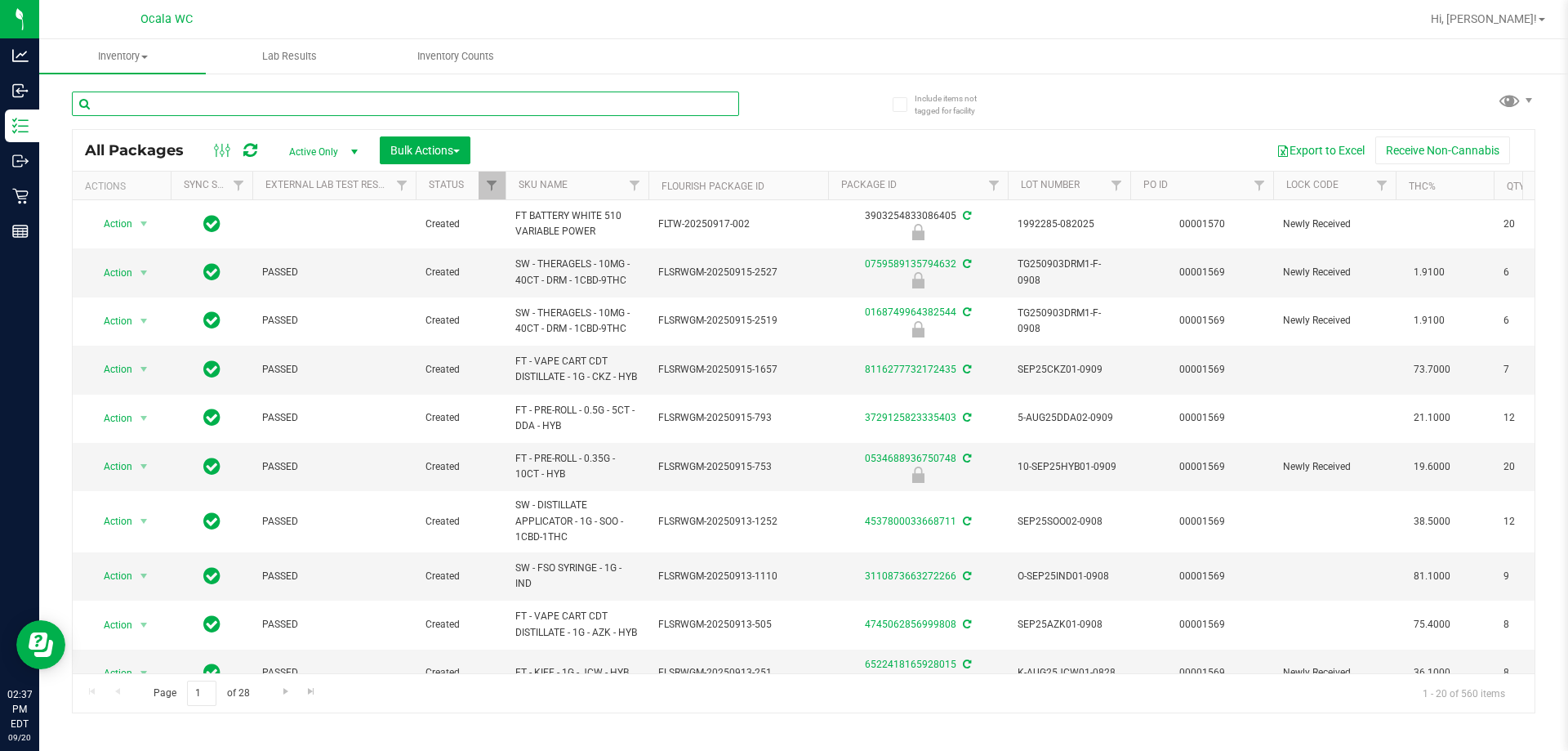
click at [194, 106] on input "text" at bounding box center [405, 103] width 667 height 25
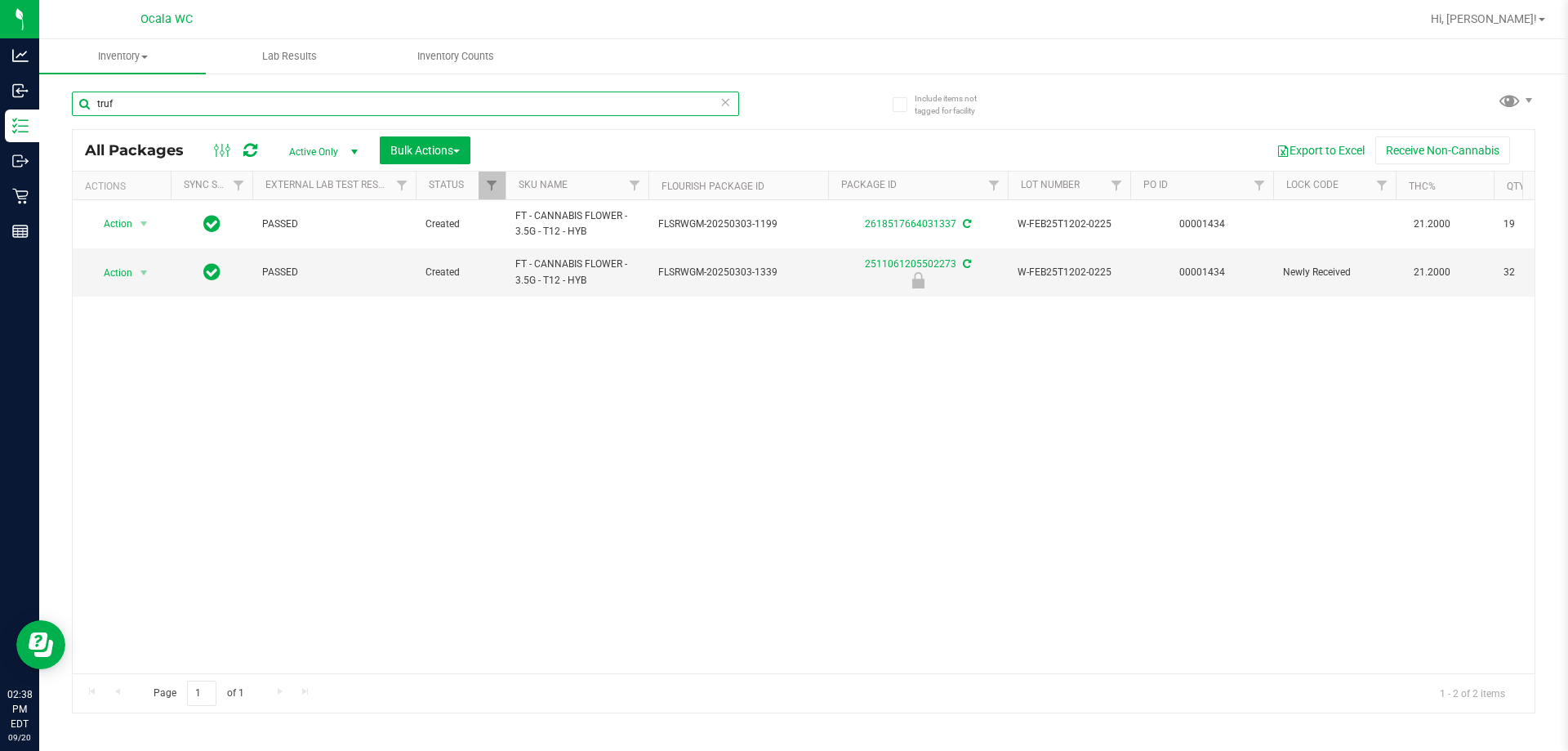
click at [126, 92] on input "truf" at bounding box center [405, 103] width 667 height 25
type input "cdt"
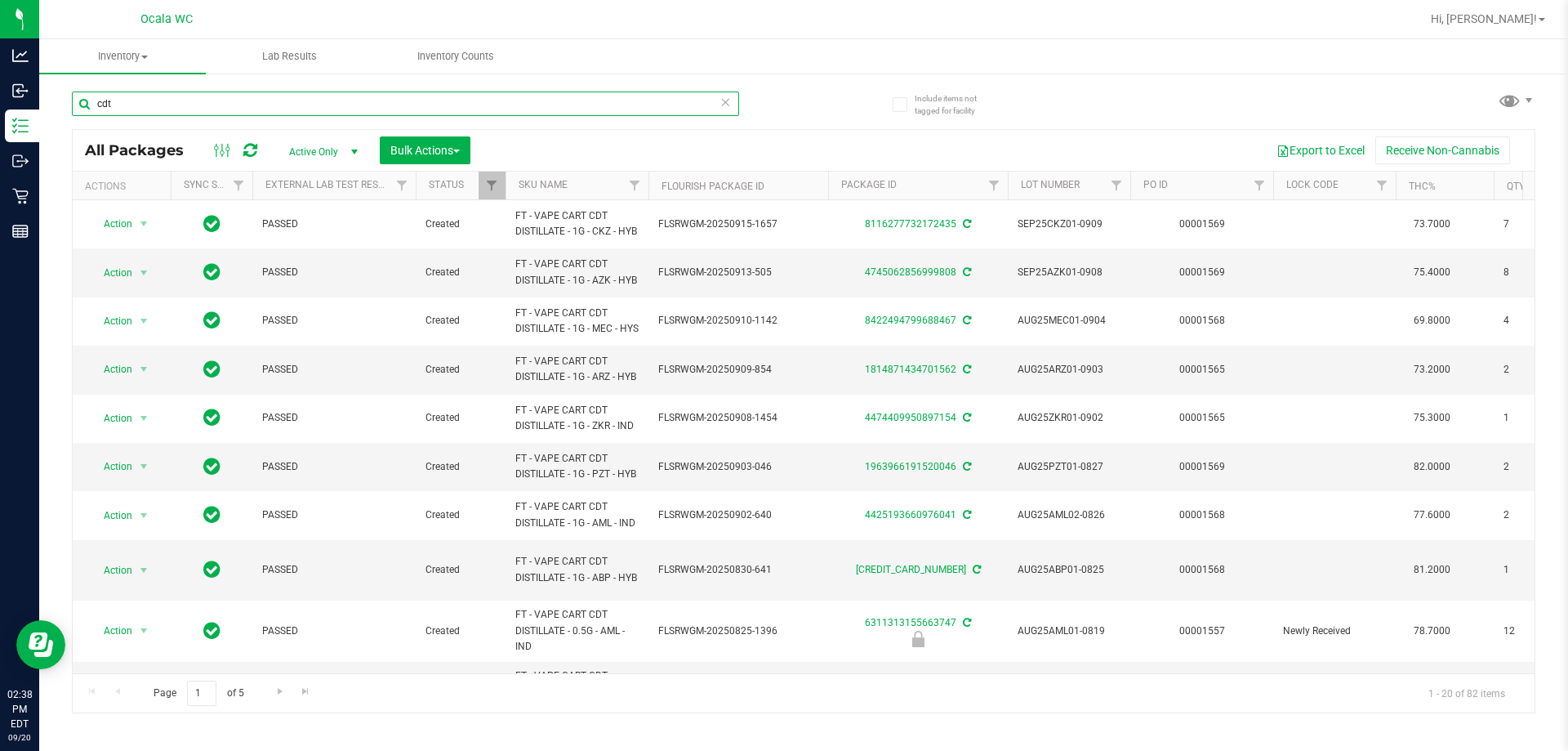
click at [117, 99] on input "cdt" at bounding box center [405, 103] width 667 height 25
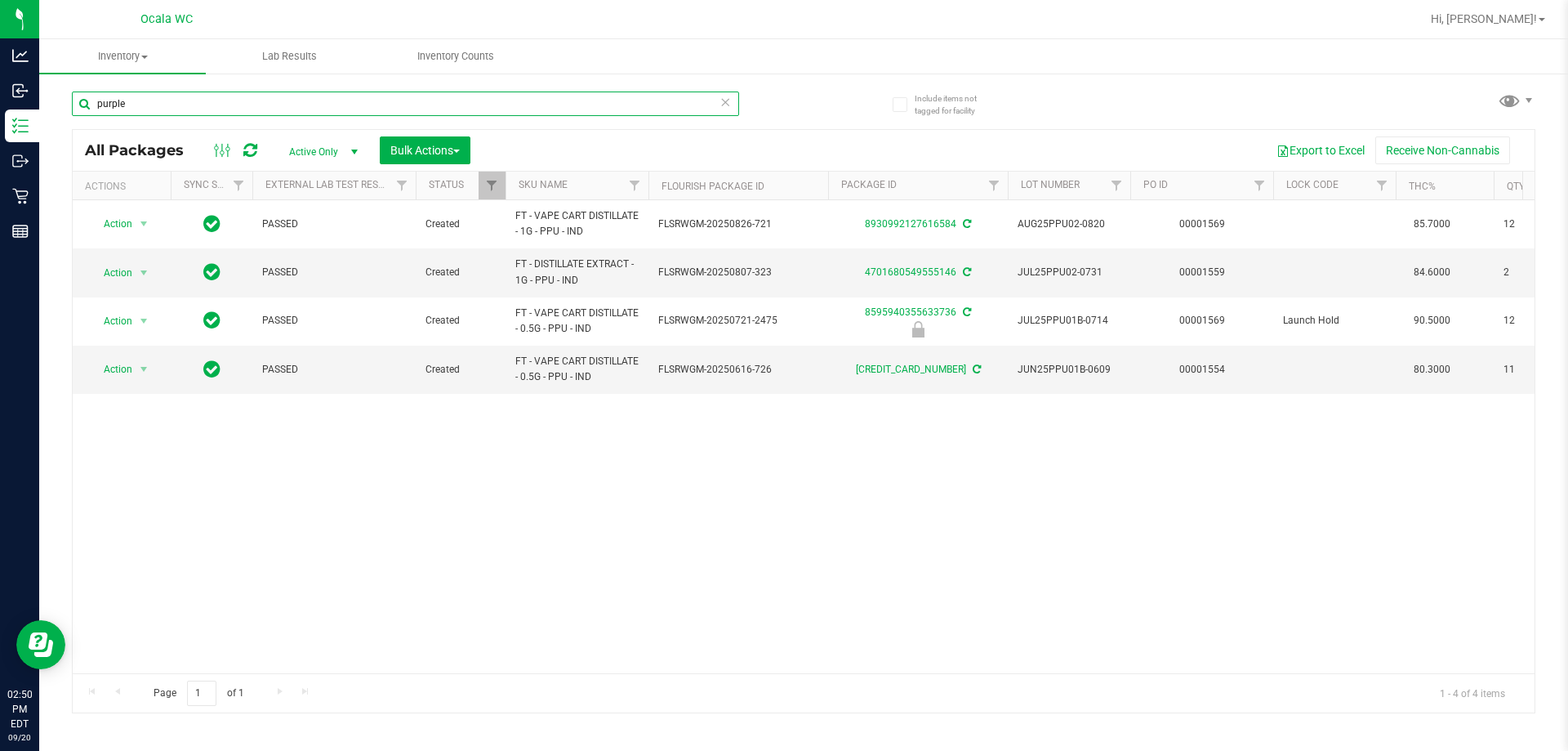
click at [152, 96] on input "purple" at bounding box center [405, 103] width 667 height 25
type input "1808263903245329"
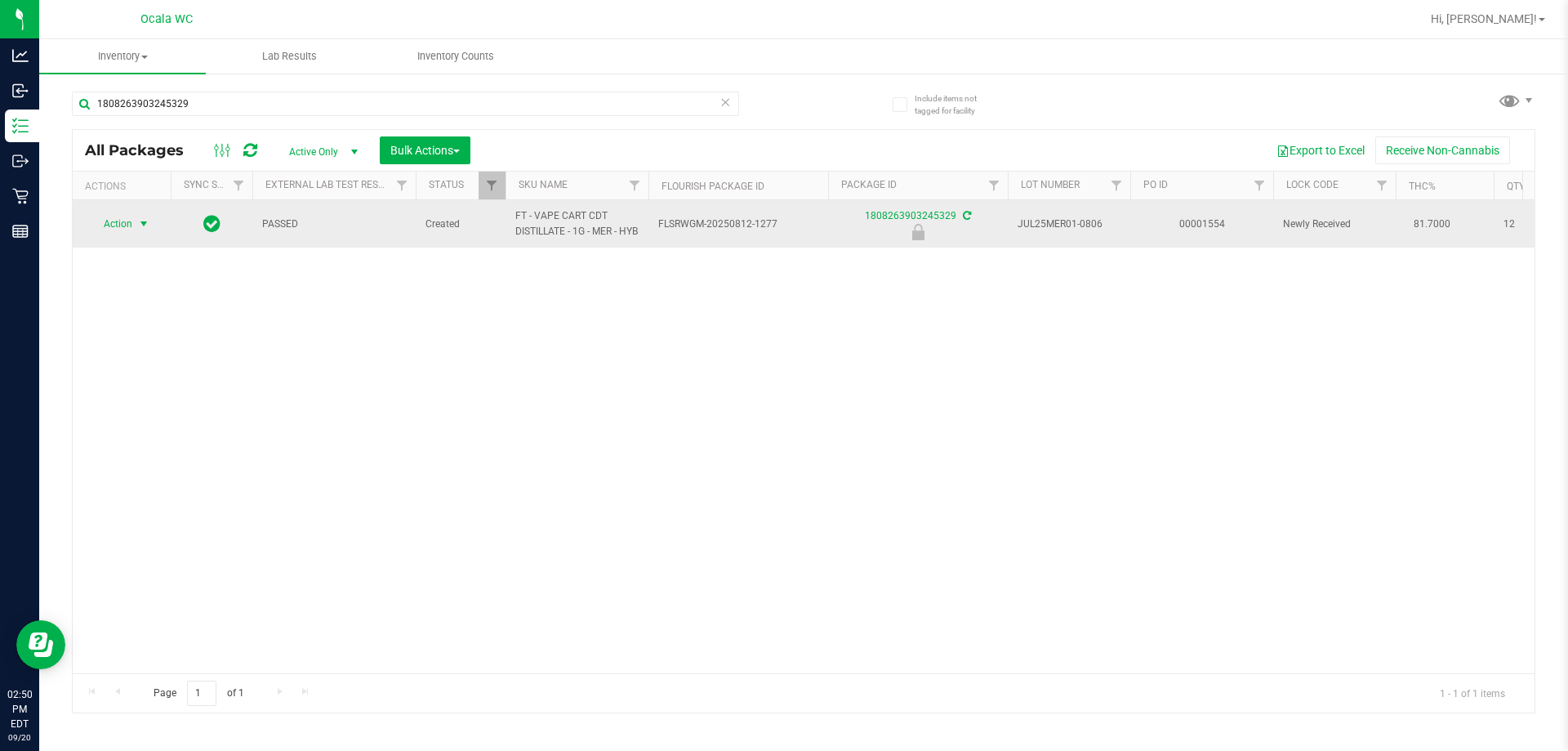
click at [134, 227] on span "select" at bounding box center [144, 223] width 21 height 23
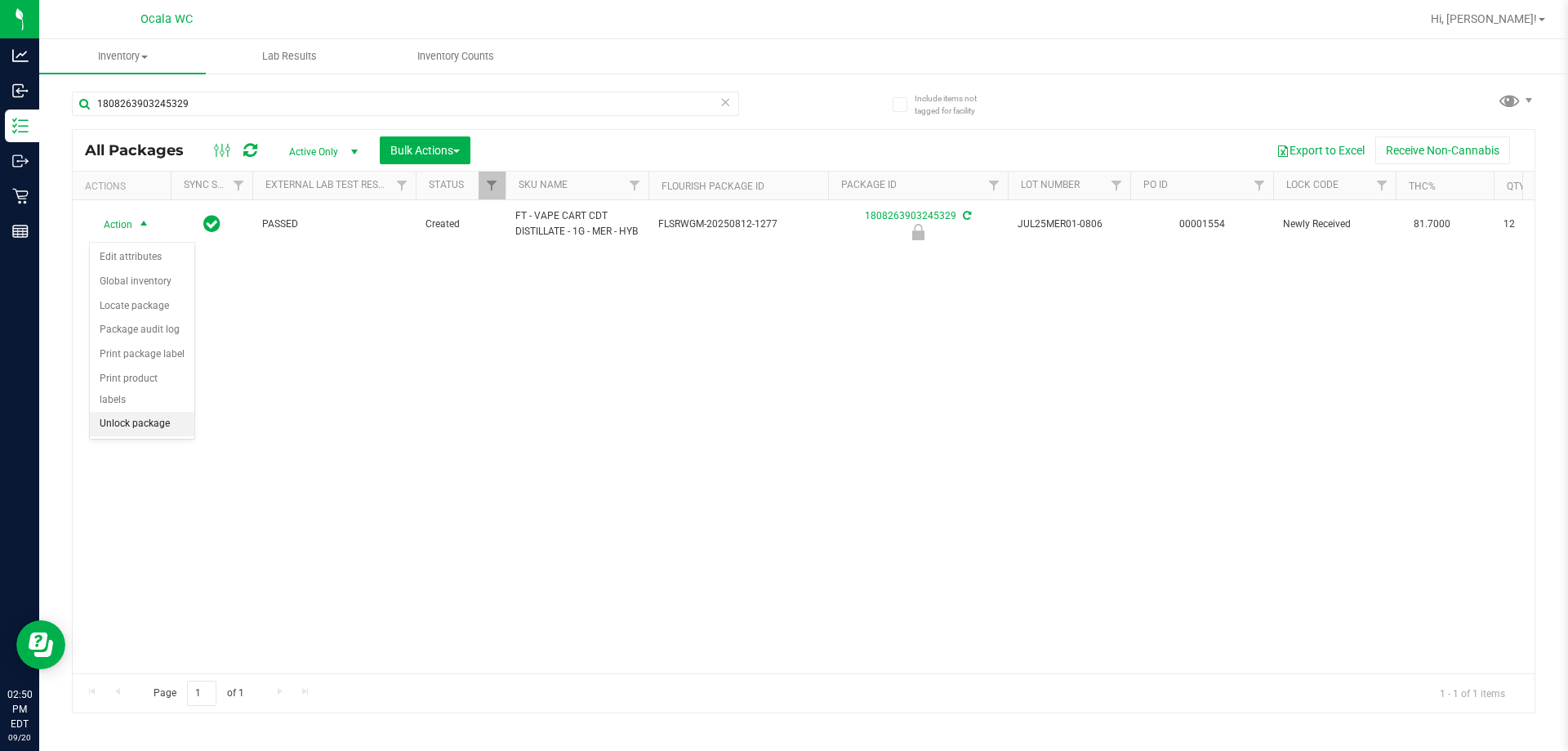
click at [145, 411] on li "Unlock package" at bounding box center [143, 423] width 105 height 25
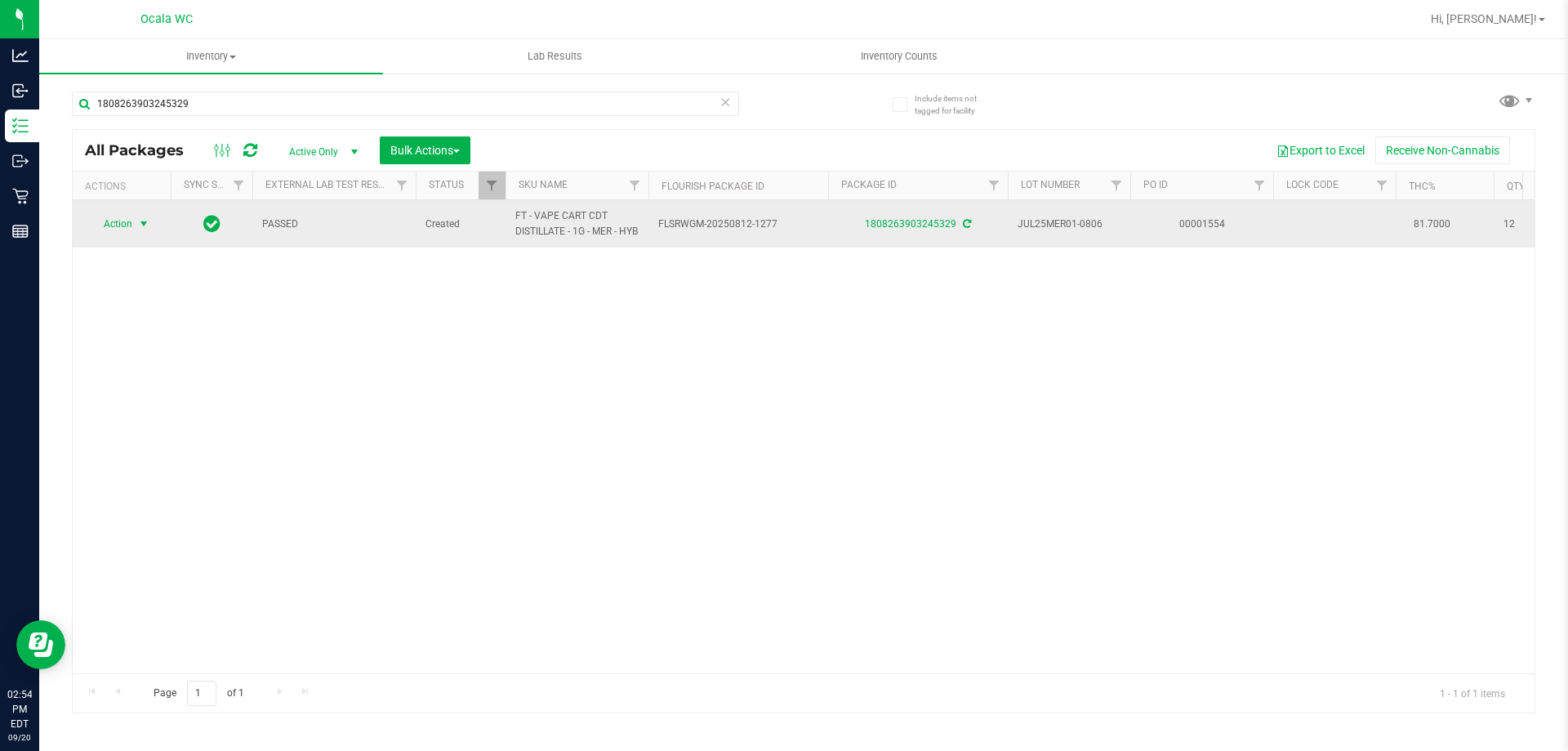
click at [124, 218] on span "Action" at bounding box center [111, 223] width 45 height 23
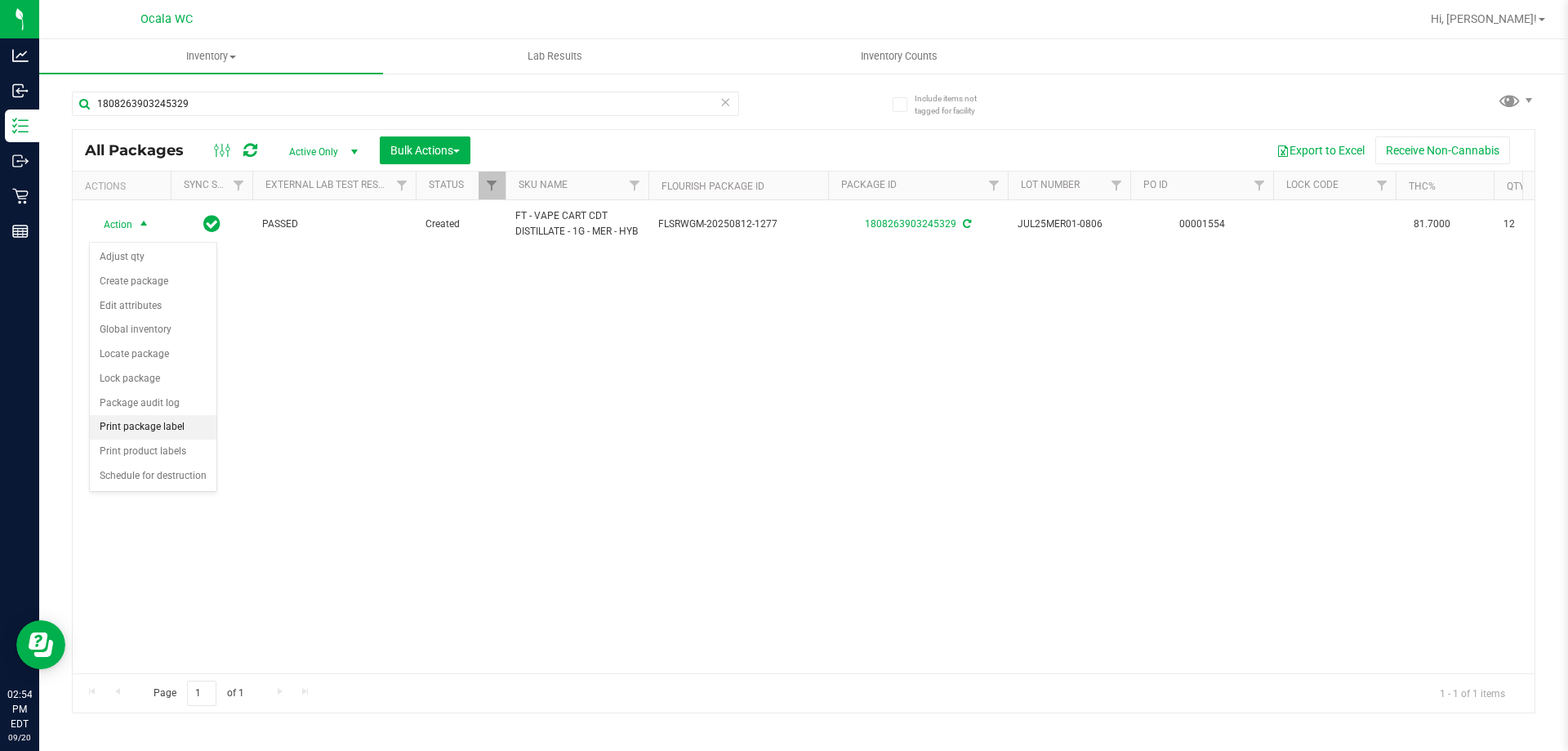
click at [185, 435] on li "Print package label" at bounding box center [154, 427] width 127 height 25
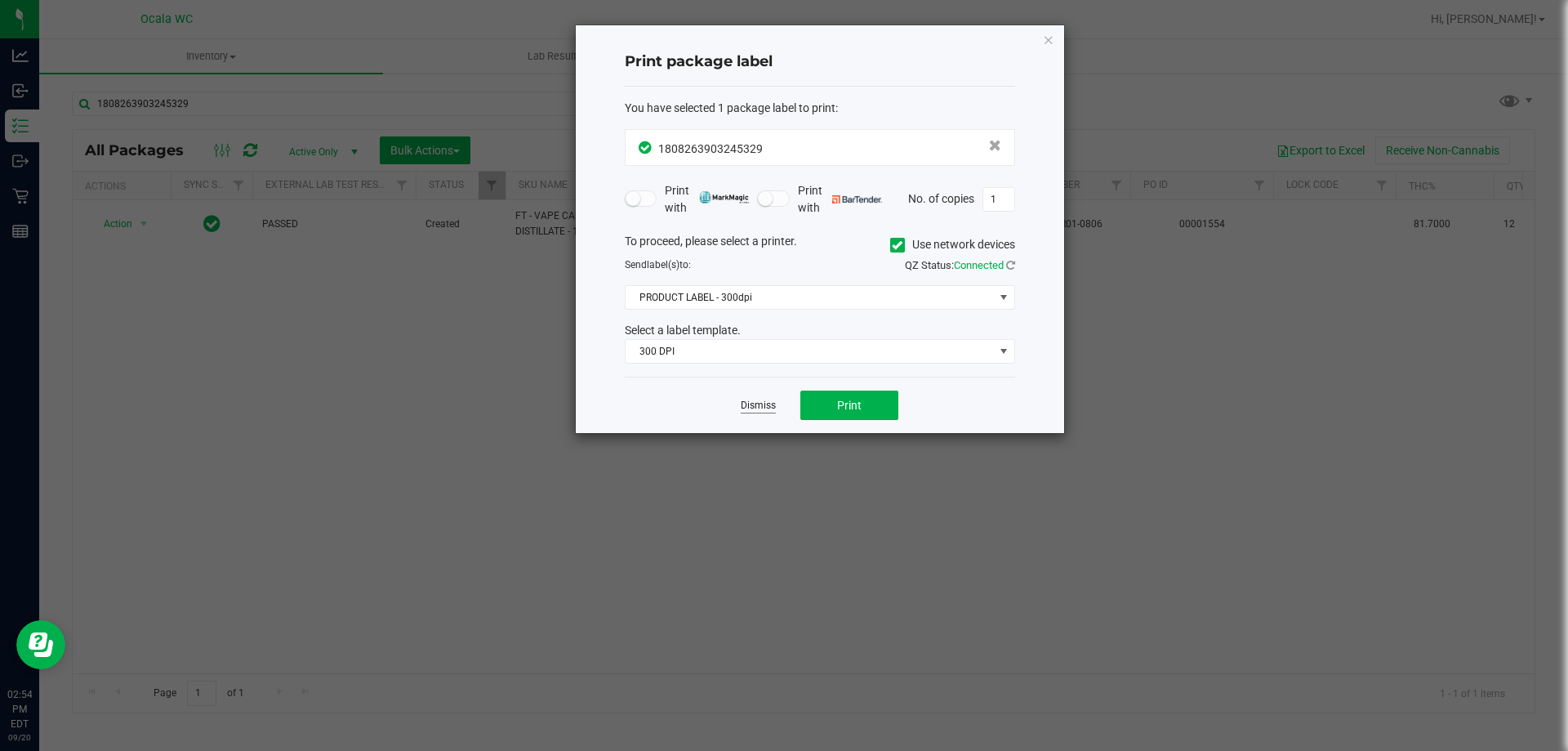
click at [741, 405] on link "Dismiss" at bounding box center [758, 405] width 35 height 14
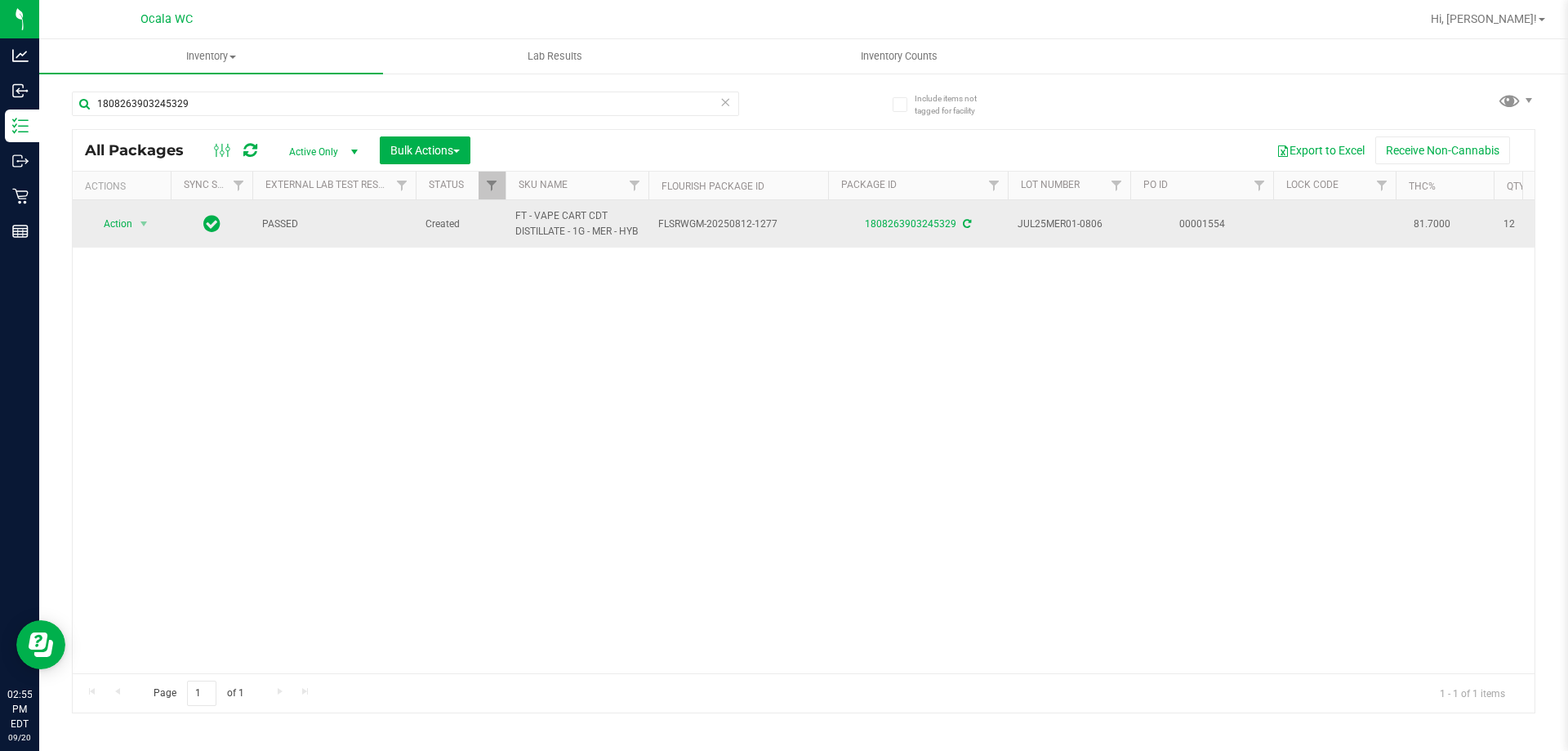
click at [142, 213] on td "Action Action Adjust qty Create package Edit attributes Global inventory Locate…" at bounding box center [121, 224] width 98 height 48
click at [139, 220] on span "select" at bounding box center [144, 223] width 21 height 23
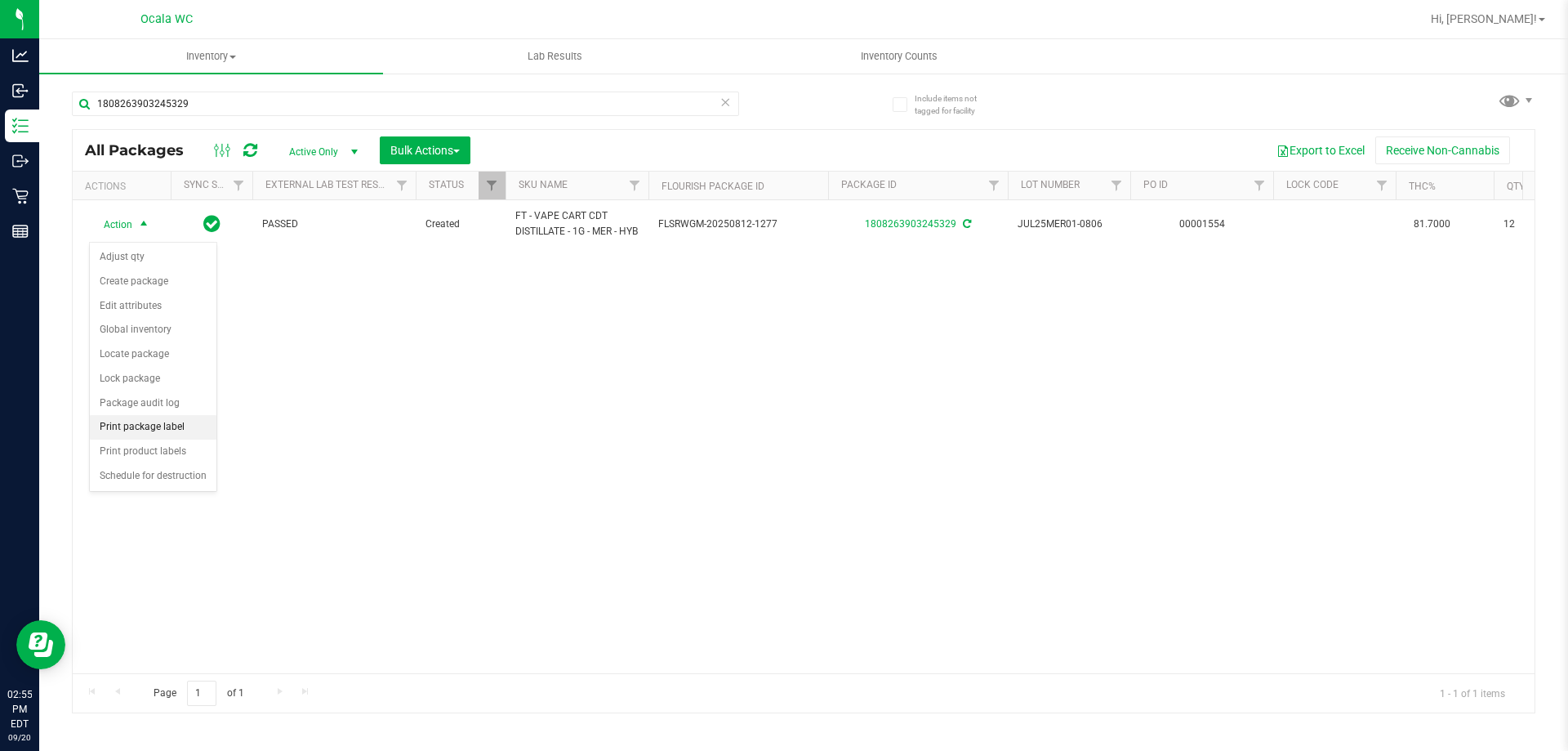
click at [156, 422] on li "Print package label" at bounding box center [154, 427] width 127 height 25
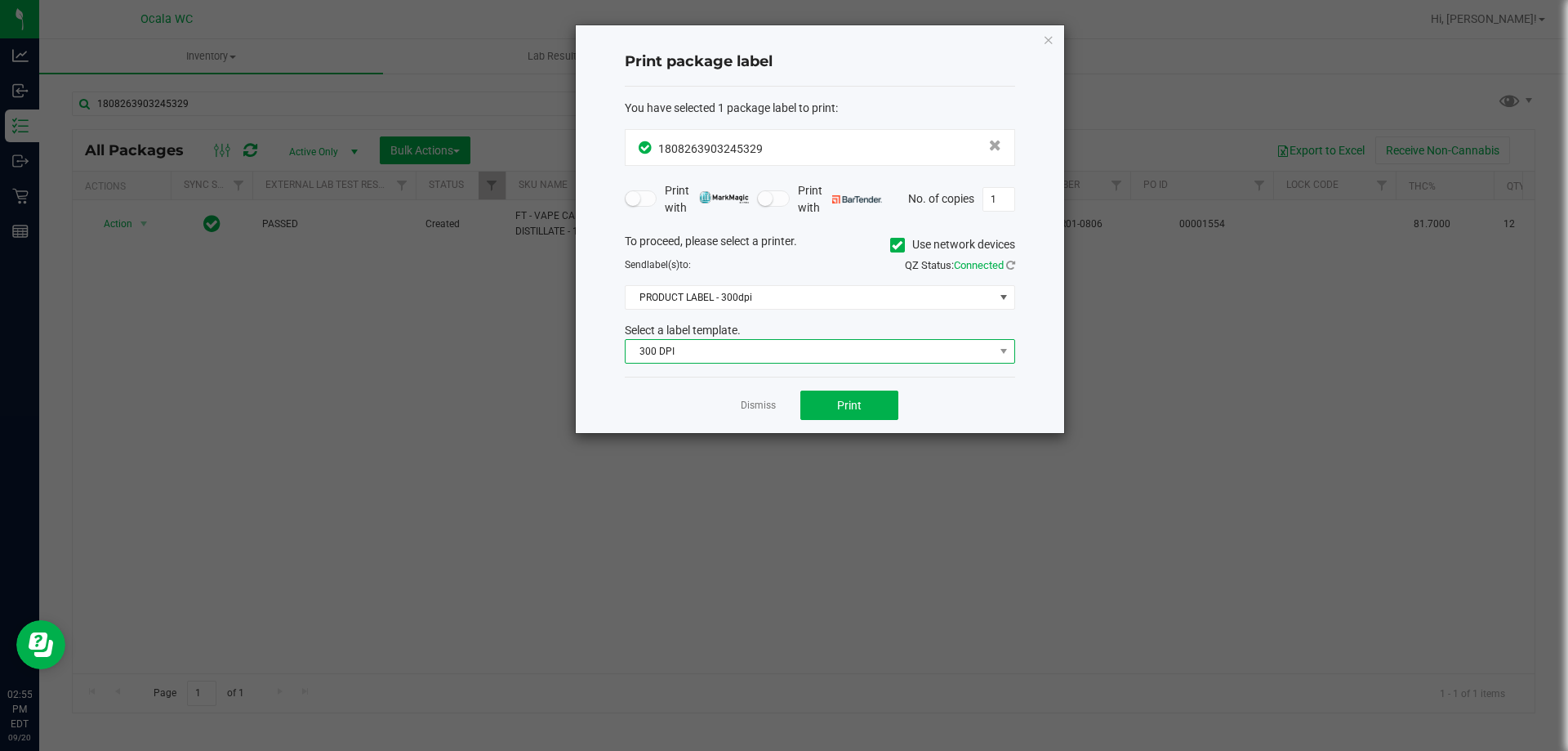
click at [765, 346] on span "300 DPI" at bounding box center [809, 351] width 368 height 23
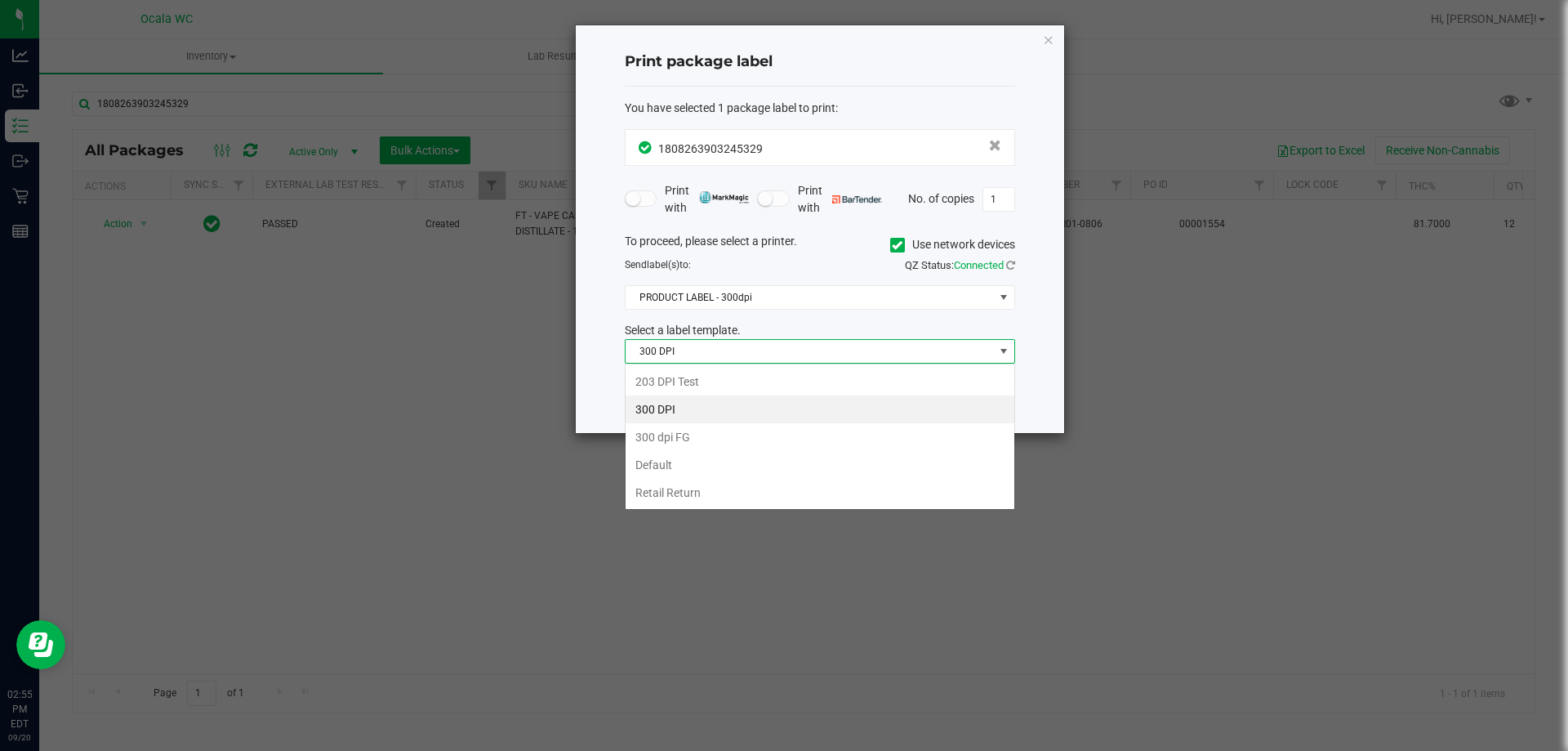
scroll to position [25, 390]
click at [686, 481] on li "Retail Return" at bounding box center [819, 492] width 388 height 28
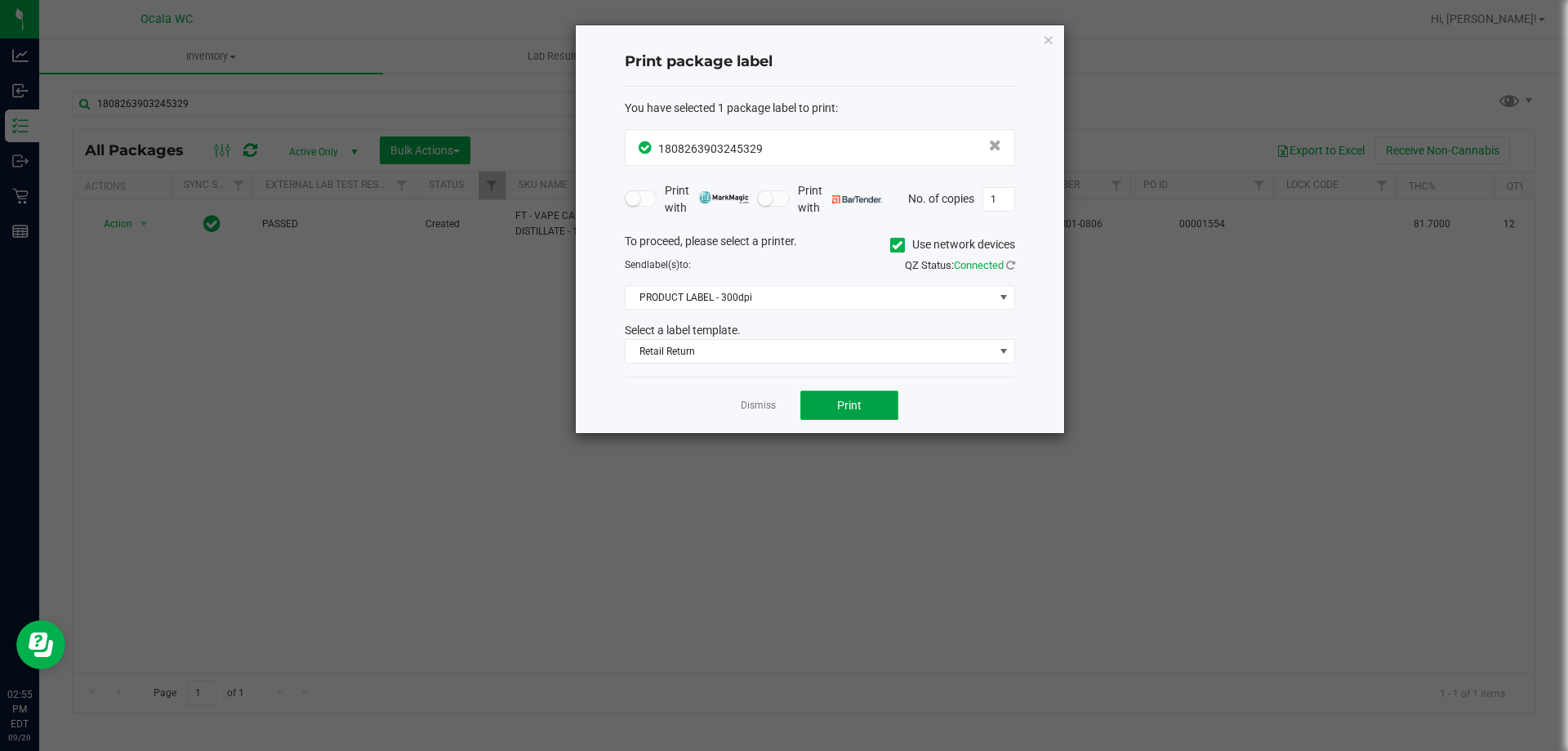
click at [779, 403] on span "Print" at bounding box center [849, 404] width 25 height 13
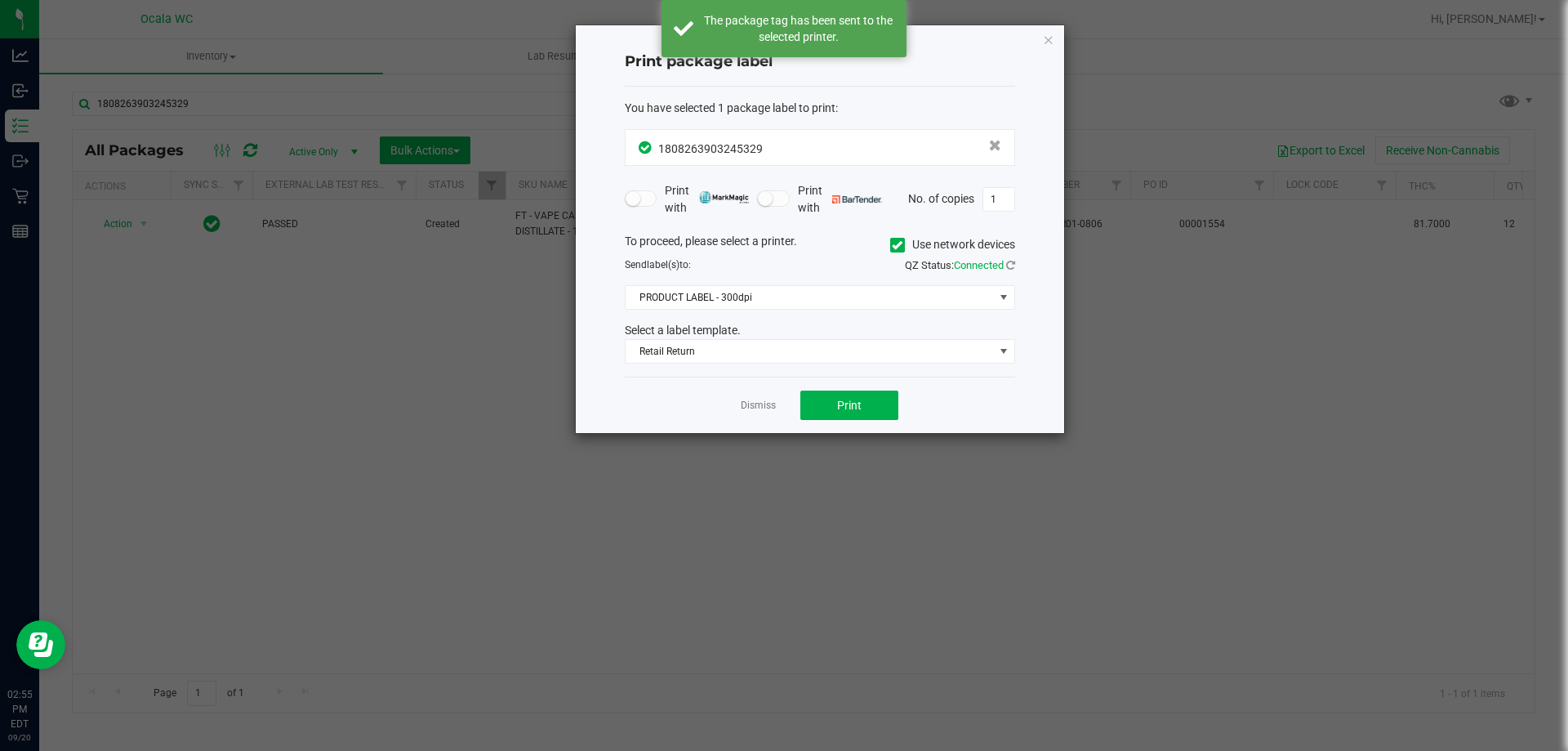
click at [779, 312] on div "To proceed, please select a printer. Use network devices Send label(s) to: QZ S…" at bounding box center [820, 298] width 390 height 132
click at [779, 304] on span "PRODUCT LABEL - 300dpi" at bounding box center [809, 297] width 368 height 23
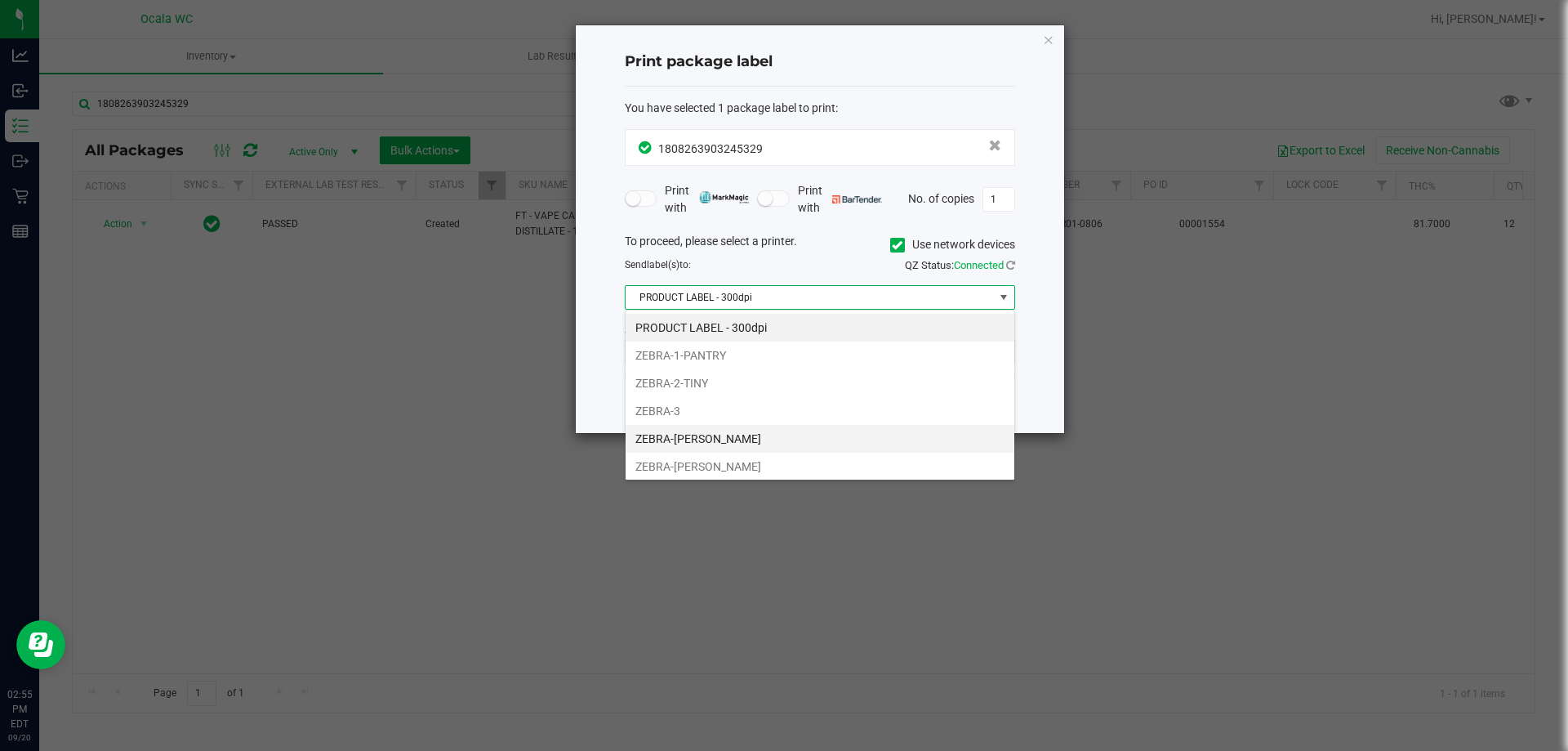
click at [746, 437] on li "ZEBRA-[PERSON_NAME]" at bounding box center [819, 439] width 388 height 28
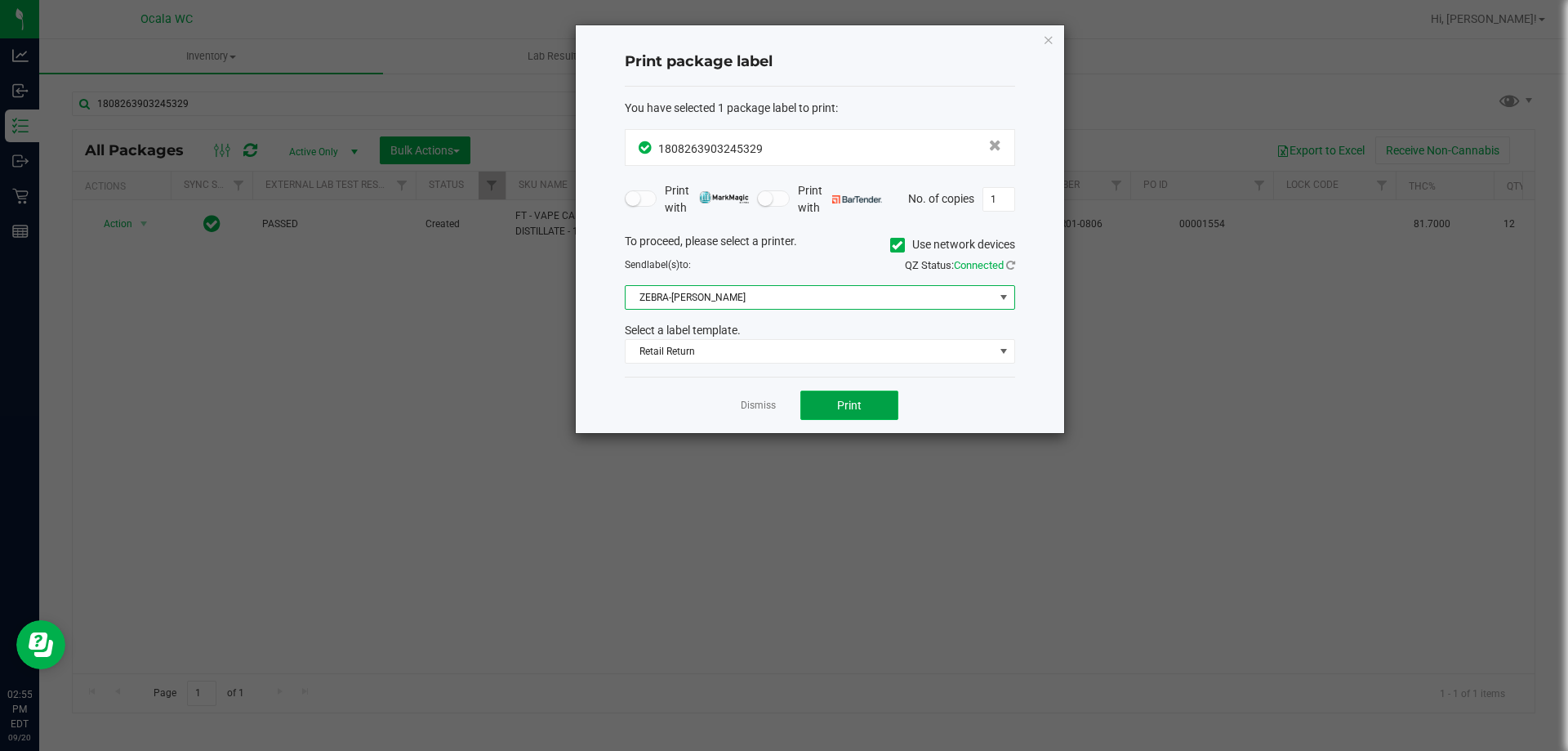
click at [779, 411] on span "Print" at bounding box center [849, 404] width 25 height 13
click at [752, 403] on link "Dismiss" at bounding box center [758, 405] width 35 height 14
